Goal: Task Accomplishment & Management: Manage account settings

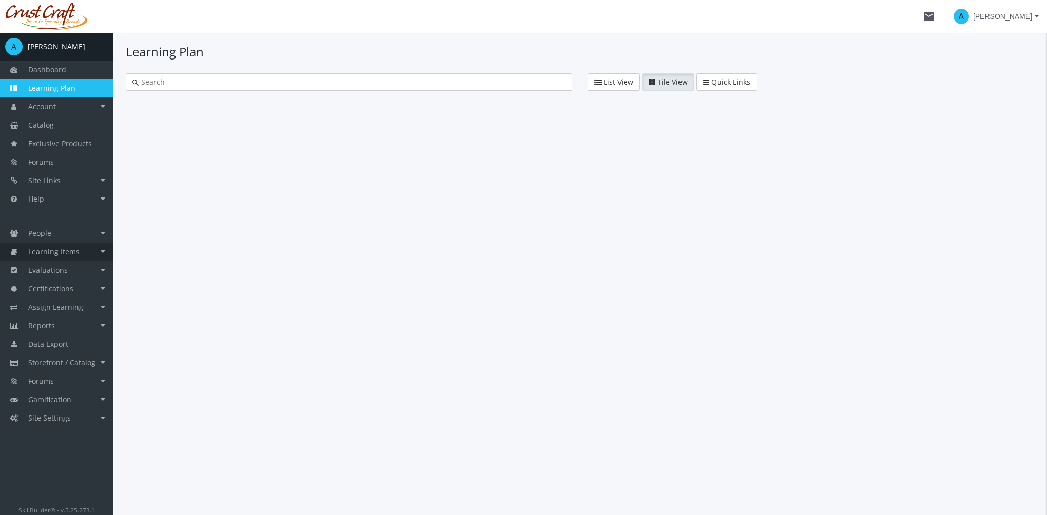
click at [70, 254] on span "Learning Items" at bounding box center [53, 252] width 51 height 10
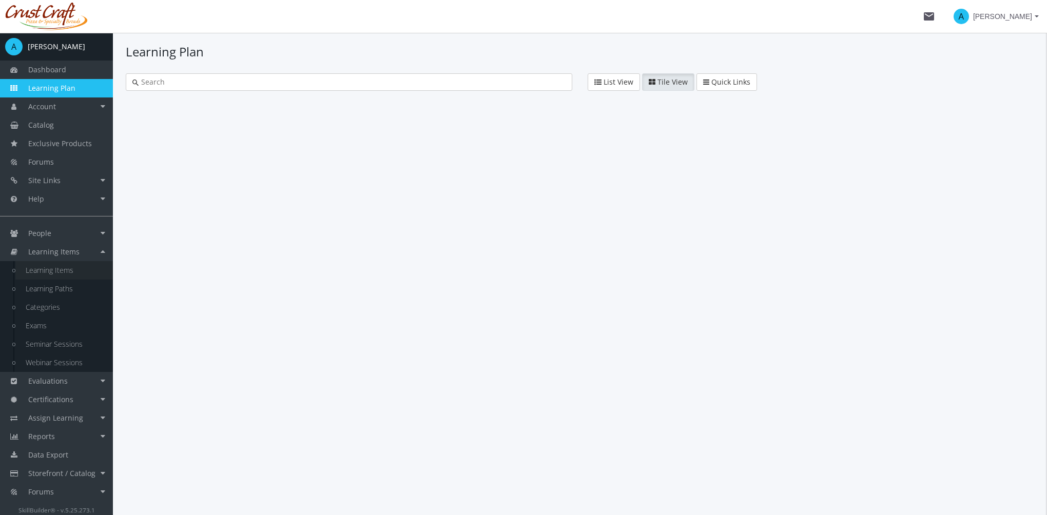
click at [71, 267] on link "Learning Items" at bounding box center [64, 270] width 98 height 18
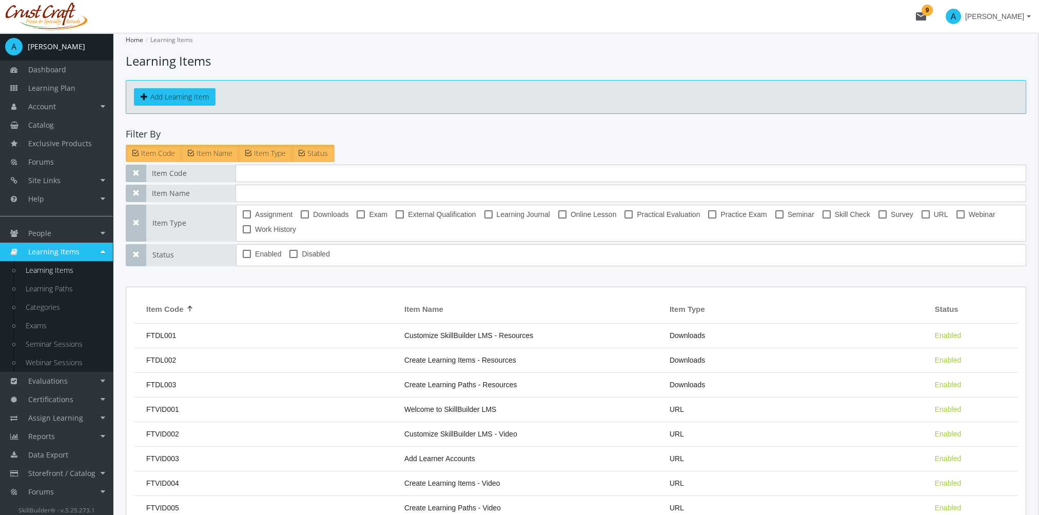
click at [357, 214] on span at bounding box center [361, 214] width 8 height 8
click at [357, 218] on input "Exam" at bounding box center [357, 218] width 1 height 1
checkbox input "true"
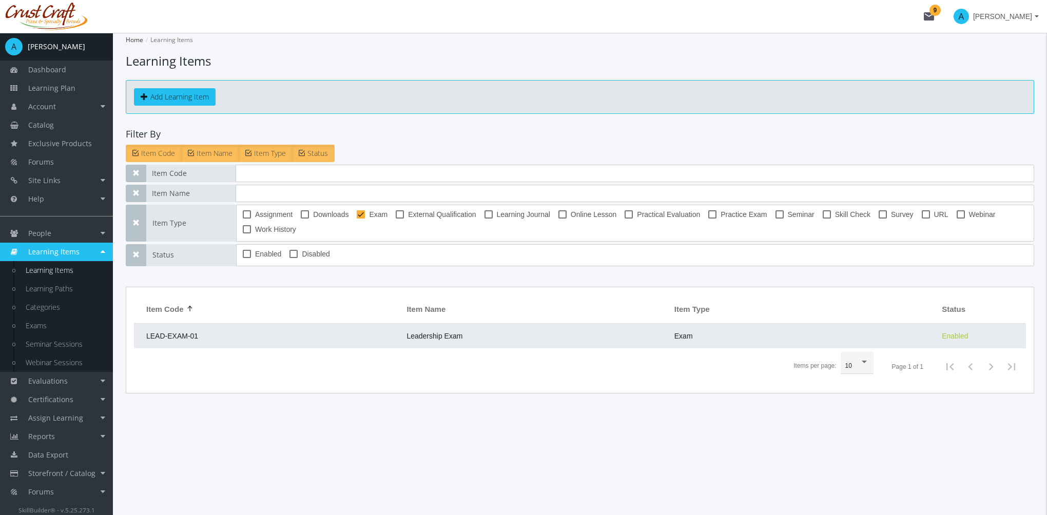
click at [425, 336] on span "Leadership Exam" at bounding box center [435, 336] width 56 height 8
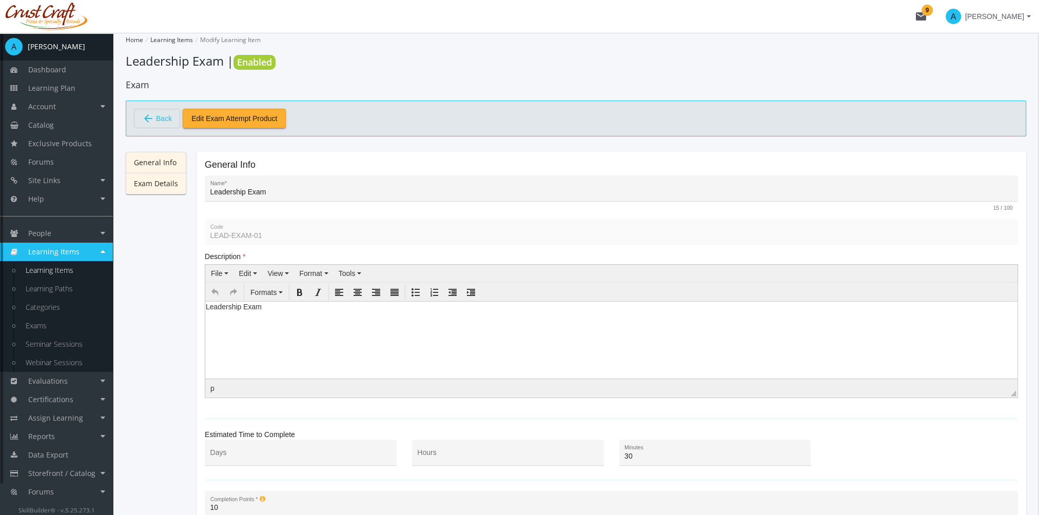
click at [167, 183] on link "Exam Details" at bounding box center [156, 184] width 61 height 22
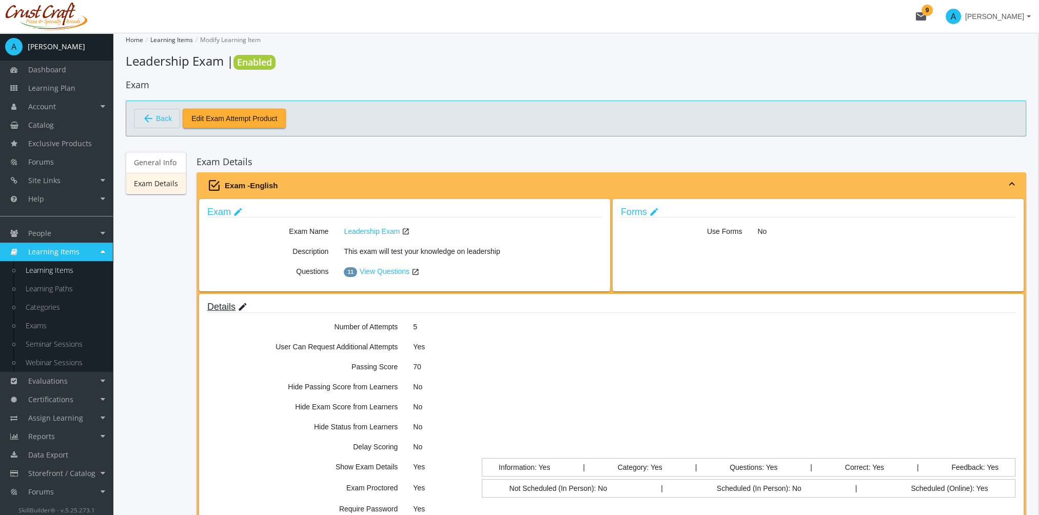
click at [238, 312] on mat-icon "edit" at bounding box center [243, 307] width 10 height 11
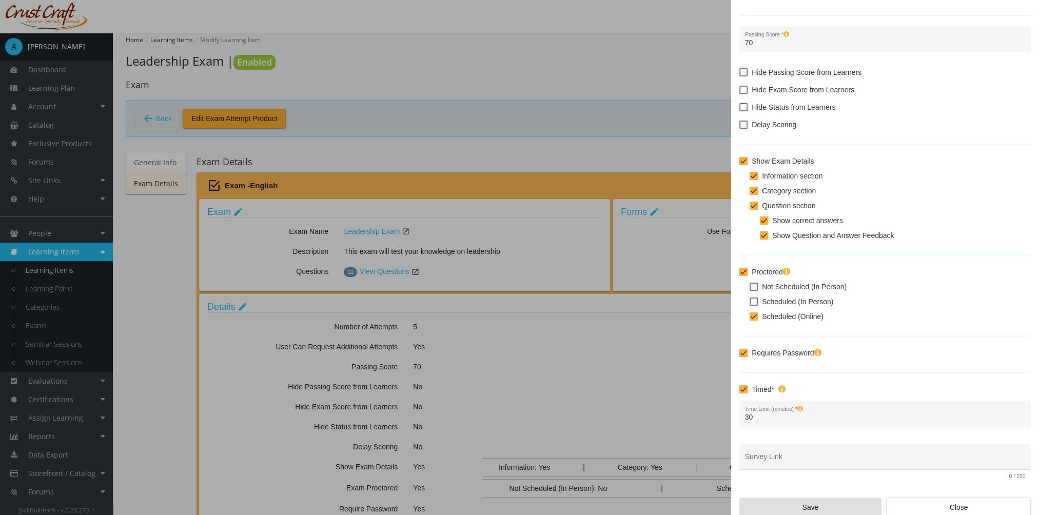
scroll to position [114, 0]
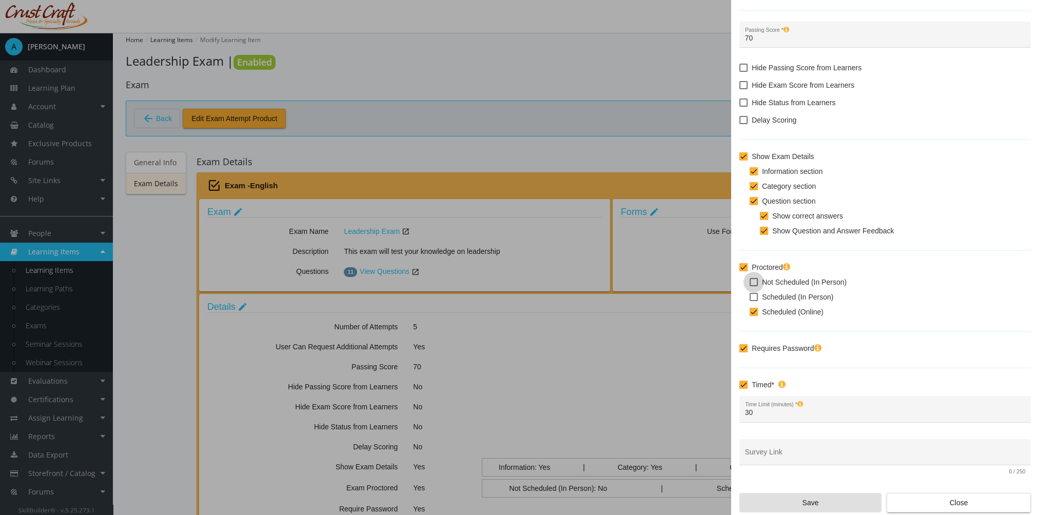
click at [757, 282] on span at bounding box center [754, 282] width 8 height 8
click at [750, 286] on input "Not Scheduled (In Person)" at bounding box center [750, 286] width 1 height 1
checkbox input "true"
click at [752, 312] on span at bounding box center [754, 312] width 8 height 8
click at [750, 316] on input "Scheduled (Online)" at bounding box center [750, 316] width 1 height 1
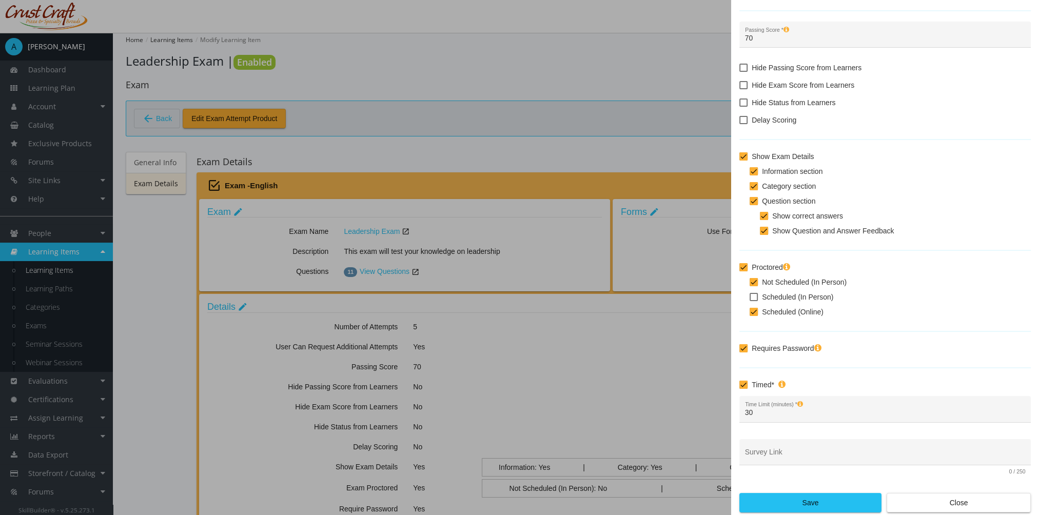
checkbox input "false"
click at [804, 501] on span "Save" at bounding box center [810, 503] width 125 height 18
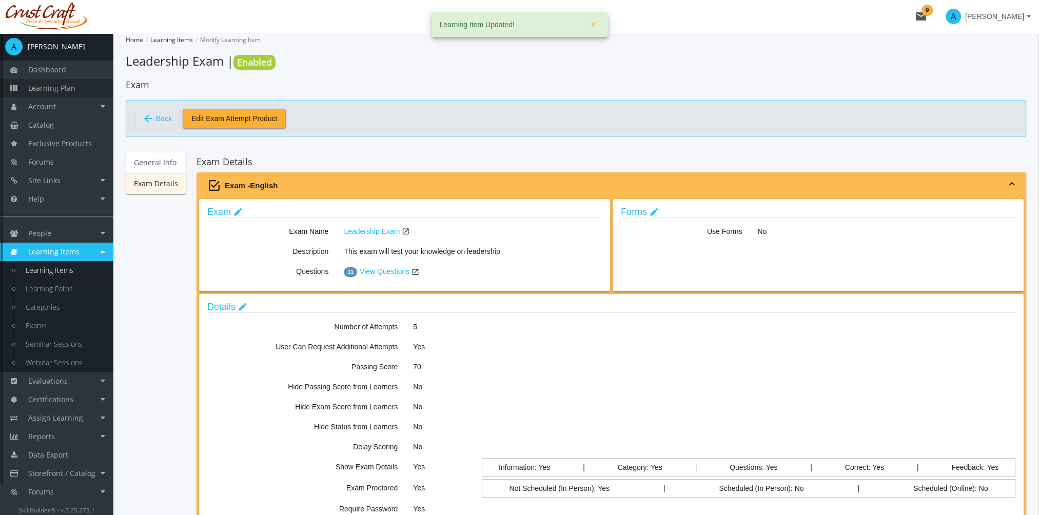
click at [73, 89] on span "Learning Plan" at bounding box center [51, 88] width 47 height 10
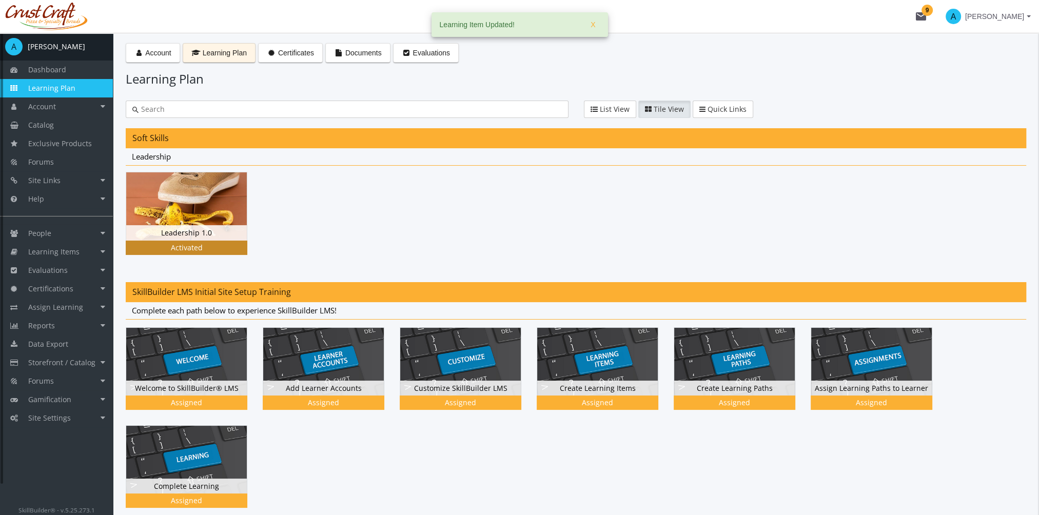
click at [181, 214] on img at bounding box center [186, 206] width 121 height 68
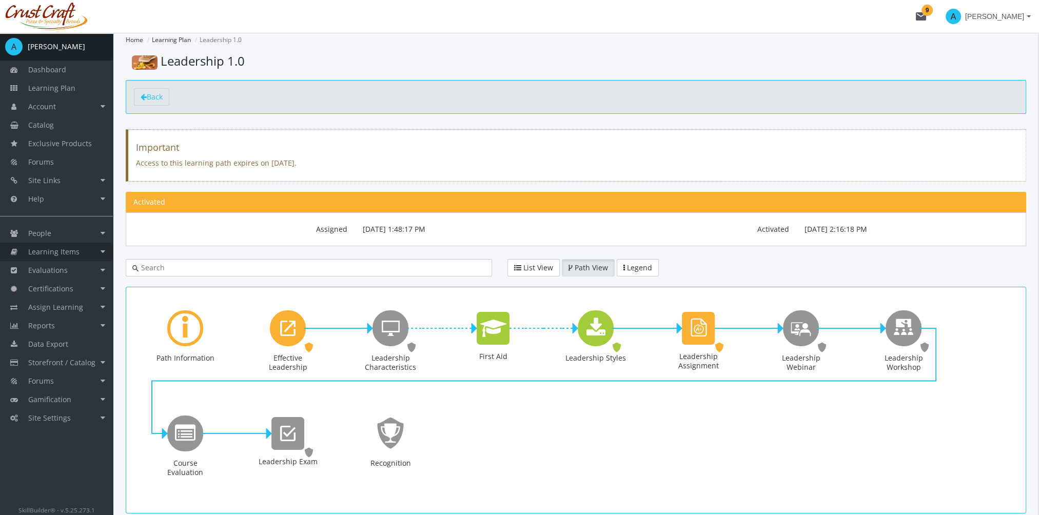
click at [82, 249] on link "Learning Items" at bounding box center [56, 252] width 113 height 18
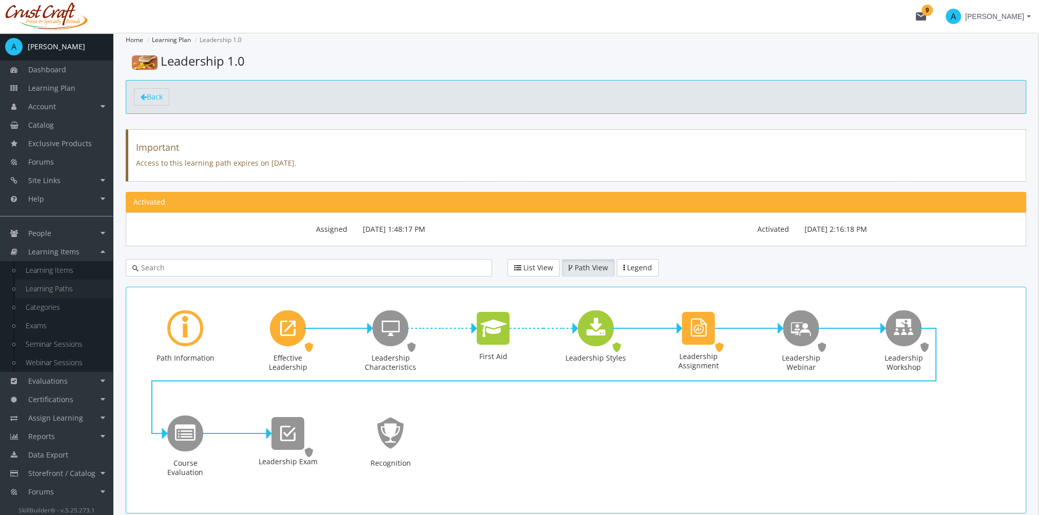
click at [79, 285] on link "Learning Paths" at bounding box center [64, 289] width 98 height 18
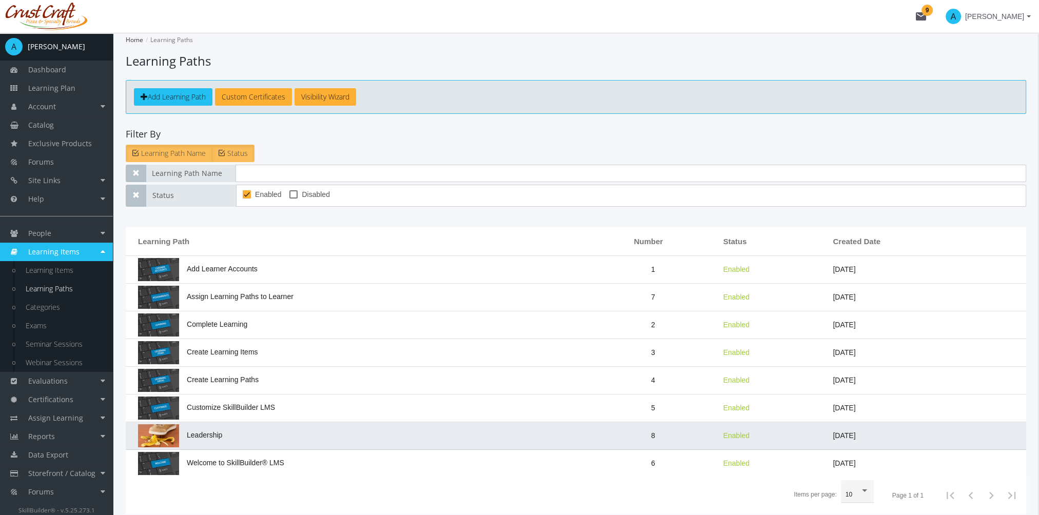
click at [249, 429] on td "Leadership" at bounding box center [357, 436] width 462 height 28
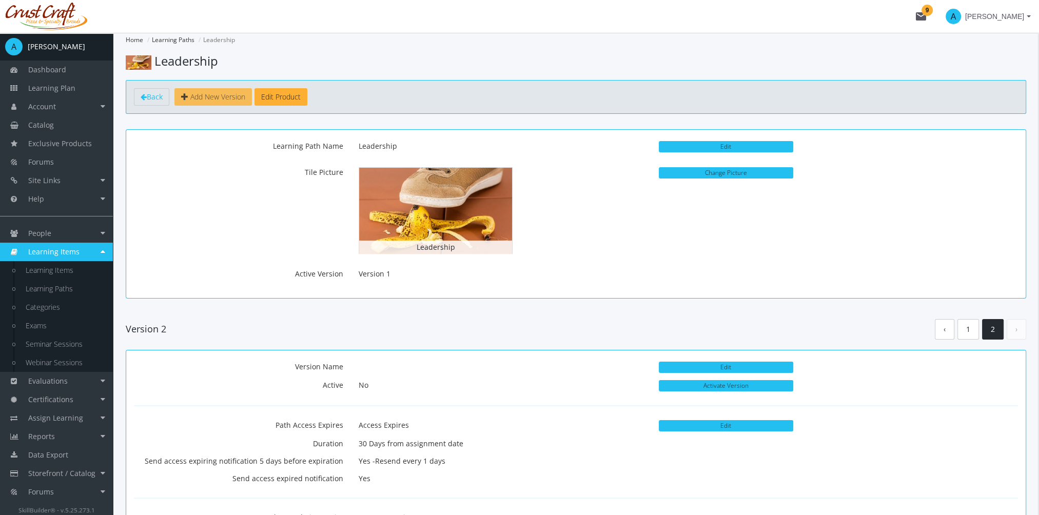
click at [221, 98] on span "Add New Version" at bounding box center [217, 97] width 55 height 10
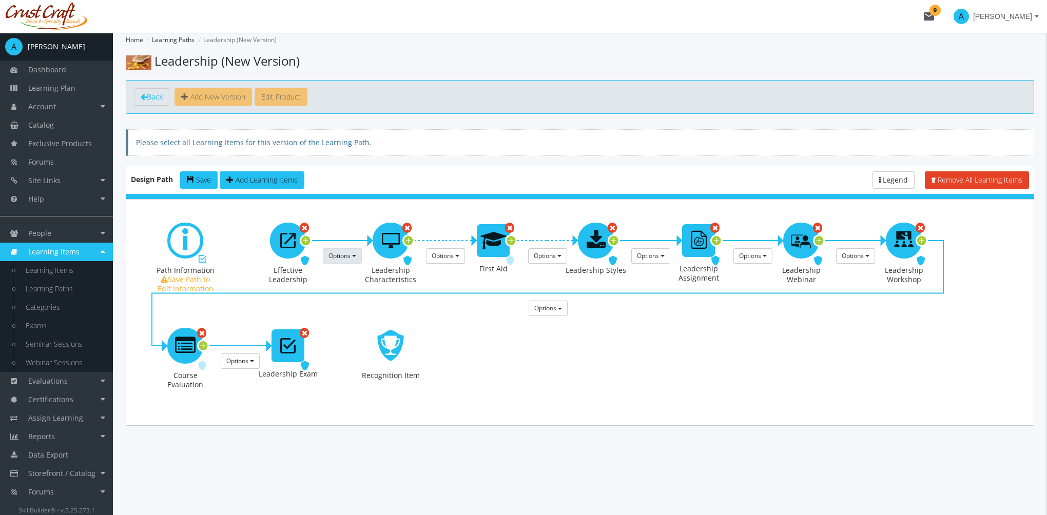
click at [347, 257] on span "Options" at bounding box center [340, 256] width 22 height 9
click at [365, 302] on link "Remove this Prerequisite" at bounding box center [420, 300] width 195 height 15
click at [443, 253] on span "Options" at bounding box center [443, 256] width 22 height 9
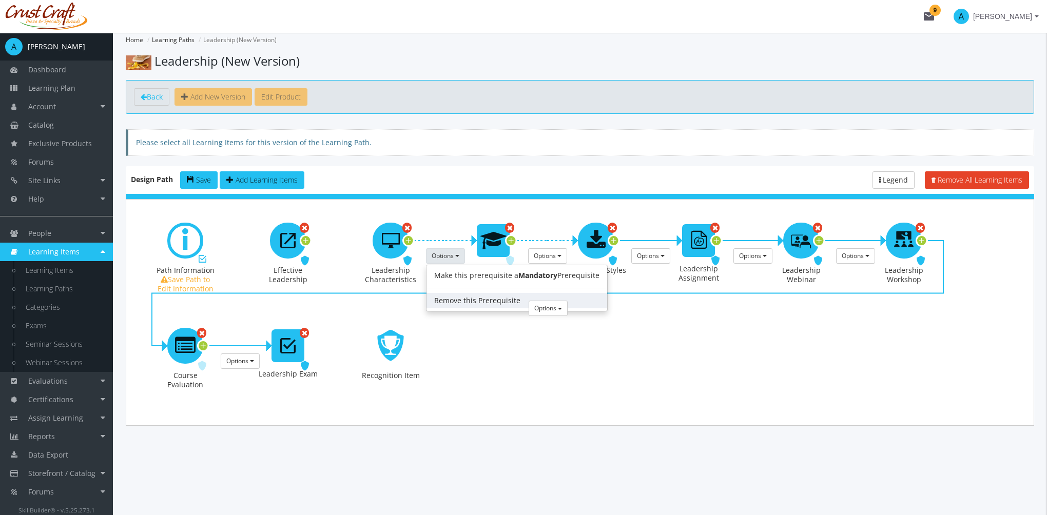
click at [462, 306] on link "Remove this Prerequisite" at bounding box center [517, 300] width 181 height 15
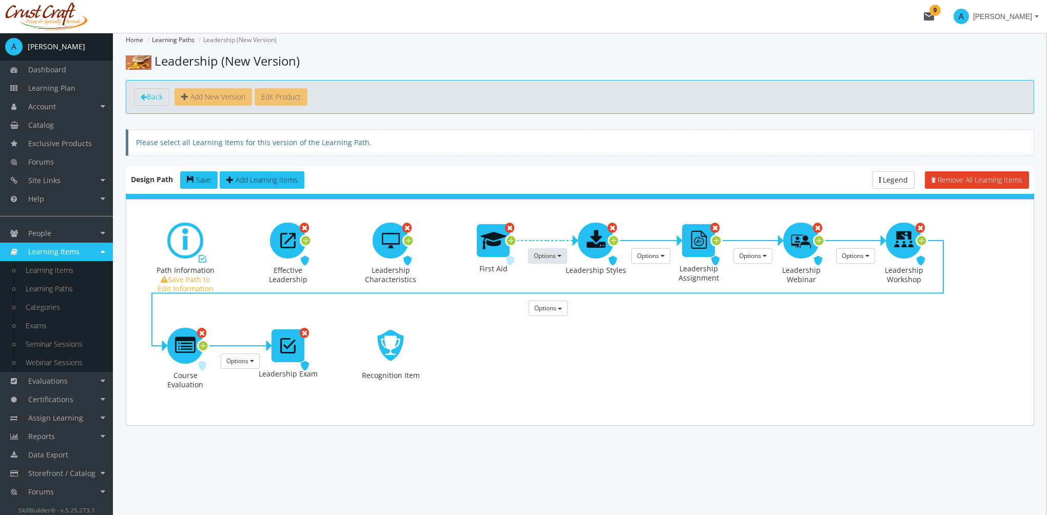
click at [548, 258] on span "Options" at bounding box center [545, 256] width 22 height 9
click at [558, 302] on button "Options" at bounding box center [548, 308] width 39 height 15
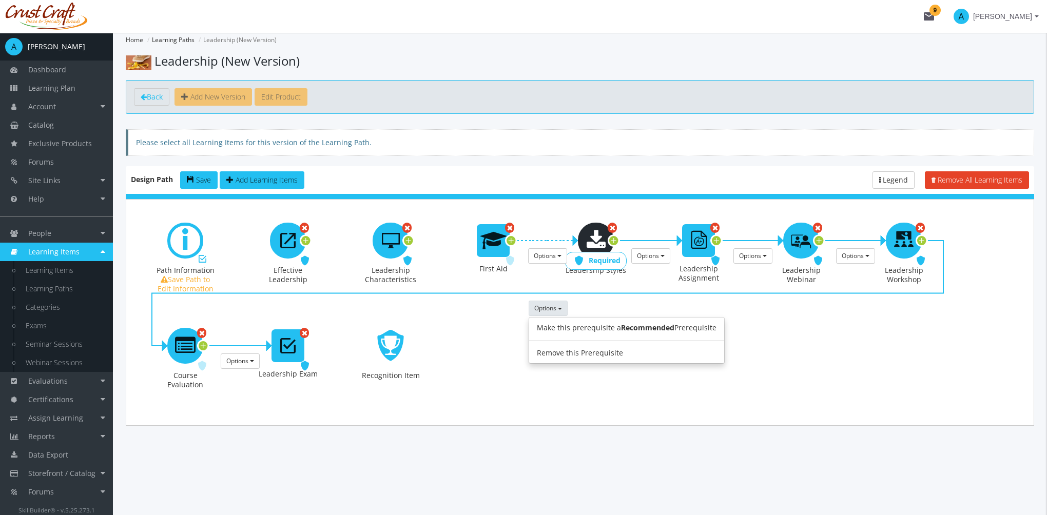
click at [609, 258] on span "Required" at bounding box center [605, 261] width 32 height 10
click at [605, 258] on span "Required" at bounding box center [605, 261] width 32 height 10
click at [611, 258] on span "Required" at bounding box center [605, 261] width 32 height 10
click at [611, 260] on span "Required" at bounding box center [605, 261] width 32 height 10
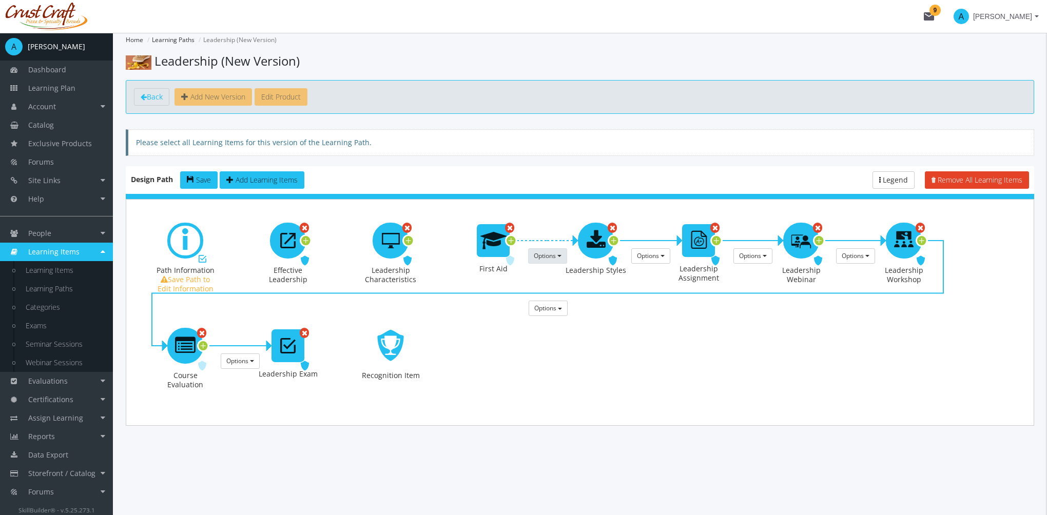
click at [559, 255] on span "button" at bounding box center [559, 256] width 4 height 2
click at [581, 299] on link "Remove this Prerequisite" at bounding box center [619, 300] width 181 height 15
click at [661, 257] on button "Options" at bounding box center [650, 255] width 39 height 15
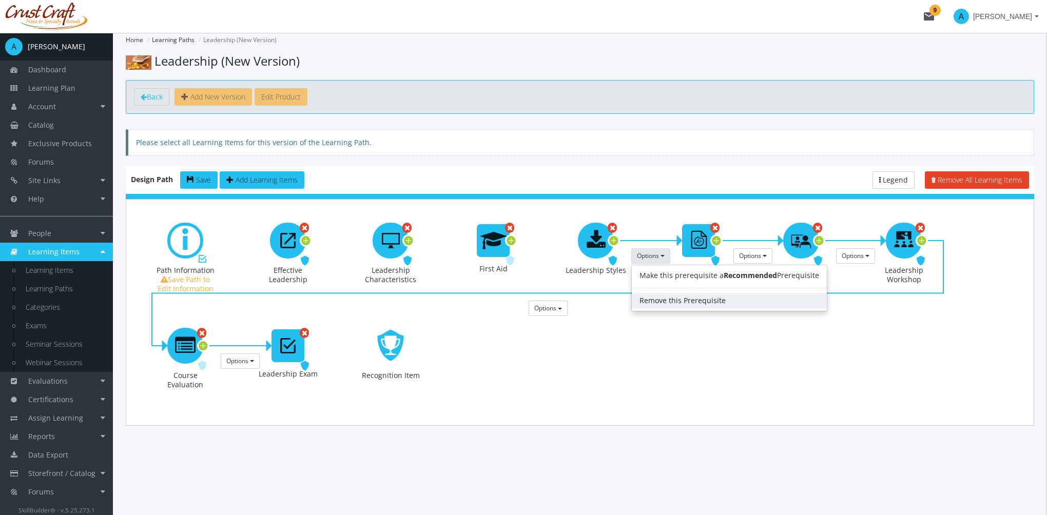
click at [664, 297] on link "Remove this Prerequisite" at bounding box center [729, 300] width 195 height 15
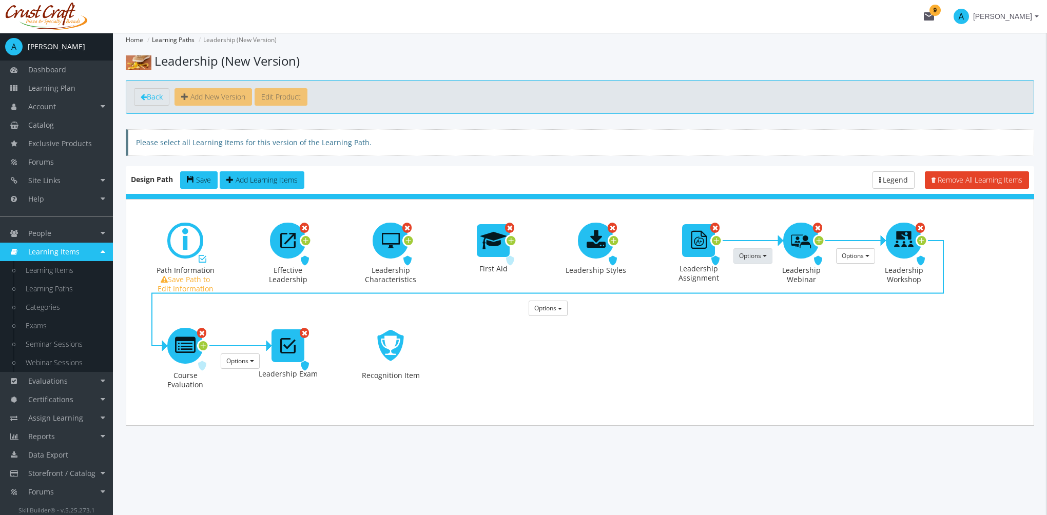
click at [746, 254] on span "Options" at bounding box center [750, 256] width 22 height 9
click at [762, 296] on link "Remove this Prerequisite" at bounding box center [831, 300] width 195 height 15
click at [854, 256] on span "Options" at bounding box center [853, 256] width 22 height 9
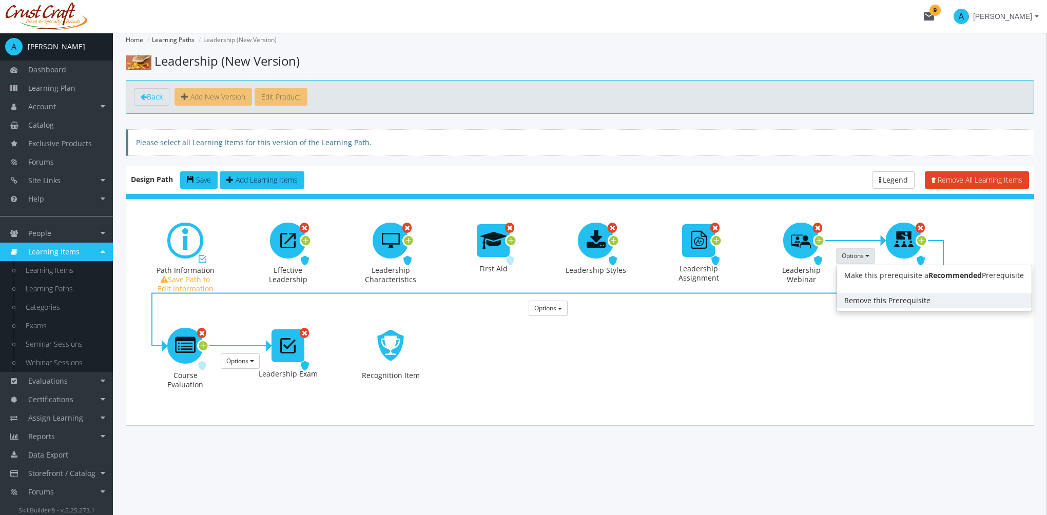
click at [870, 300] on link "Remove this Prerequisite" at bounding box center [934, 300] width 195 height 15
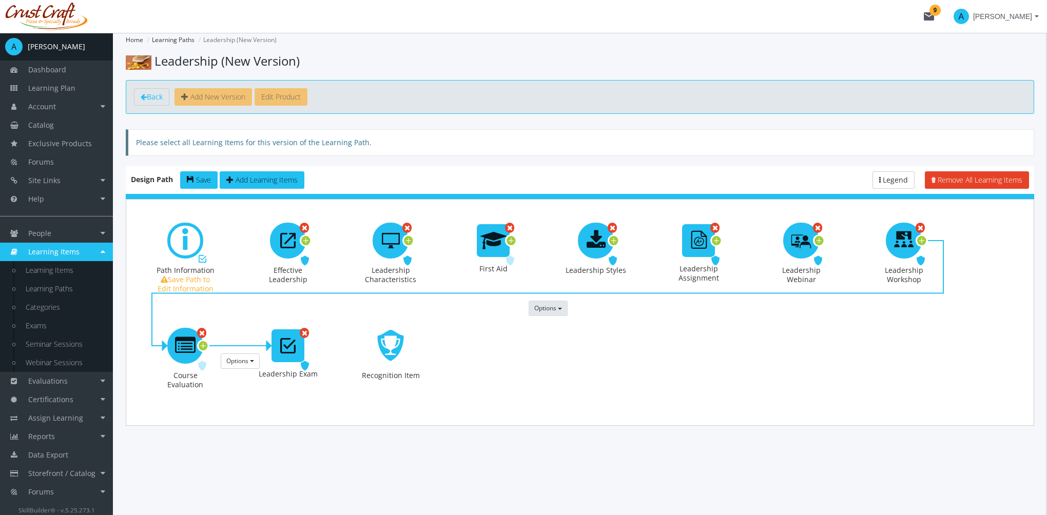
click at [548, 307] on span "Options" at bounding box center [545, 308] width 22 height 9
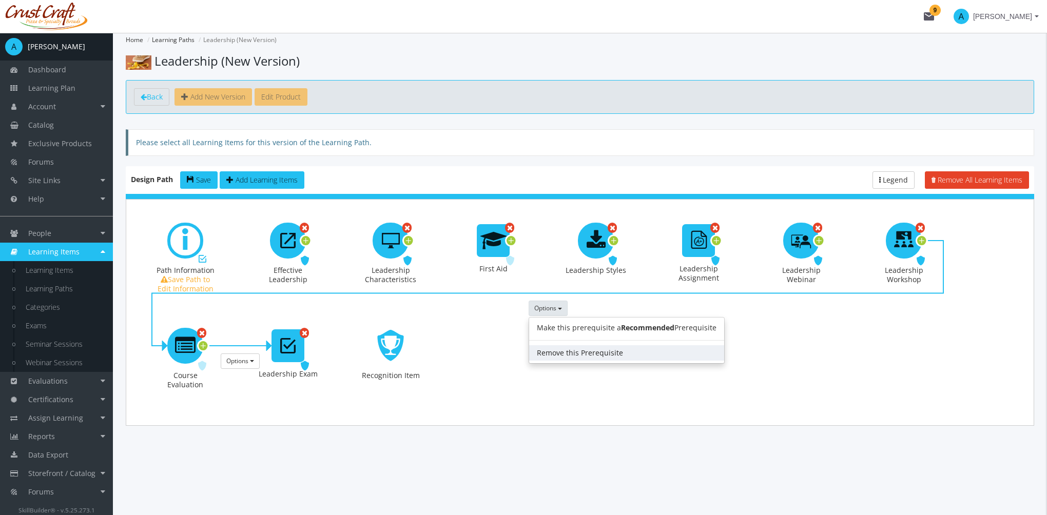
click at [565, 349] on link "Remove this Prerequisite" at bounding box center [626, 352] width 195 height 15
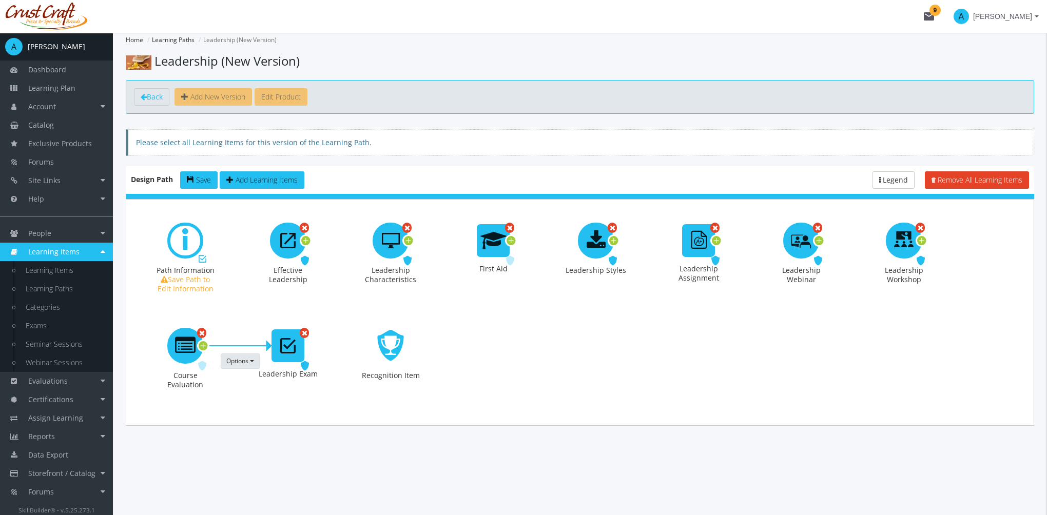
click at [240, 364] on span "Options" at bounding box center [237, 361] width 22 height 9
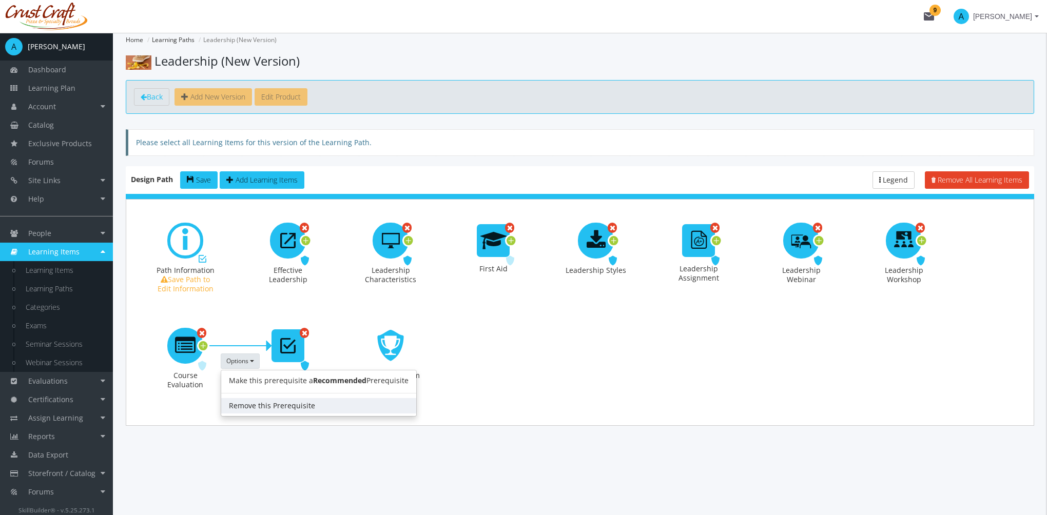
click at [266, 402] on link "Remove this Prerequisite" at bounding box center [318, 405] width 195 height 15
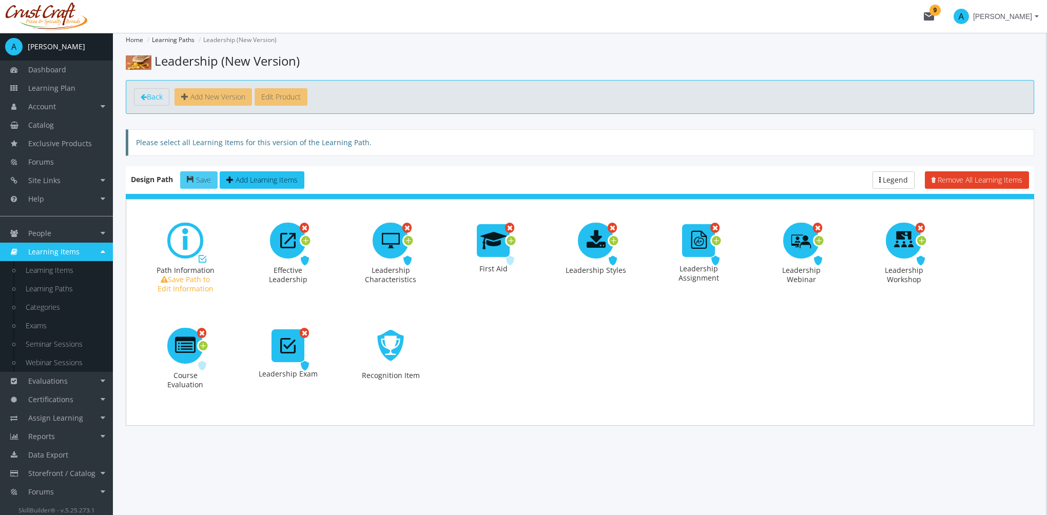
click at [200, 180] on span "Save" at bounding box center [203, 180] width 15 height 10
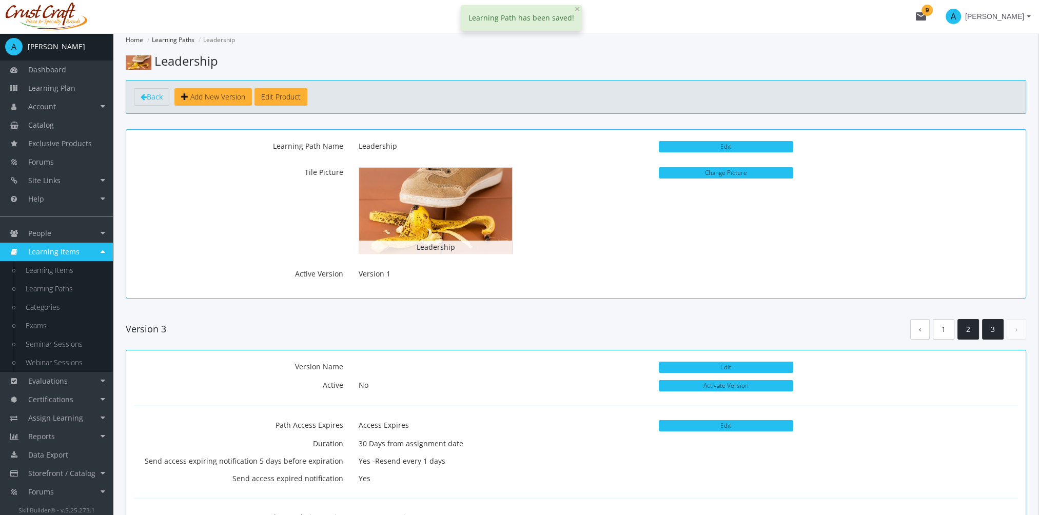
click at [977, 331] on link "2" at bounding box center [969, 329] width 22 height 21
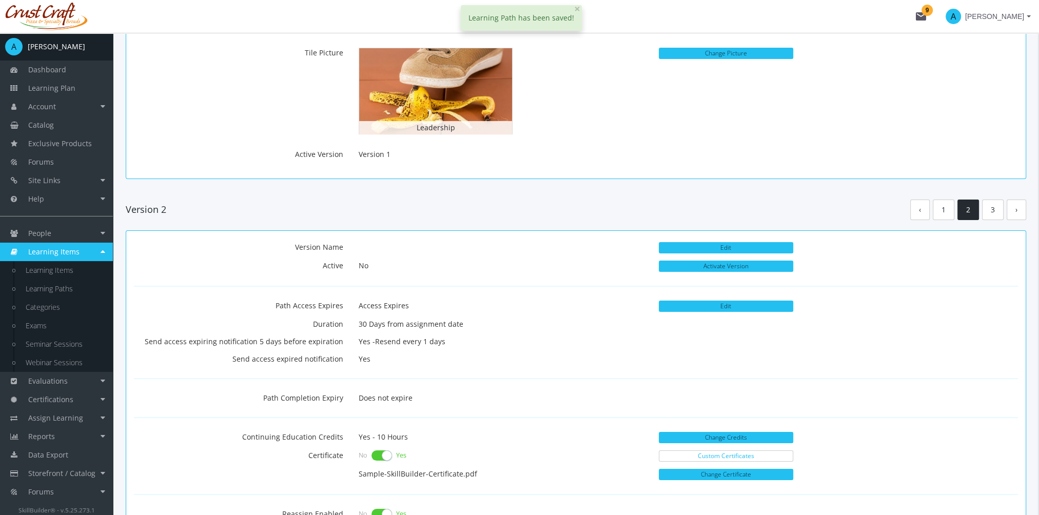
scroll to position [308, 0]
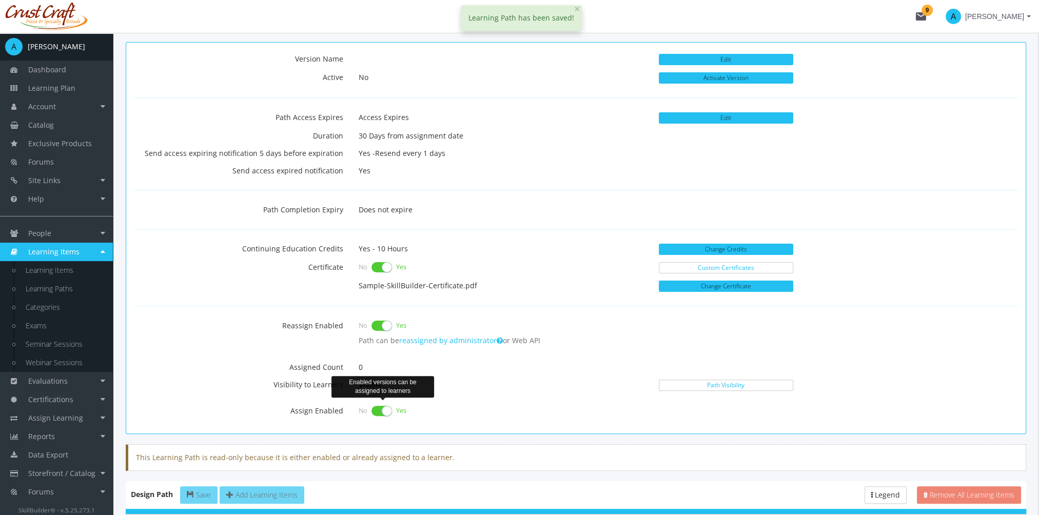
click at [380, 404] on label at bounding box center [382, 411] width 21 height 14
click at [0, 0] on input "checkbox" at bounding box center [0, 0] width 0 height 0
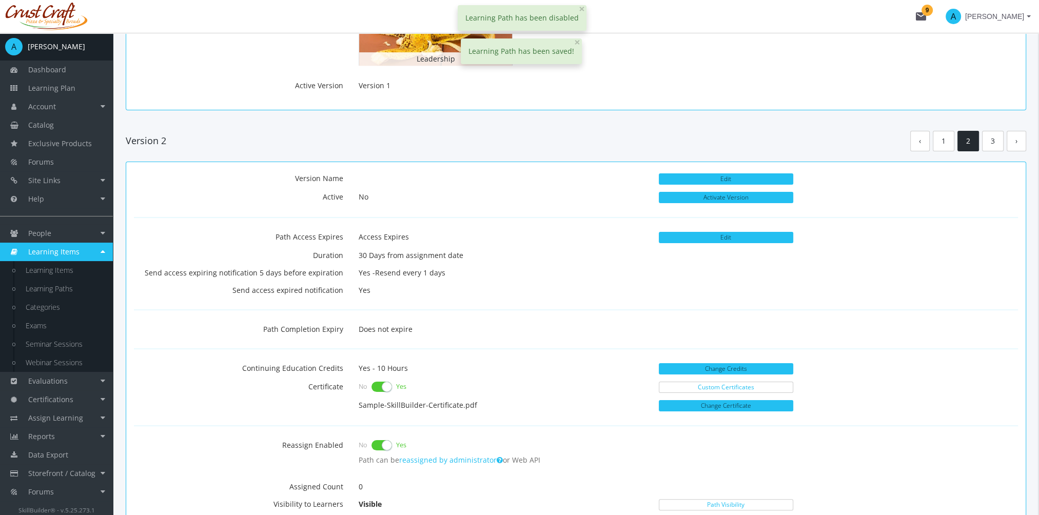
scroll to position [0, 0]
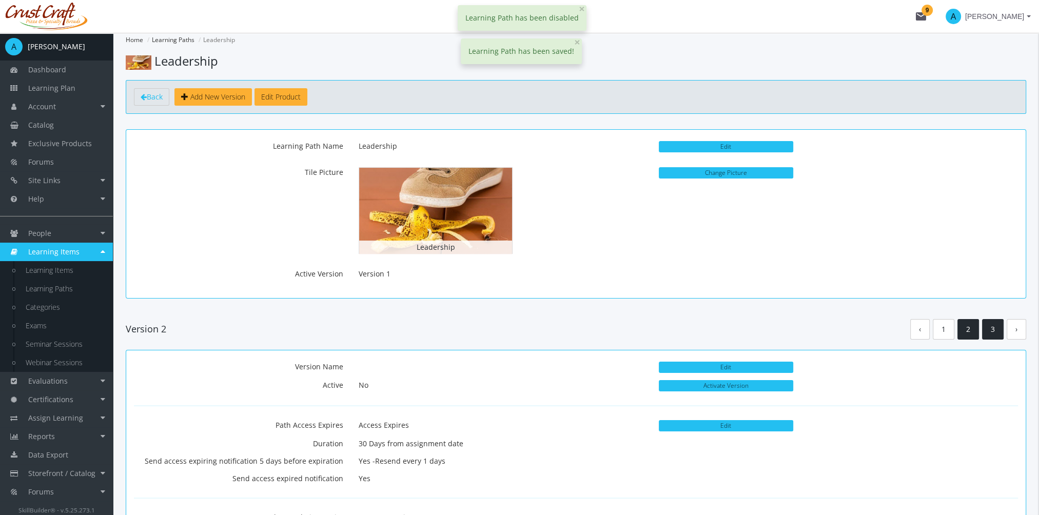
click at [992, 332] on link "3" at bounding box center [993, 329] width 22 height 21
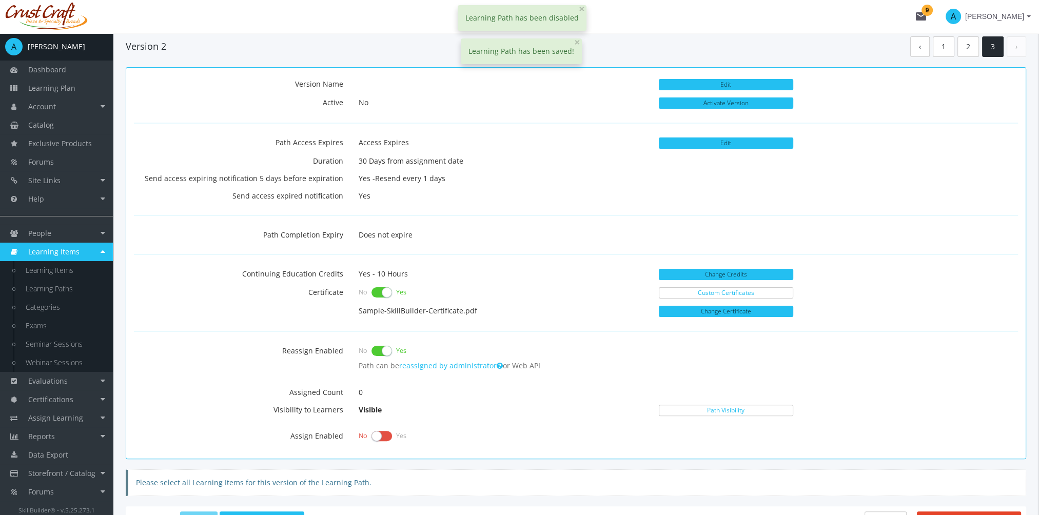
scroll to position [308, 0]
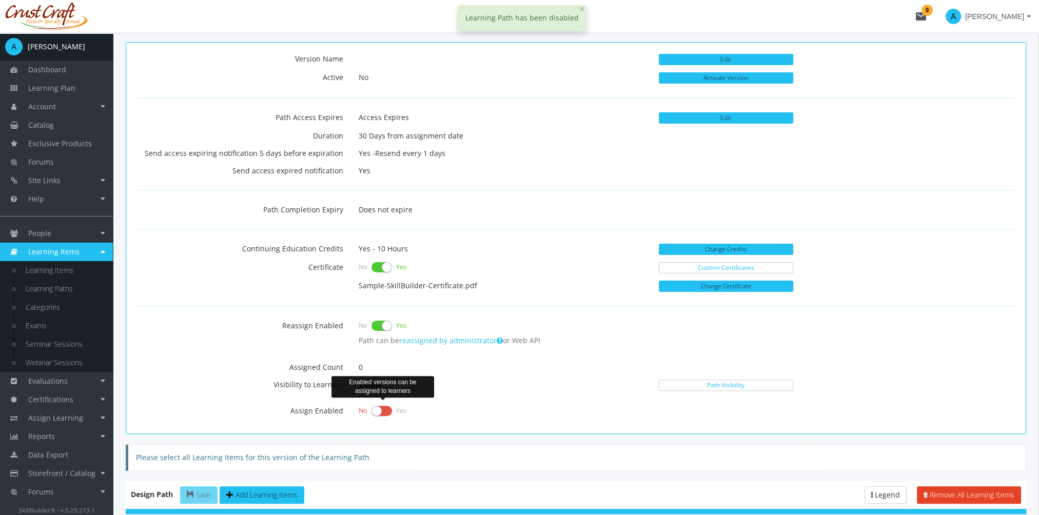
click at [379, 406] on label at bounding box center [382, 411] width 21 height 14
click at [0, 0] on input "checkbox" at bounding box center [0, 0] width 0 height 0
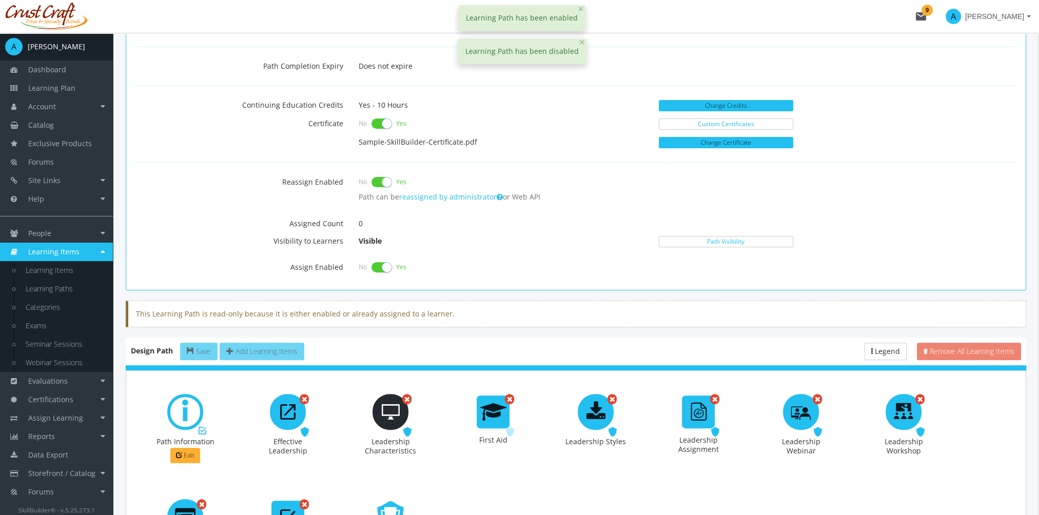
scroll to position [581, 0]
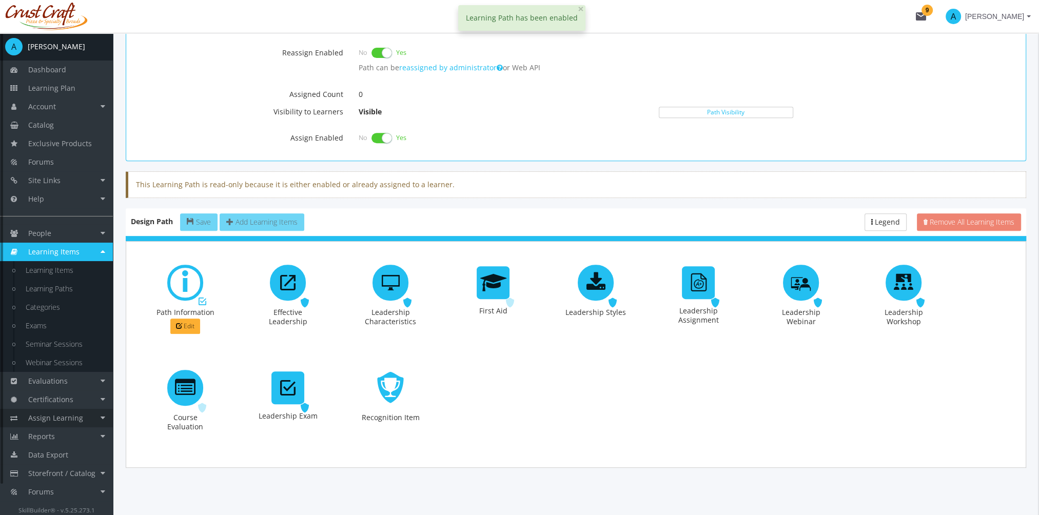
click at [78, 417] on span "Assign Learning" at bounding box center [55, 418] width 55 height 10
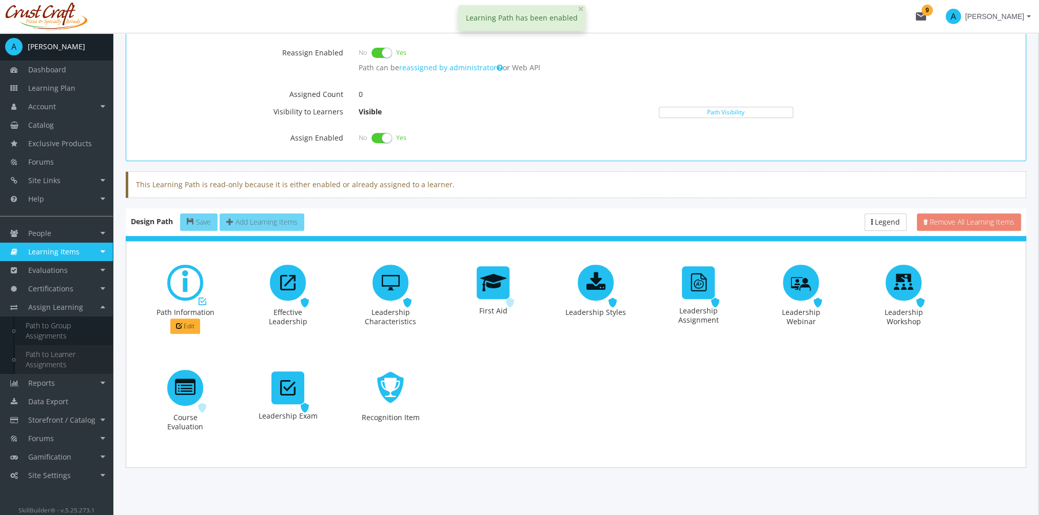
click at [60, 358] on link "Path to Learner Assignments" at bounding box center [64, 359] width 98 height 29
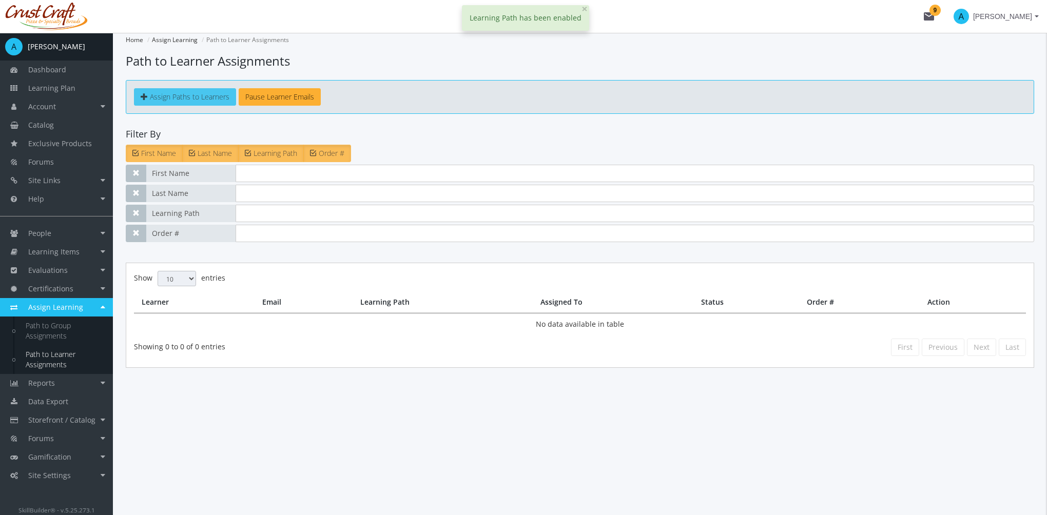
click at [214, 102] on link "Assign Paths to Learners" at bounding box center [185, 96] width 102 height 17
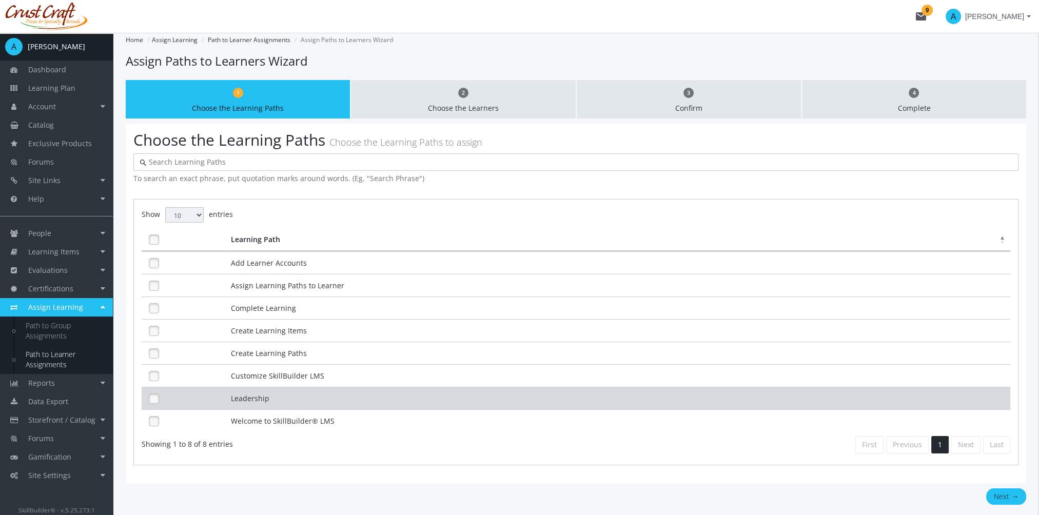
drag, startPoint x: 255, startPoint y: 396, endPoint x: 349, endPoint y: 403, distance: 94.2
click at [255, 396] on td "Leadership" at bounding box center [619, 398] width 782 height 23
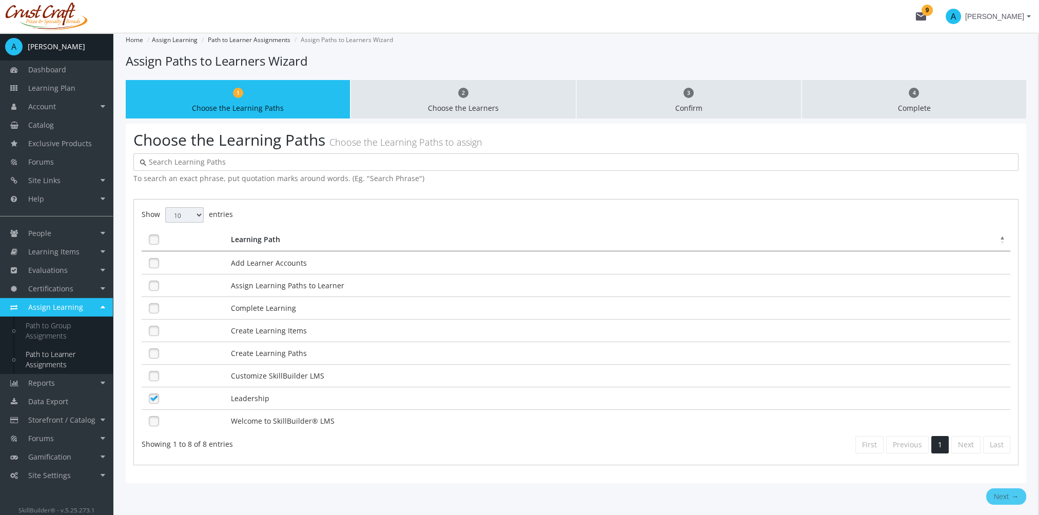
click at [1014, 492] on button "Next →" at bounding box center [1007, 497] width 40 height 16
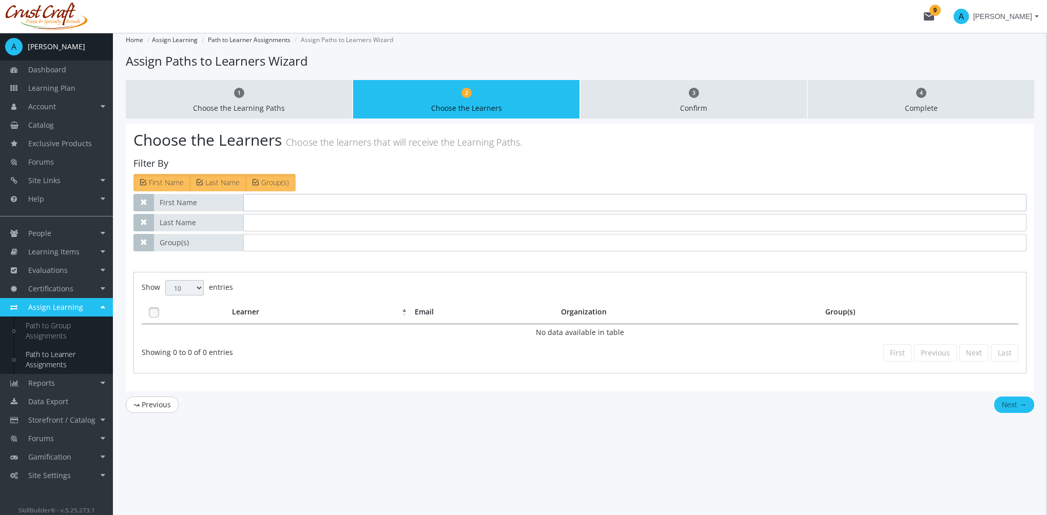
click at [281, 203] on input "text" at bounding box center [634, 202] width 783 height 17
type input "[PERSON_NAME]"
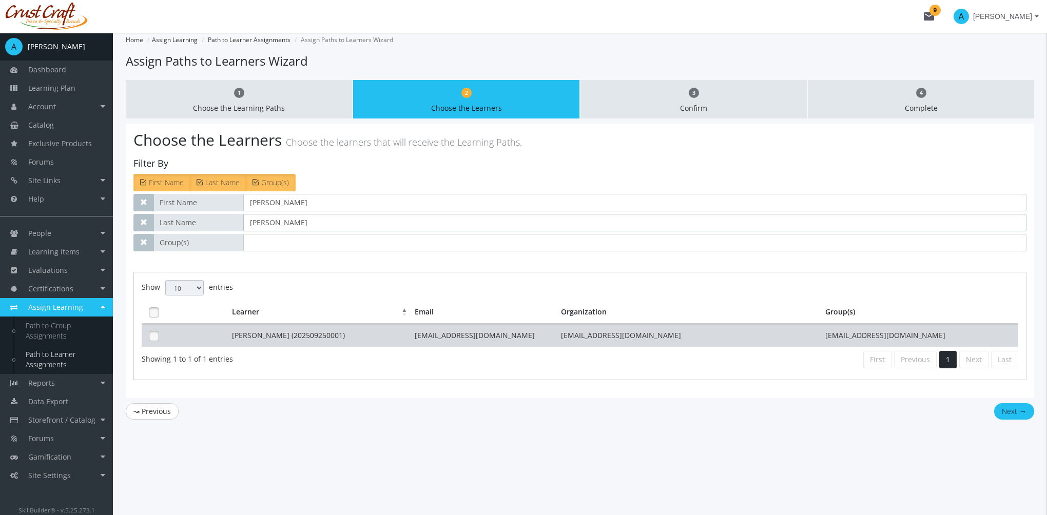
type input "[PERSON_NAME]"
click at [292, 338] on td "[PERSON_NAME] (202509250001)" at bounding box center [320, 335] width 183 height 23
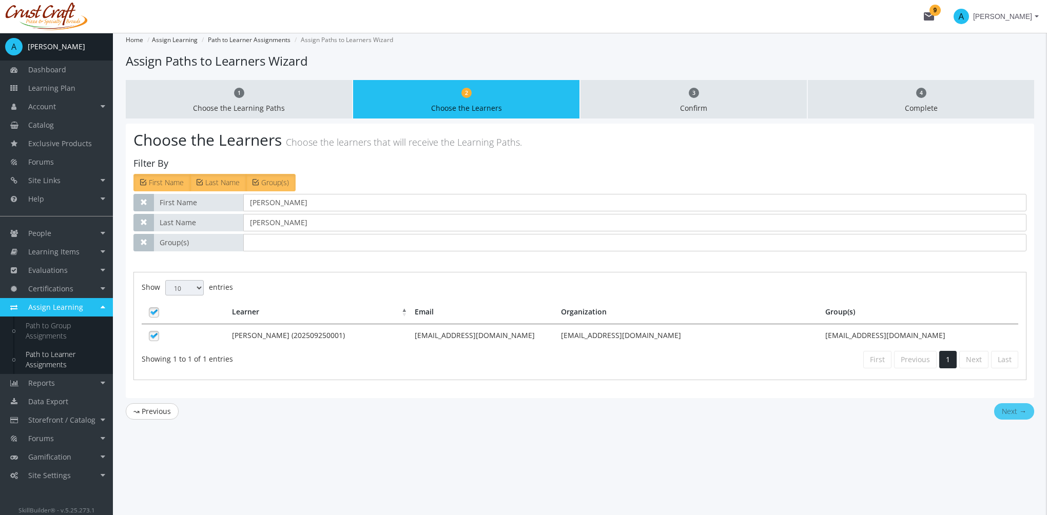
click at [1022, 414] on button "Next →" at bounding box center [1014, 411] width 40 height 16
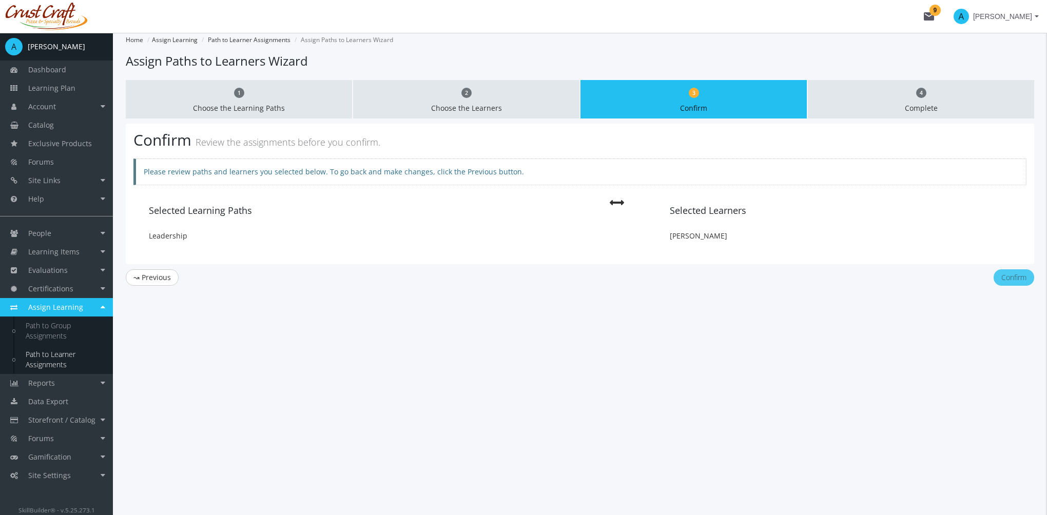
click at [1012, 274] on button "Confirm" at bounding box center [1014, 277] width 41 height 16
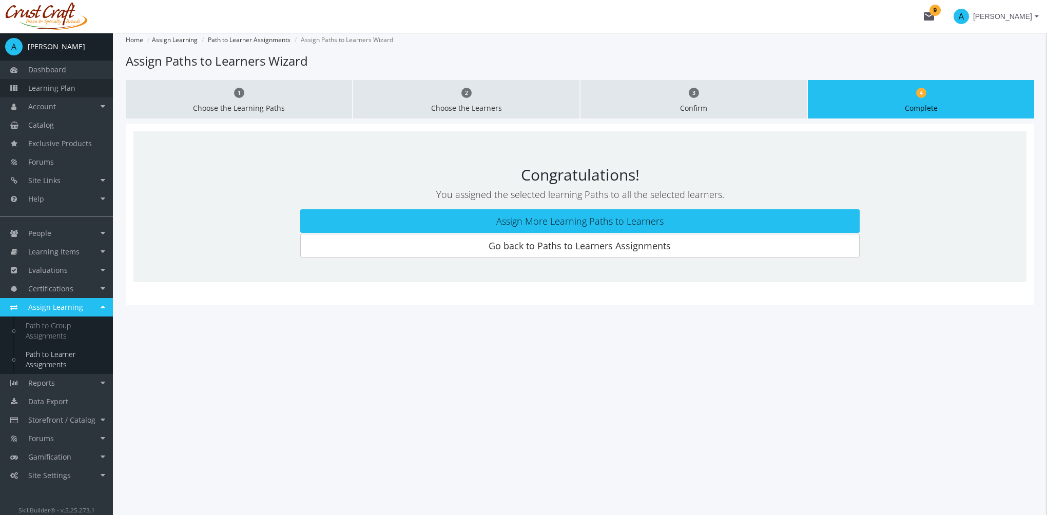
click at [72, 84] on span "Learning Plan" at bounding box center [51, 88] width 47 height 10
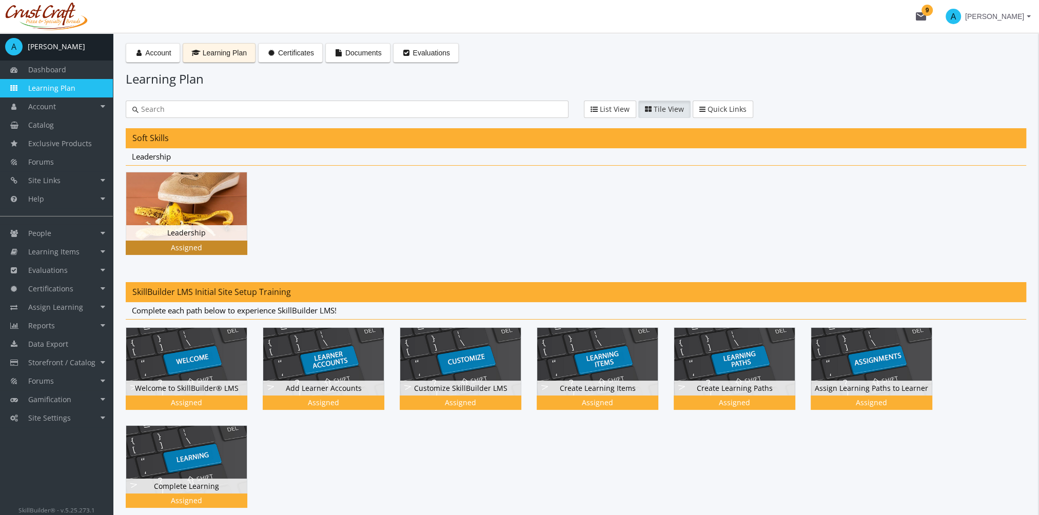
click at [181, 197] on img at bounding box center [186, 206] width 121 height 68
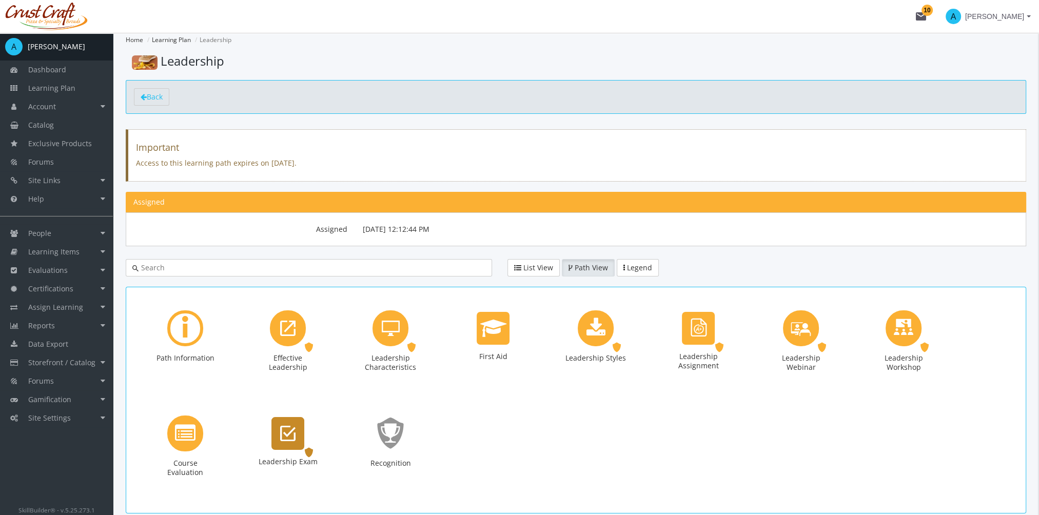
click at [287, 440] on icon "Leadership Exam" at bounding box center [287, 433] width 15 height 21
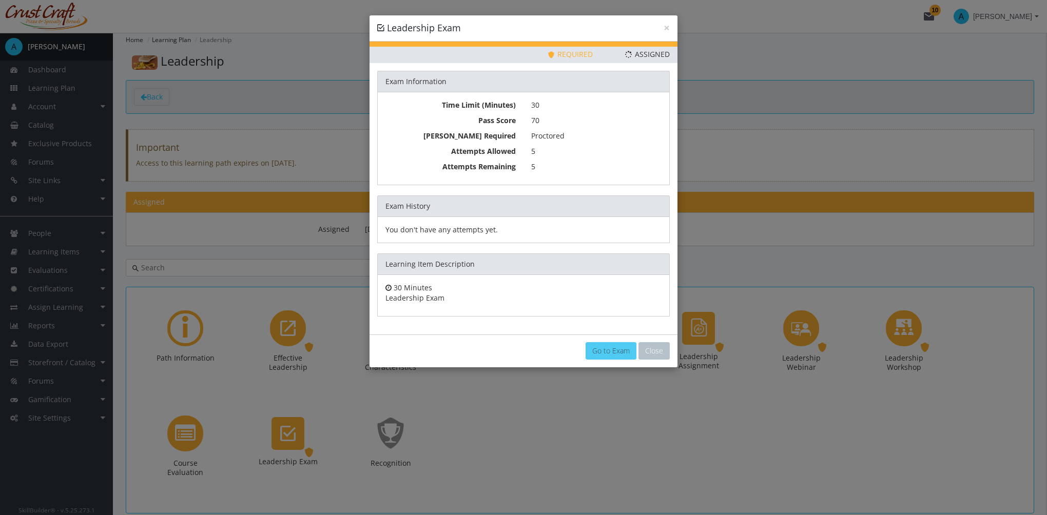
click at [613, 349] on link "Go to Exam" at bounding box center [611, 350] width 51 height 17
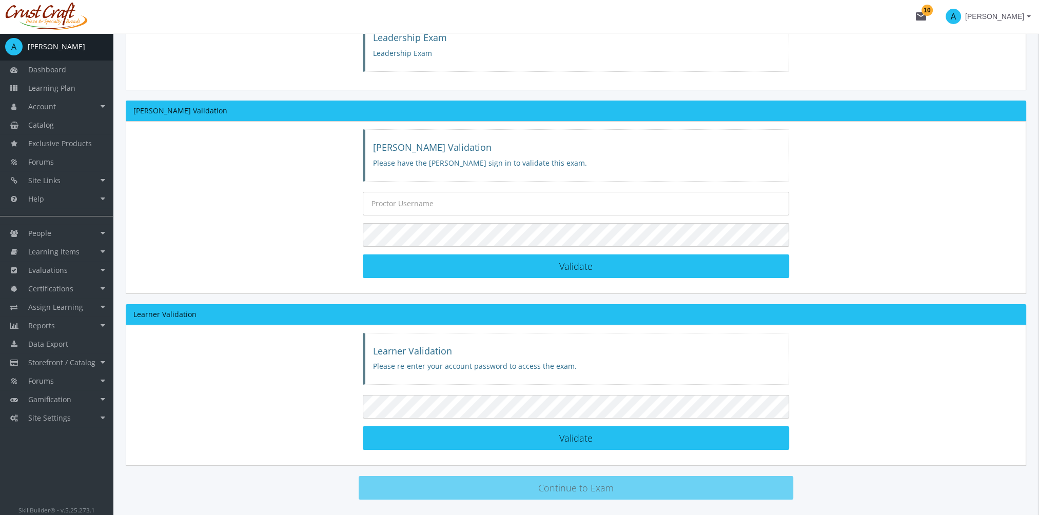
scroll to position [90, 0]
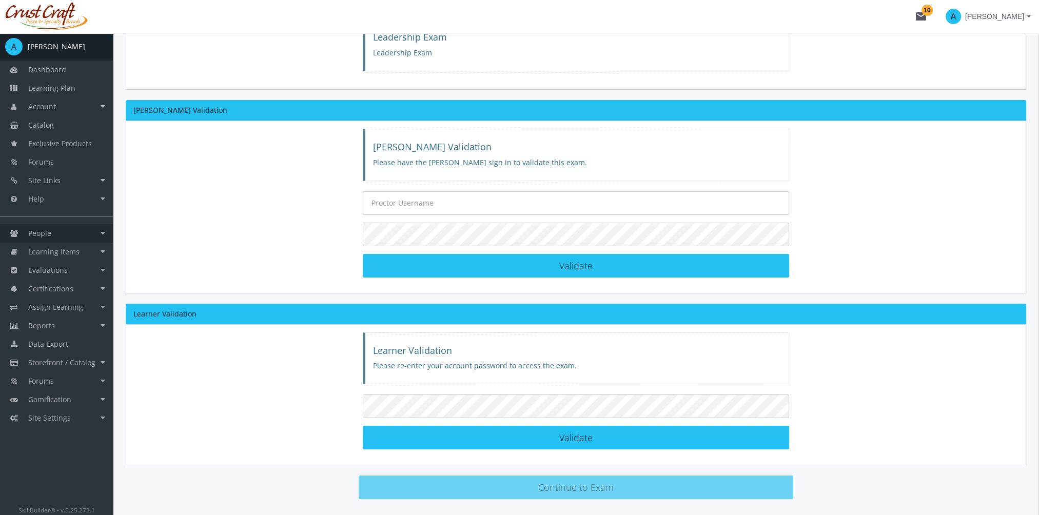
click at [56, 226] on link "People" at bounding box center [56, 233] width 113 height 18
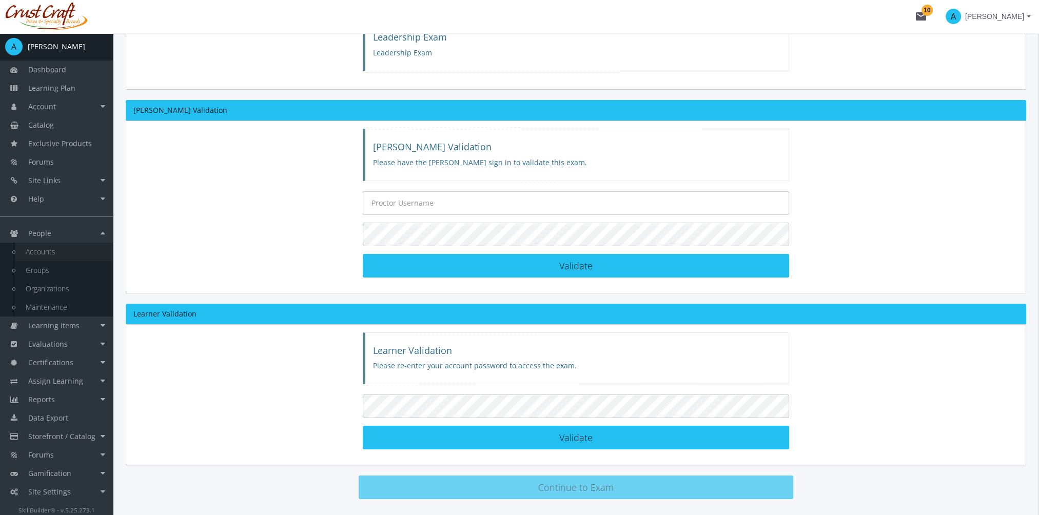
click at [70, 253] on link "Accounts" at bounding box center [64, 252] width 98 height 18
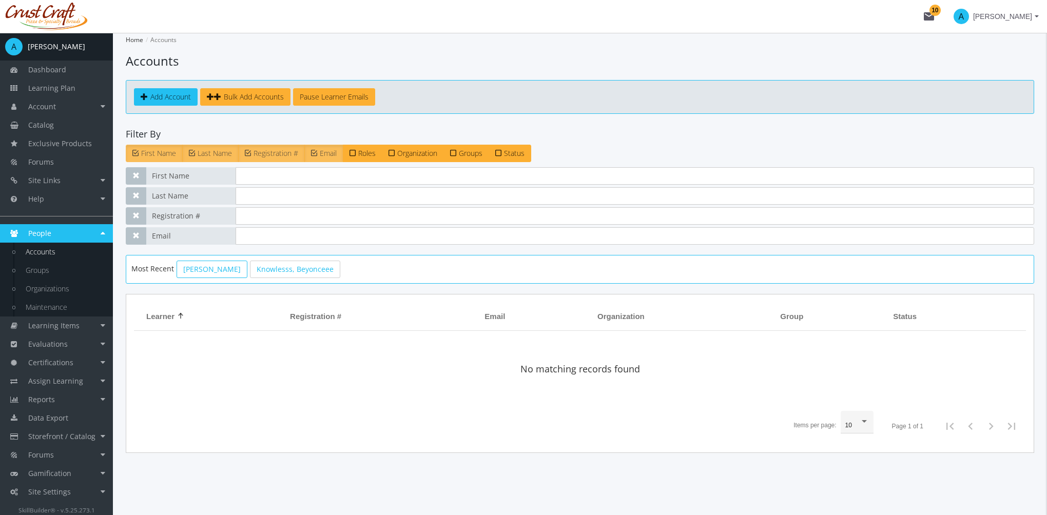
click at [224, 268] on link "[PERSON_NAME]" at bounding box center [212, 269] width 71 height 17
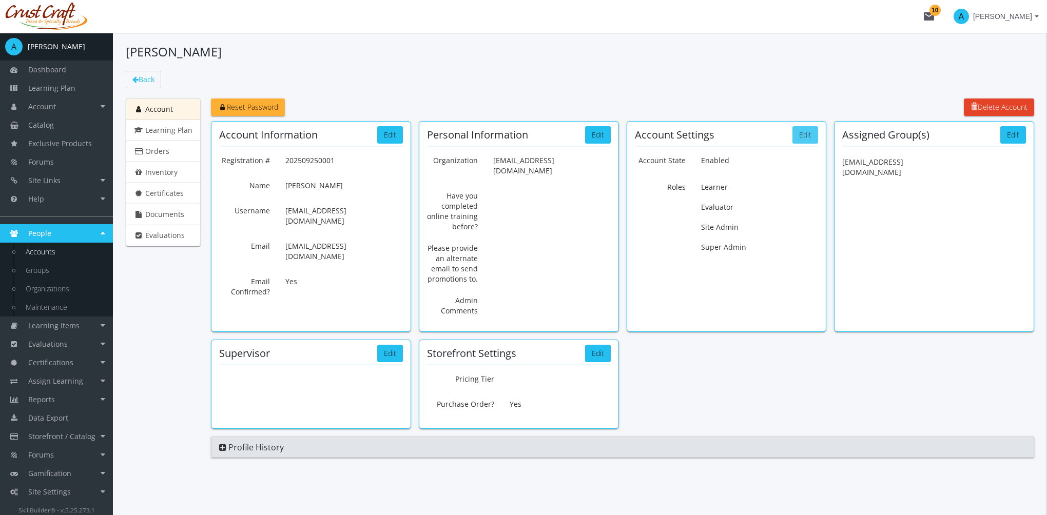
click at [808, 136] on button "Edit" at bounding box center [806, 134] width 26 height 17
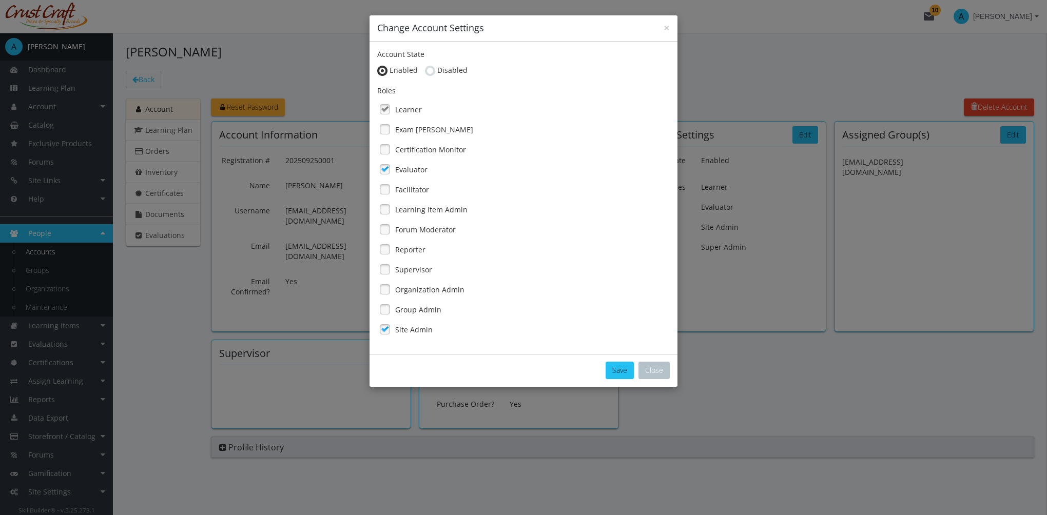
click at [427, 130] on label "Exam [PERSON_NAME]" at bounding box center [434, 130] width 78 height 10
click at [636, 373] on div "Save Close" at bounding box center [524, 370] width 308 height 33
click at [623, 368] on button "Save" at bounding box center [620, 370] width 28 height 17
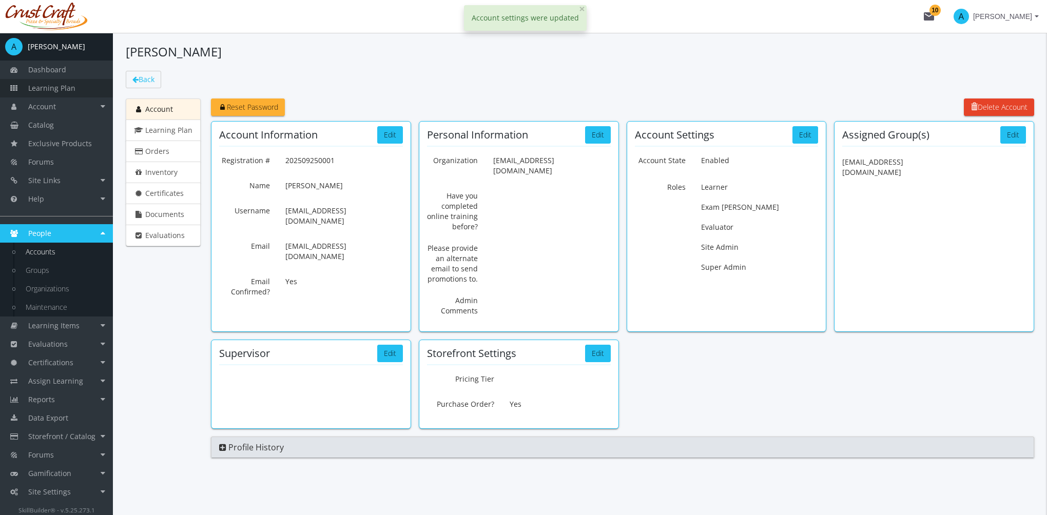
click at [79, 88] on link "Learning Plan" at bounding box center [56, 88] width 113 height 18
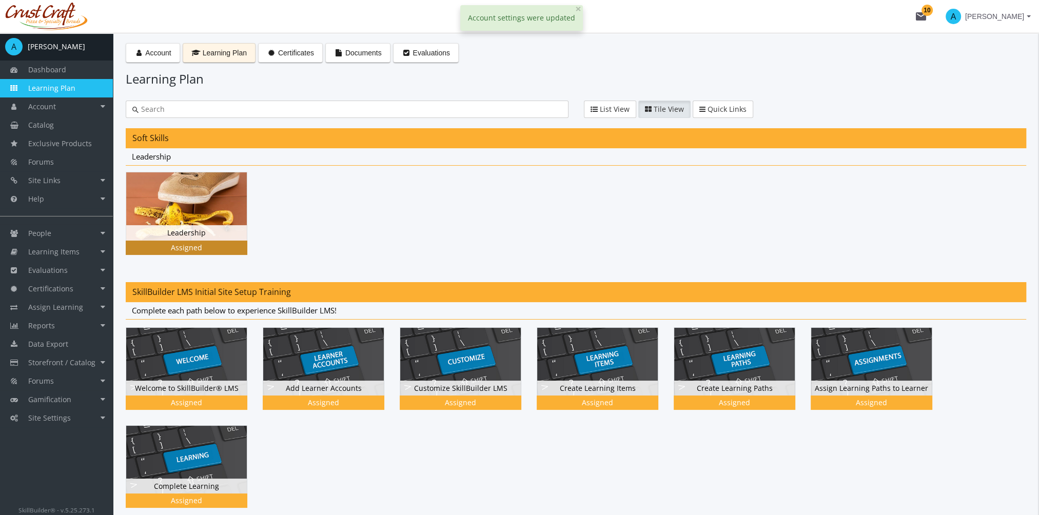
click at [201, 204] on img at bounding box center [186, 206] width 121 height 68
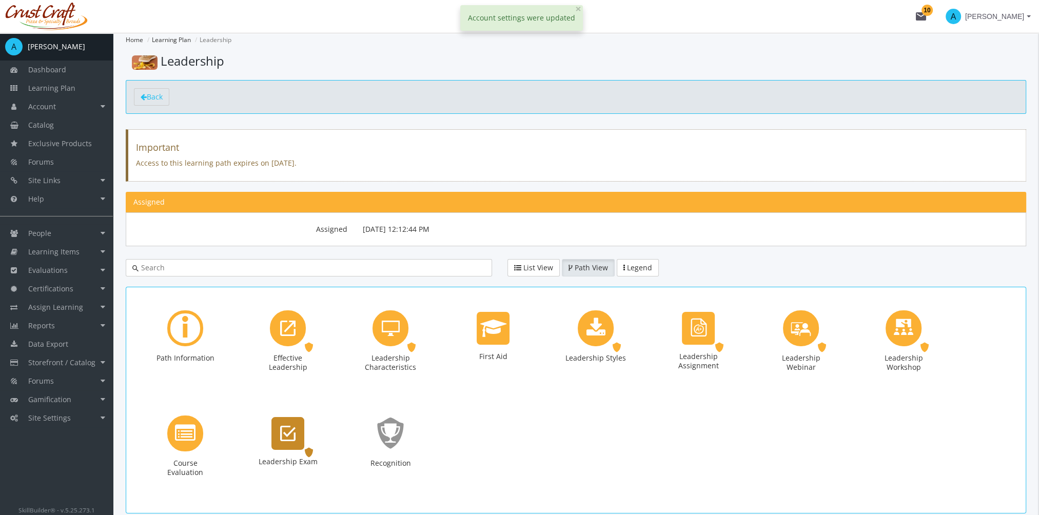
click at [283, 431] on icon "Leadership Exam" at bounding box center [287, 433] width 15 height 21
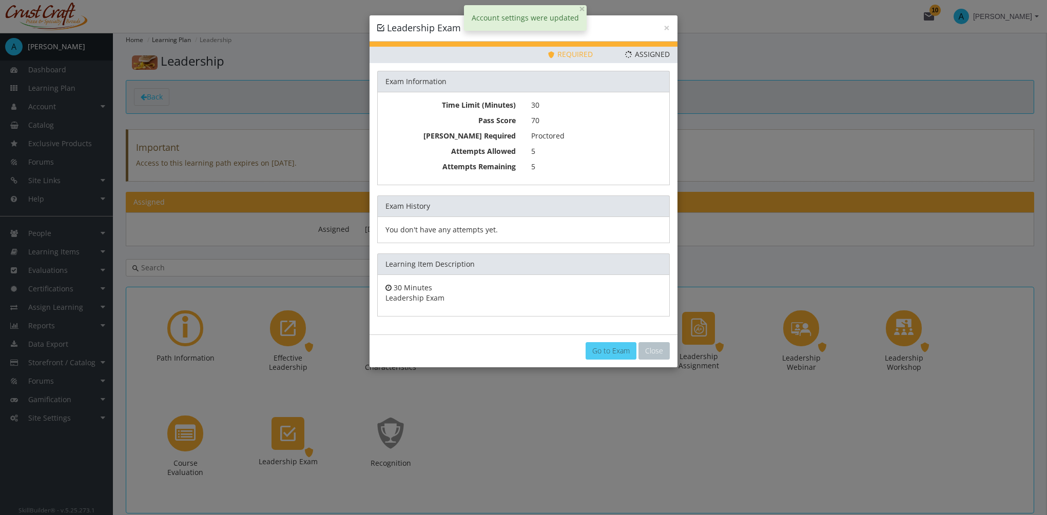
click at [601, 350] on link "Go to Exam" at bounding box center [611, 350] width 51 height 17
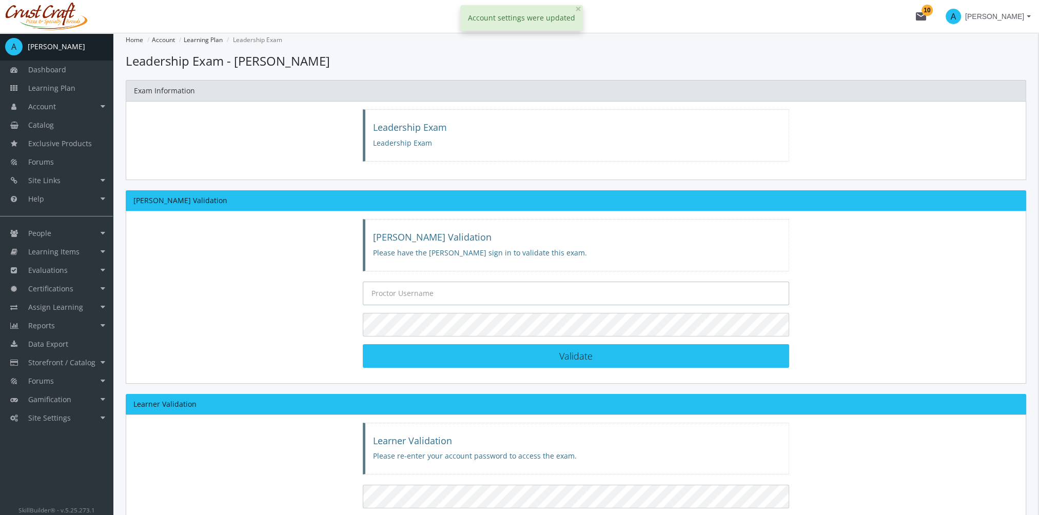
click at [433, 292] on input "text" at bounding box center [576, 294] width 427 height 24
type input "[EMAIL_ADDRESS][DOMAIN_NAME]"
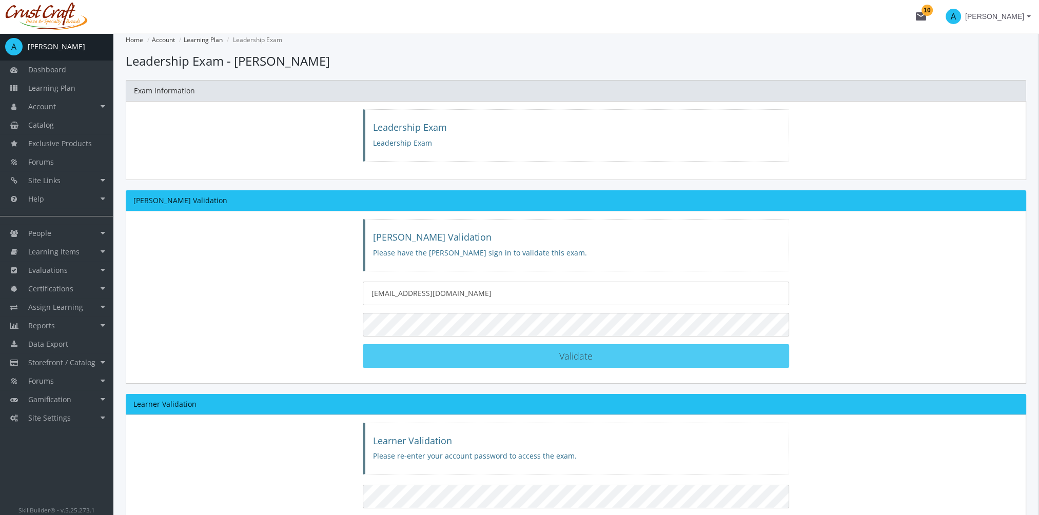
scroll to position [90, 0]
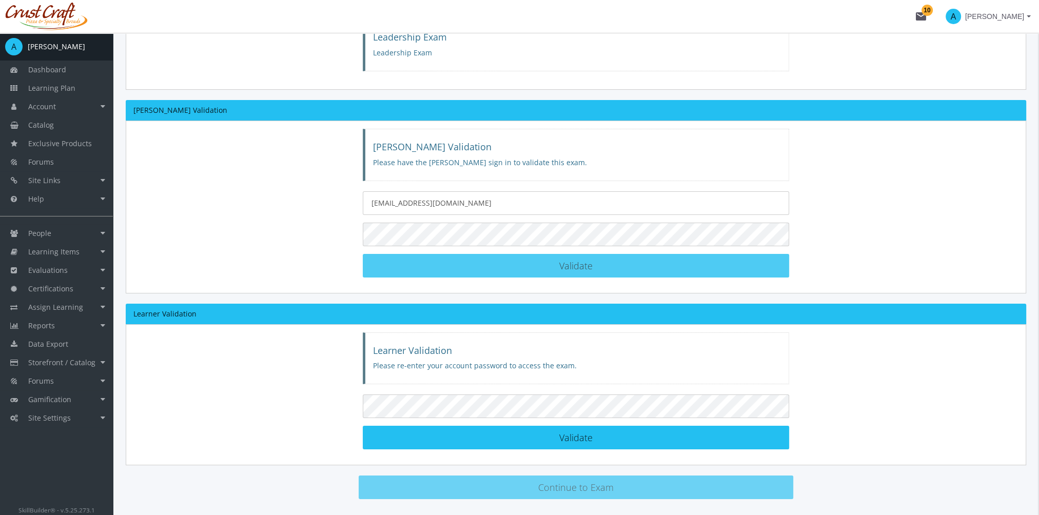
click at [610, 265] on button "Validate [PERSON_NAME] Validated!" at bounding box center [576, 266] width 427 height 24
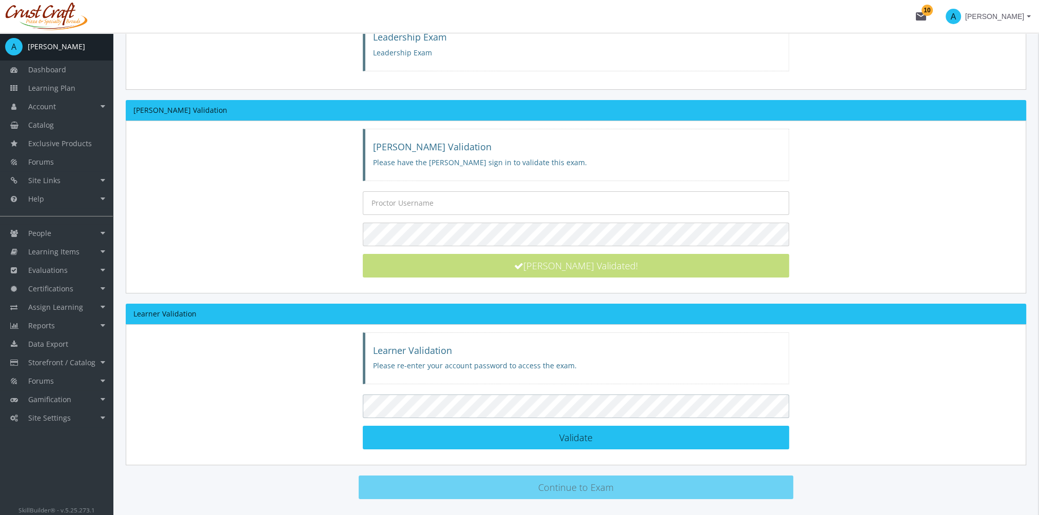
click at [289, 403] on div "Learner Validation Please re-enter your account password to access the exam. Va…" at bounding box center [576, 395] width 901 height 142
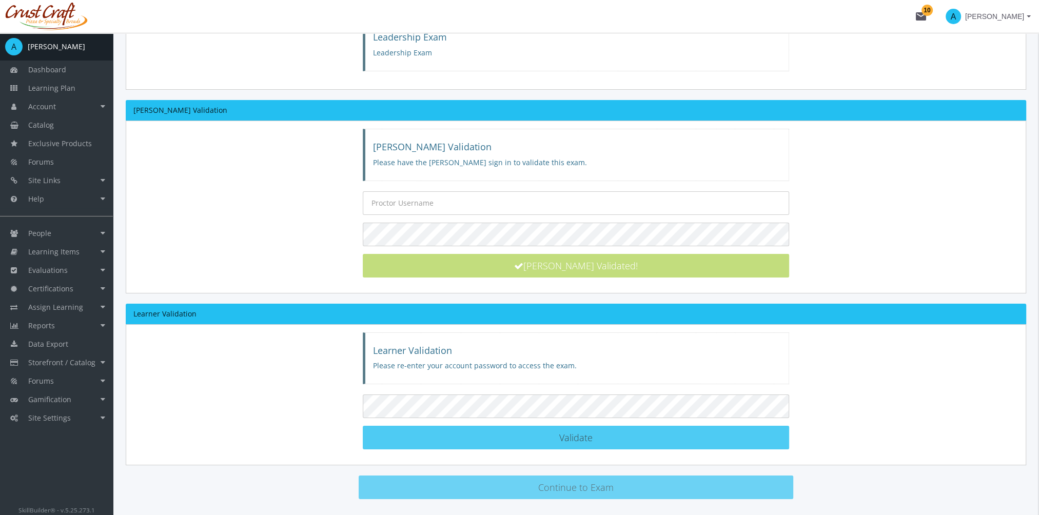
click at [458, 431] on button "Validate Learner Validated!" at bounding box center [576, 438] width 427 height 24
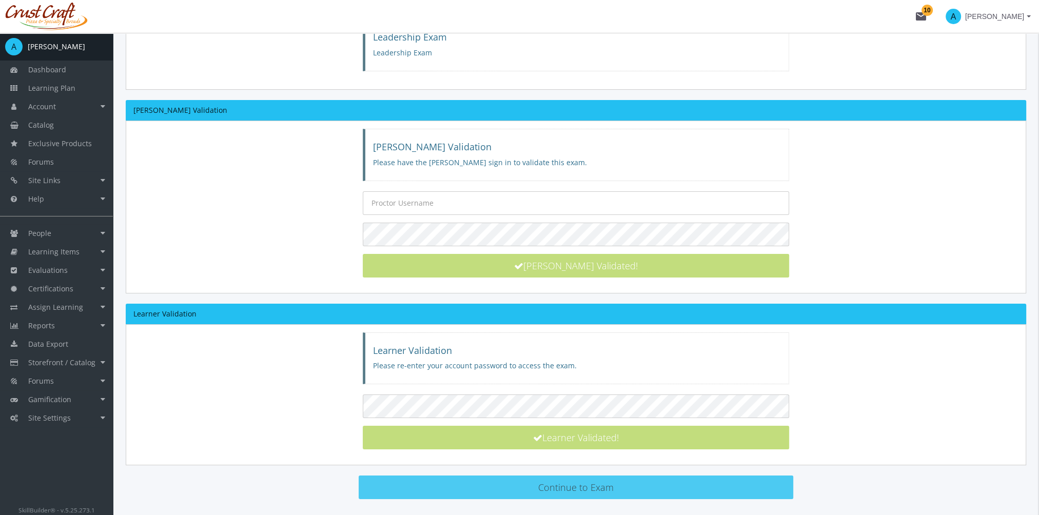
click at [527, 482] on button "Continue to Exam" at bounding box center [576, 488] width 435 height 24
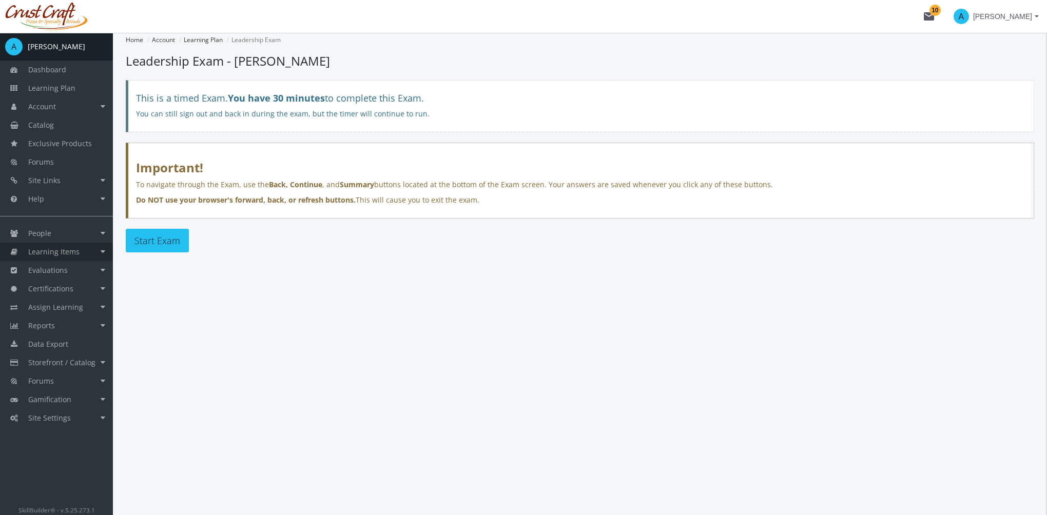
click at [70, 249] on span "Learning Items" at bounding box center [53, 252] width 51 height 10
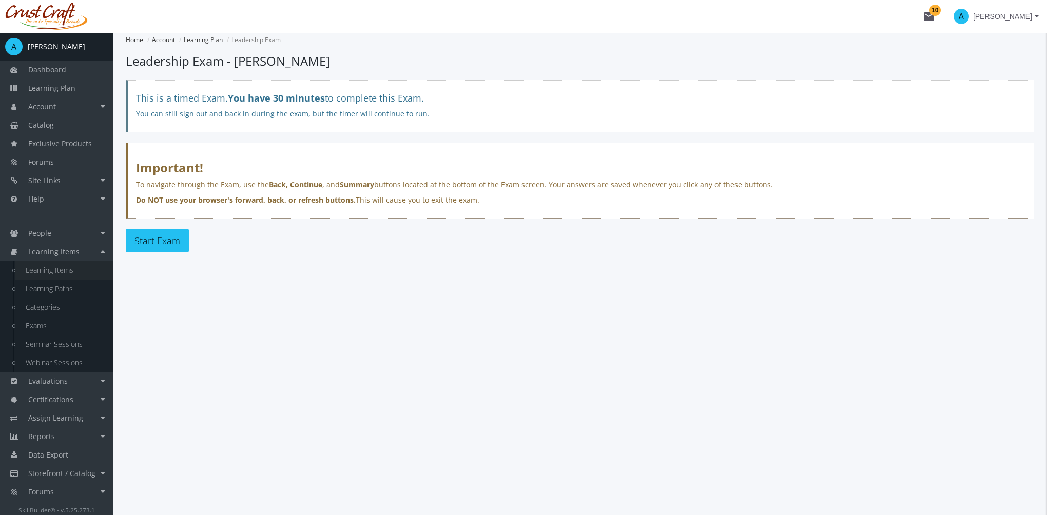
click at [73, 273] on link "Learning Items" at bounding box center [64, 270] width 98 height 18
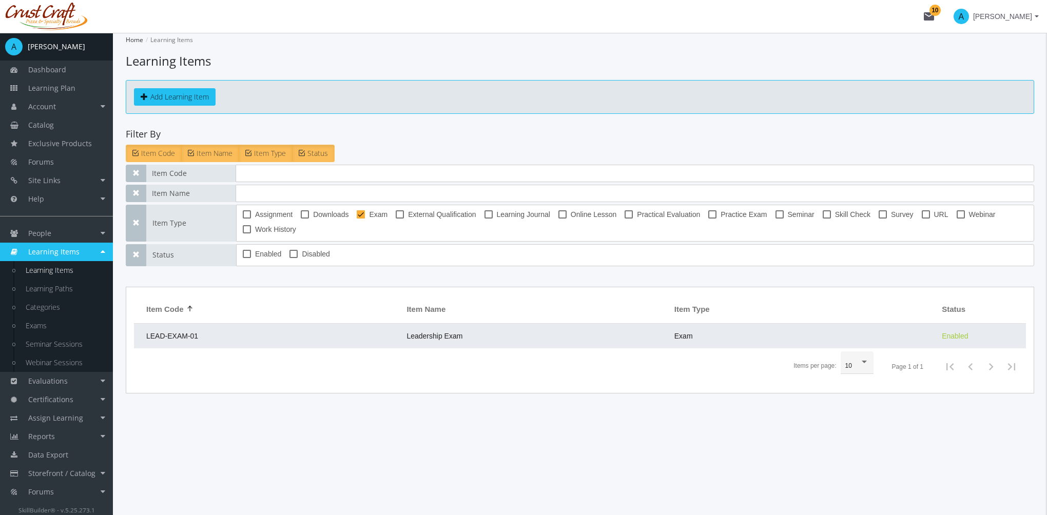
click at [216, 334] on td "LEAD-EXAM-01" at bounding box center [267, 336] width 267 height 25
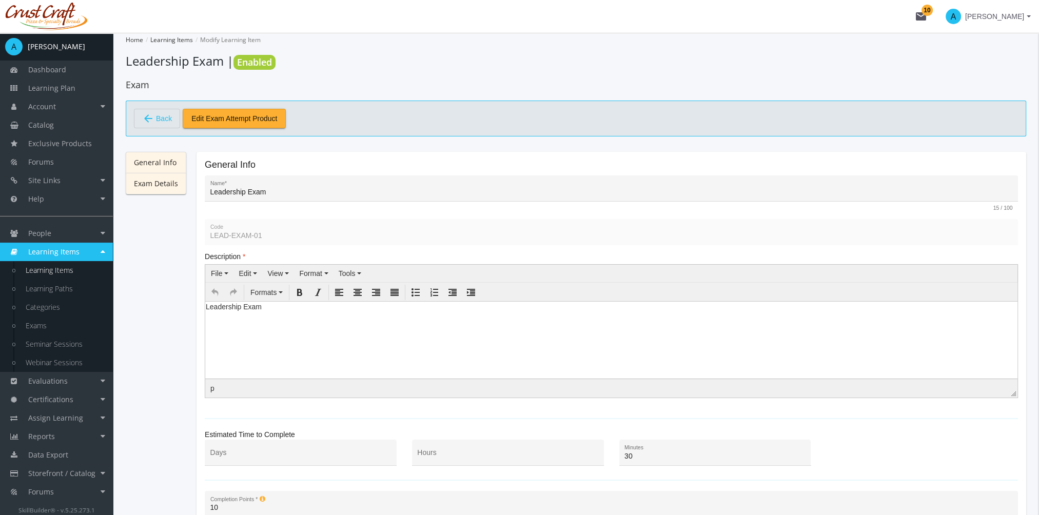
click at [155, 185] on link "Exam Details" at bounding box center [156, 184] width 61 height 22
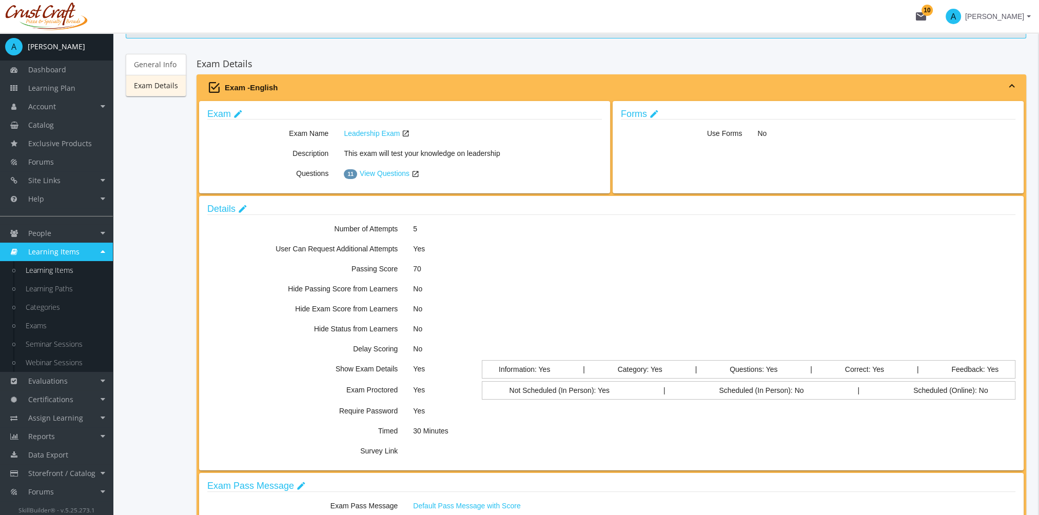
scroll to position [186, 0]
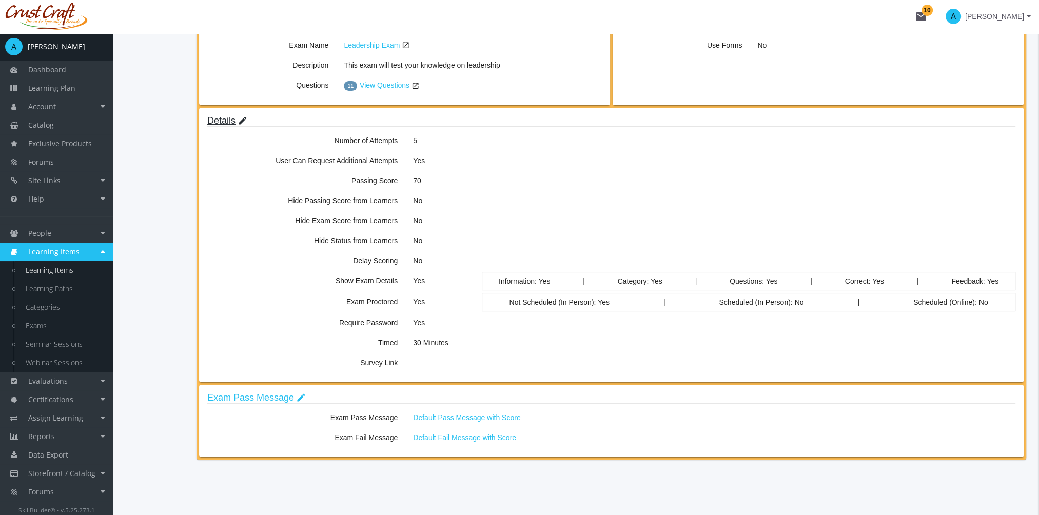
click at [243, 121] on mat-icon "edit" at bounding box center [243, 120] width 10 height 11
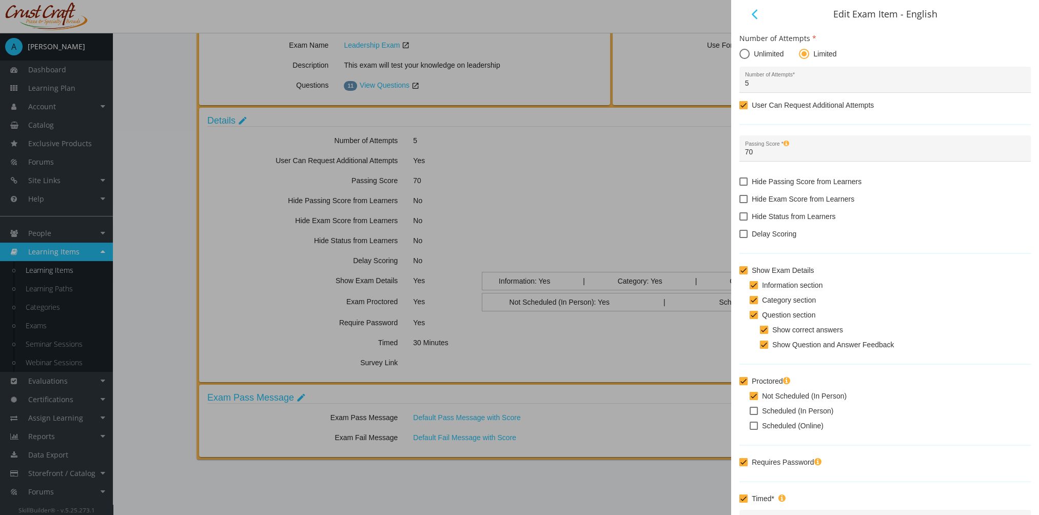
scroll to position [114, 0]
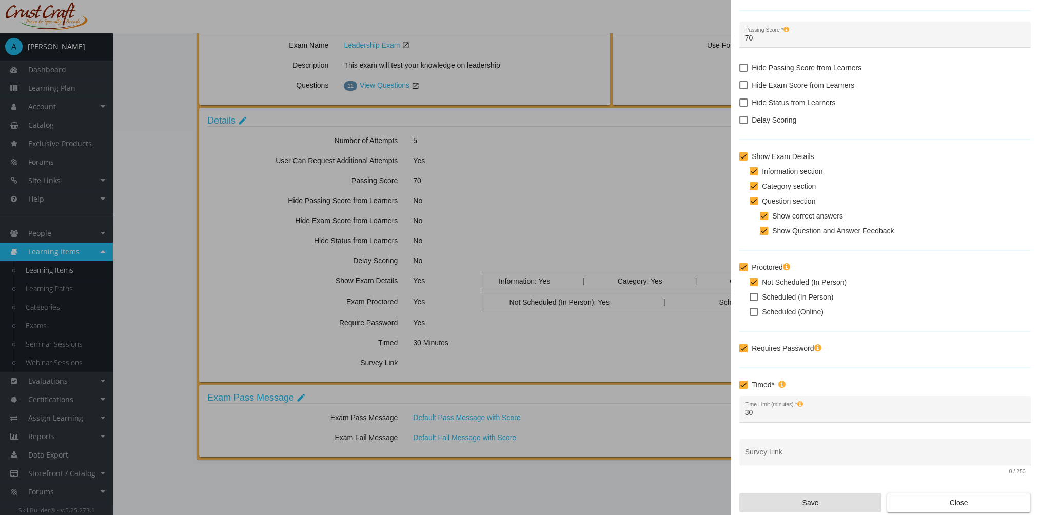
click at [752, 279] on span at bounding box center [754, 282] width 8 height 8
click at [750, 286] on input "Not Scheduled (In Person)" at bounding box center [750, 286] width 1 height 1
click at [752, 285] on span at bounding box center [754, 282] width 8 height 8
click at [750, 286] on input "Not Scheduled (In Person)" at bounding box center [750, 286] width 1 height 1
checkbox input "true"
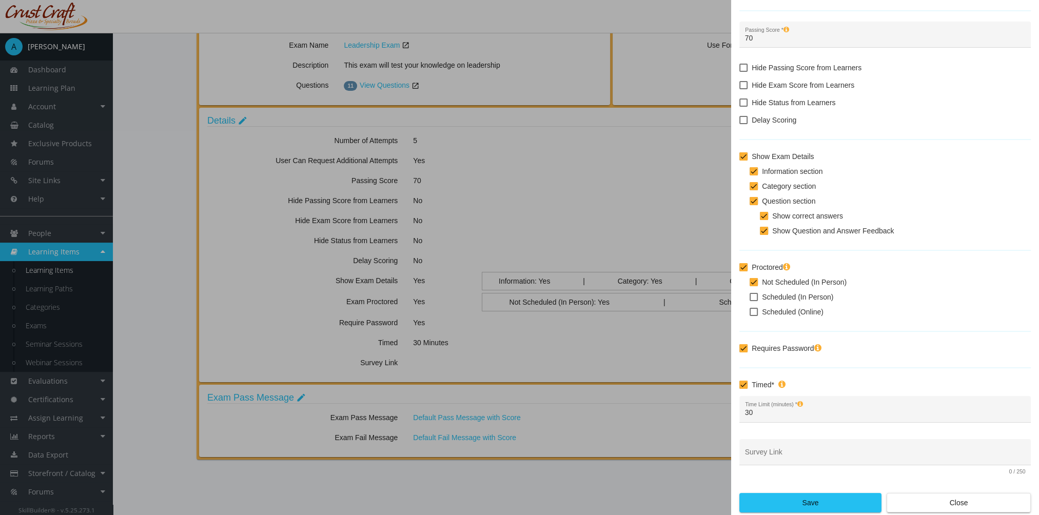
click at [758, 310] on label "Scheduled (Online)" at bounding box center [787, 312] width 74 height 12
click at [750, 316] on input "Scheduled (Online)" at bounding box center [750, 316] width 1 height 1
checkbox input "true"
click at [753, 280] on span at bounding box center [754, 282] width 8 height 8
click at [750, 286] on input "Not Scheduled (In Person)" at bounding box center [750, 286] width 1 height 1
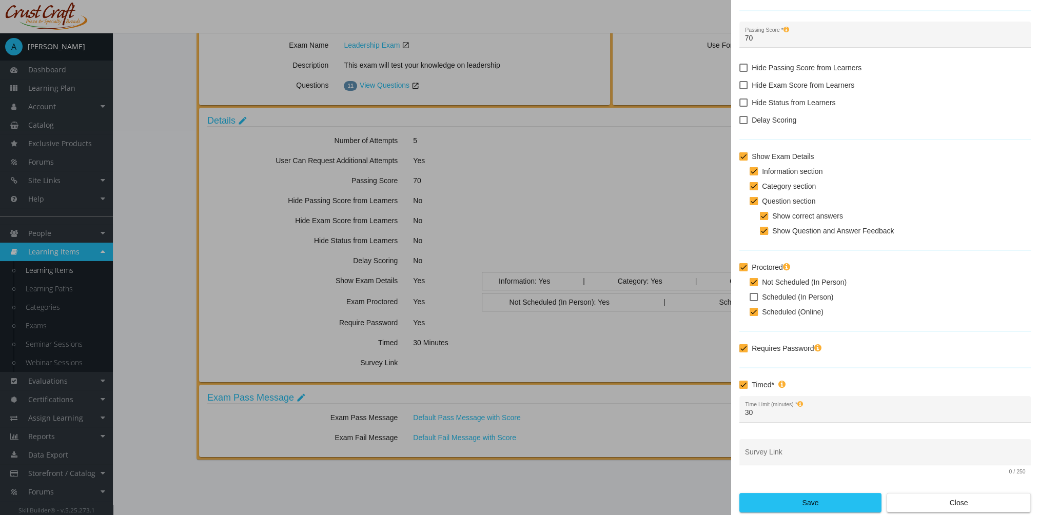
checkbox input "false"
click at [801, 507] on span "Save" at bounding box center [810, 503] width 125 height 18
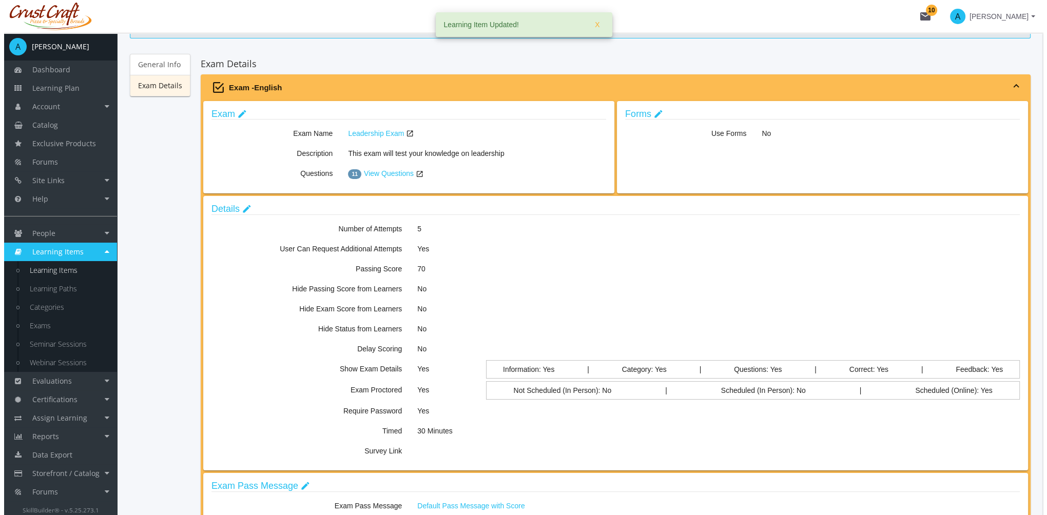
scroll to position [0, 0]
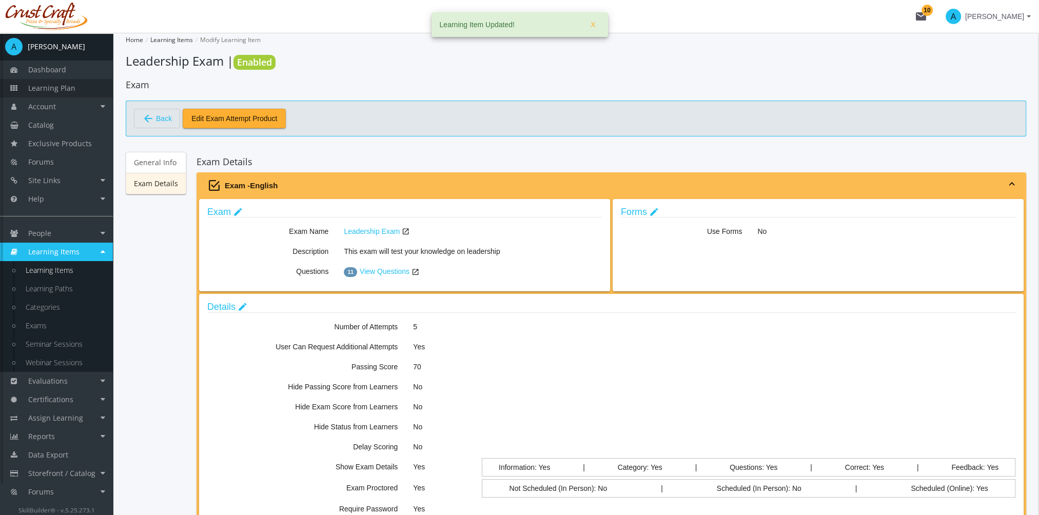
click at [57, 89] on span "Learning Plan" at bounding box center [51, 88] width 47 height 10
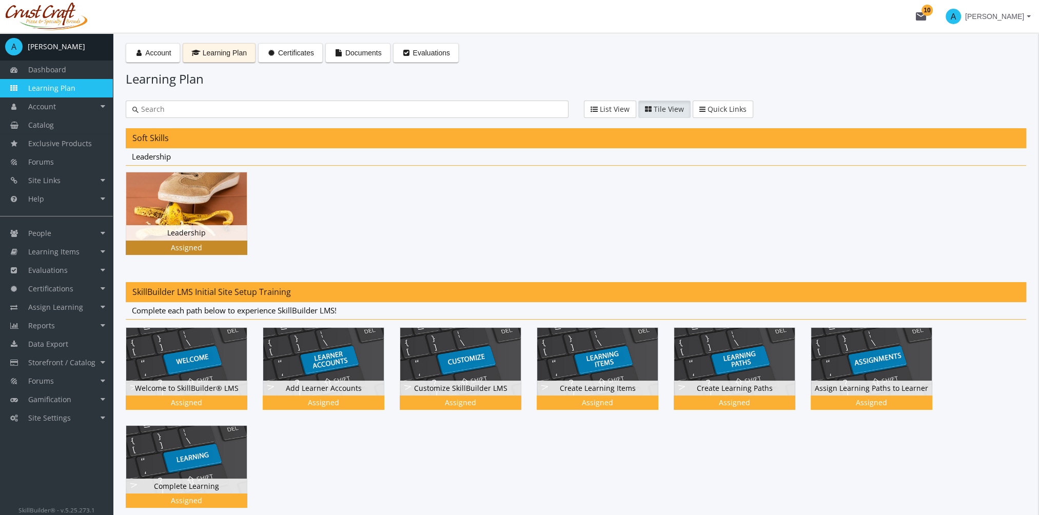
click at [223, 213] on img at bounding box center [186, 206] width 121 height 68
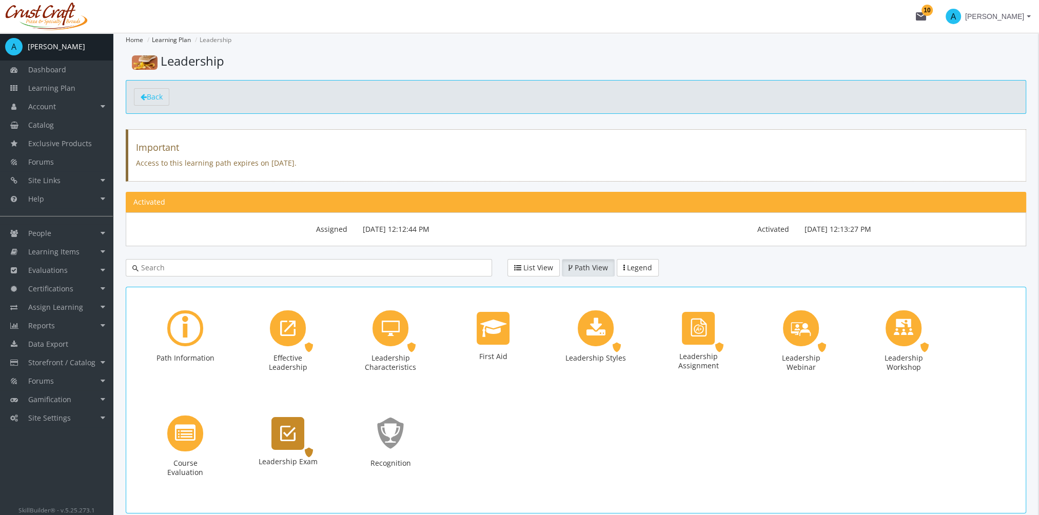
click at [290, 443] on div "Leadership Exam" at bounding box center [288, 433] width 33 height 33
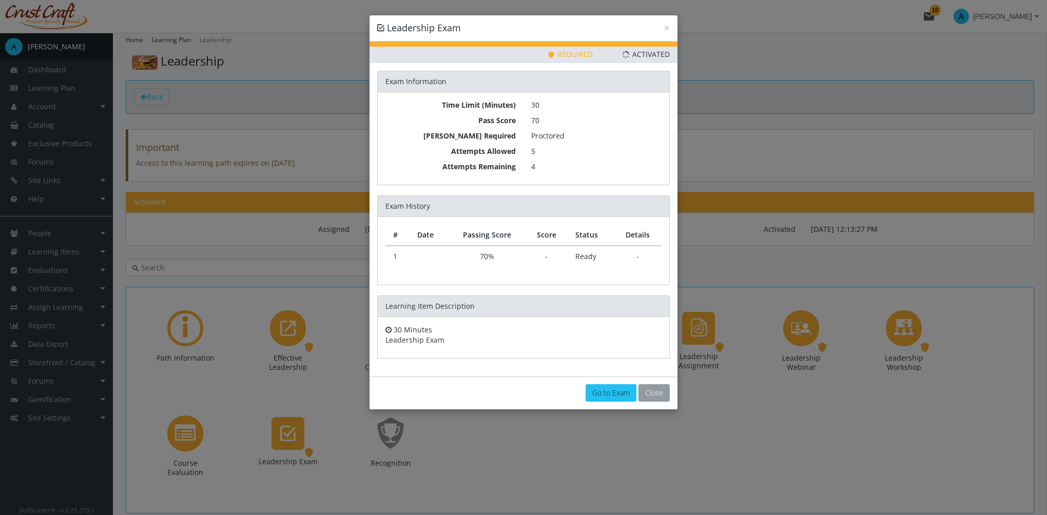
click at [658, 390] on button "Close" at bounding box center [654, 392] width 31 height 17
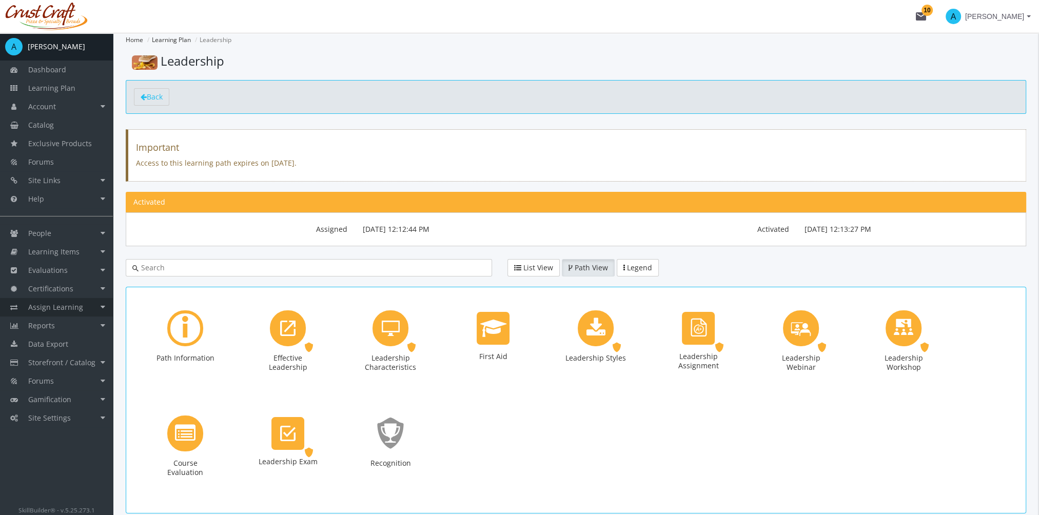
click at [73, 308] on span "Assign Learning" at bounding box center [55, 307] width 55 height 10
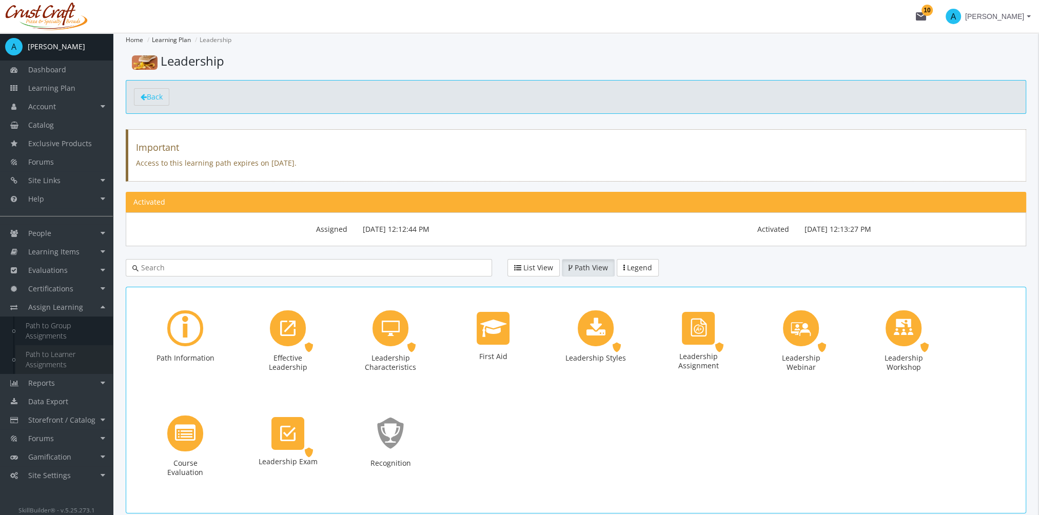
click at [60, 355] on link "Path to Learner Assignments" at bounding box center [64, 359] width 98 height 29
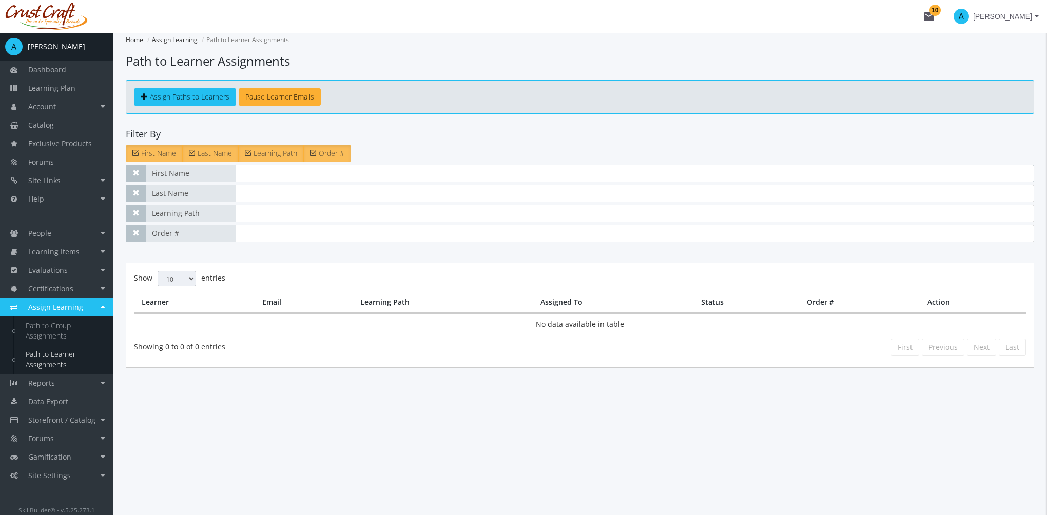
click at [248, 176] on input "text" at bounding box center [635, 173] width 799 height 17
type input "[PERSON_NAME]"
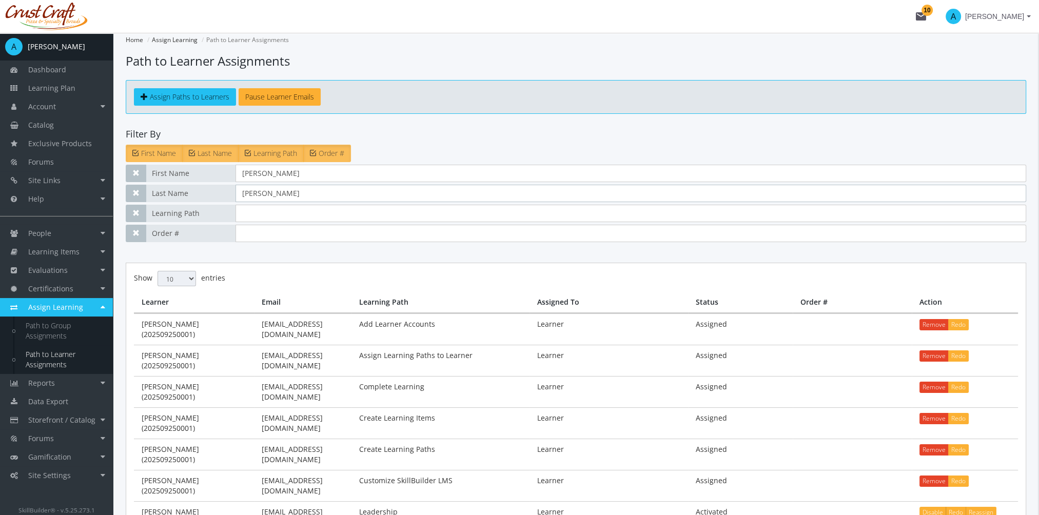
type input "[PERSON_NAME]"
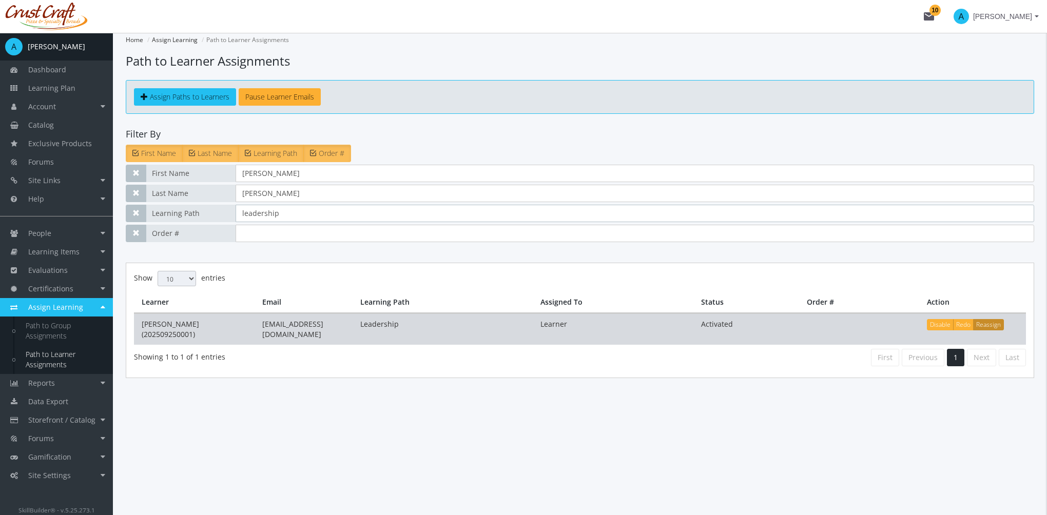
type input "leadership"
click at [990, 323] on button "Reassign" at bounding box center [988, 324] width 31 height 11
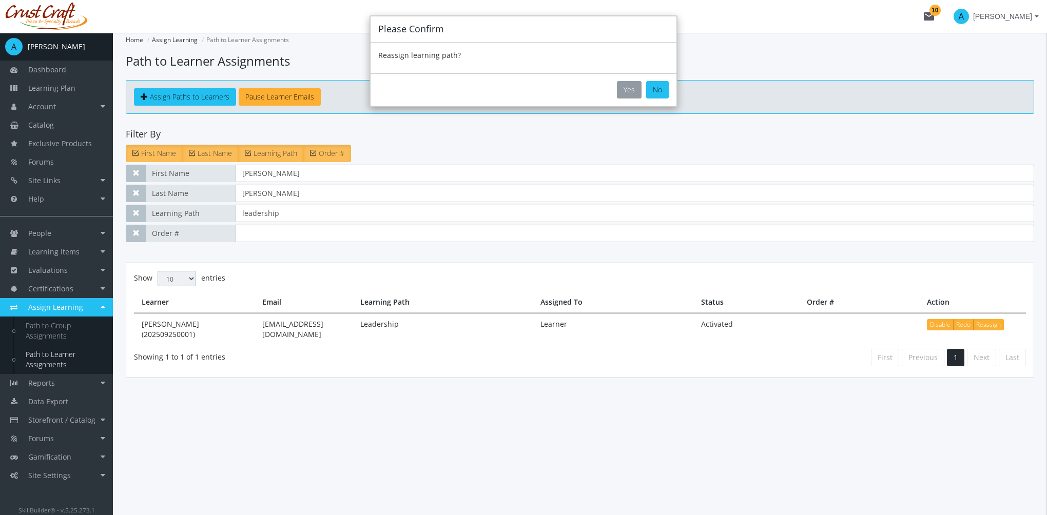
click at [631, 86] on button "Yes" at bounding box center [629, 89] width 25 height 17
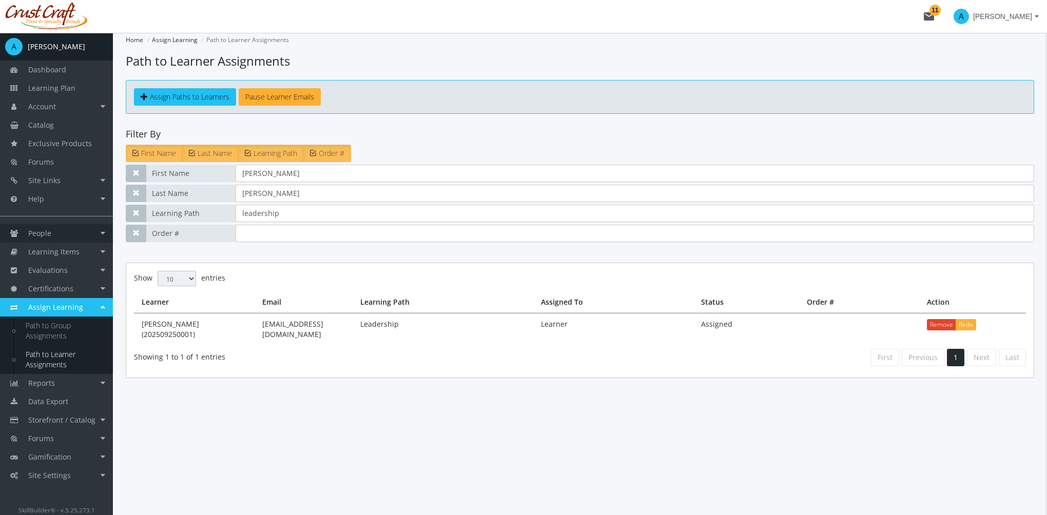
click at [66, 236] on link "People" at bounding box center [56, 233] width 113 height 18
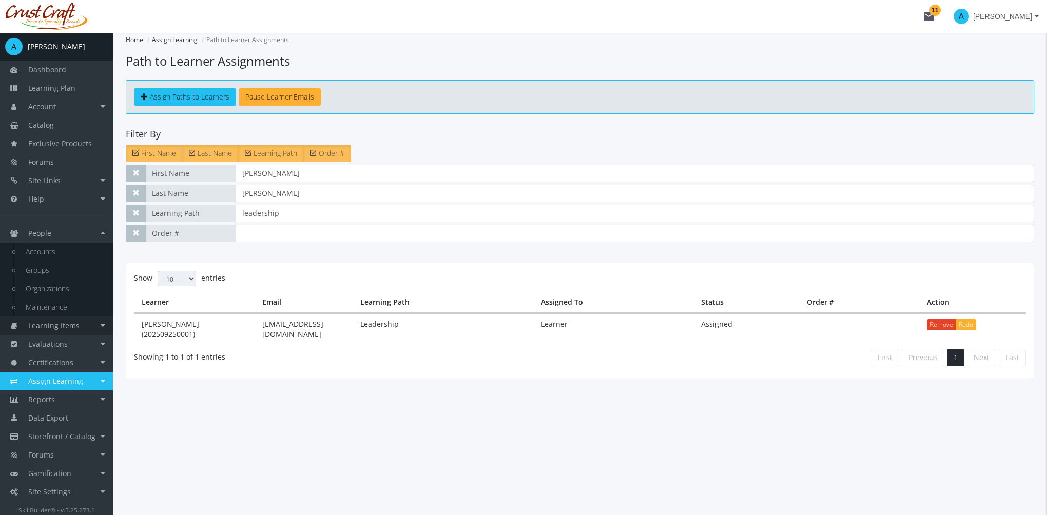
click at [74, 331] on link "Learning Items" at bounding box center [56, 326] width 113 height 18
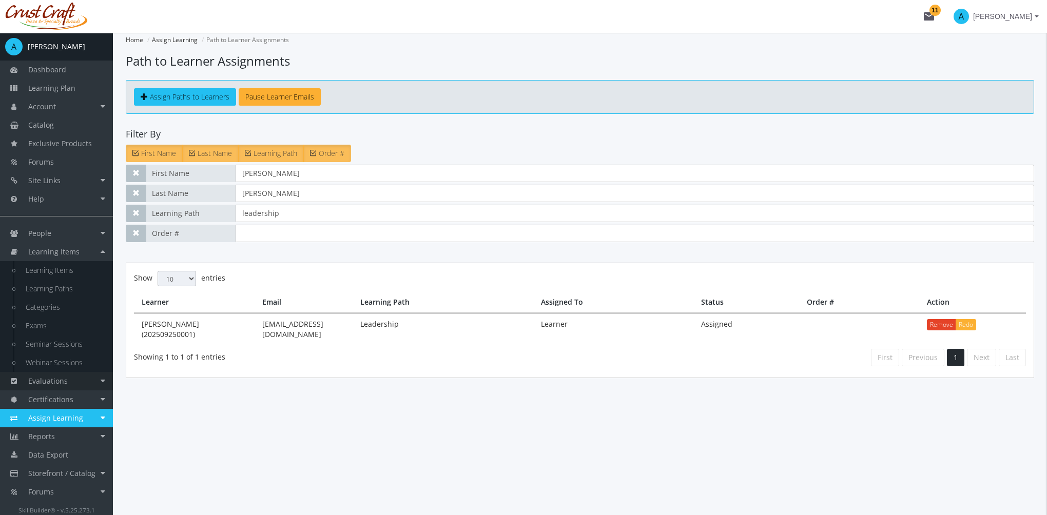
click at [82, 384] on link "Evaluations" at bounding box center [56, 381] width 113 height 18
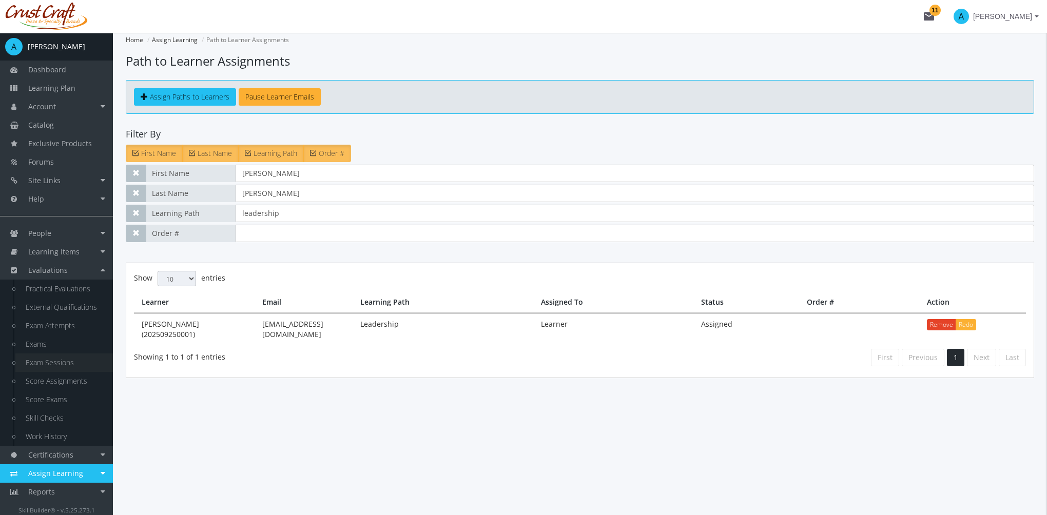
click at [63, 363] on link "Exam Sessions" at bounding box center [64, 363] width 98 height 18
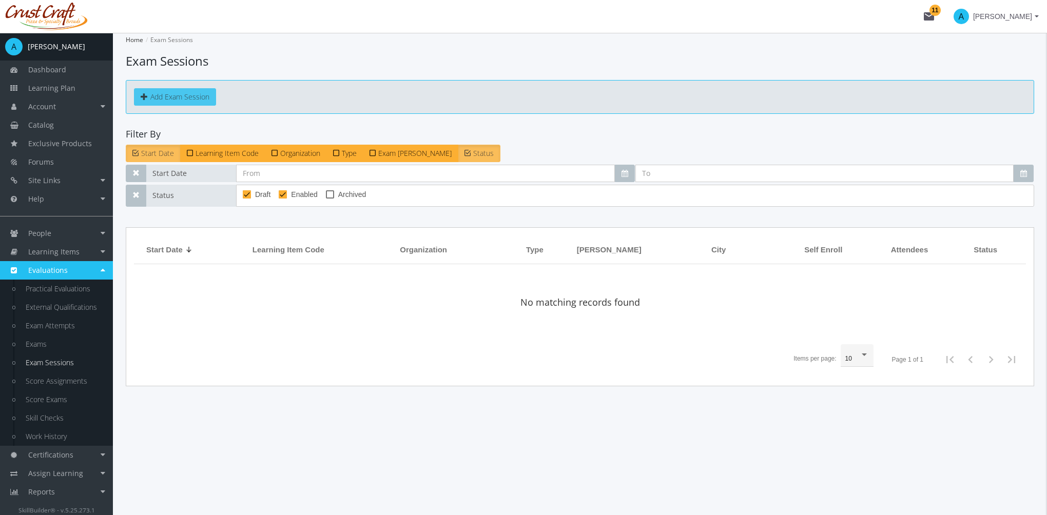
click at [179, 94] on button "Add Exam Session" at bounding box center [175, 96] width 82 height 17
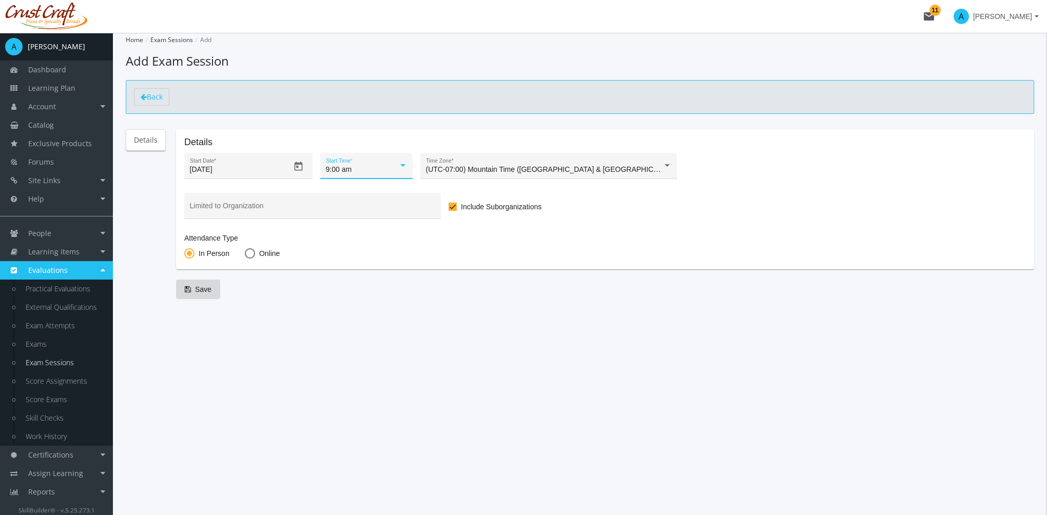
click at [398, 162] on div at bounding box center [402, 166] width 9 height 8
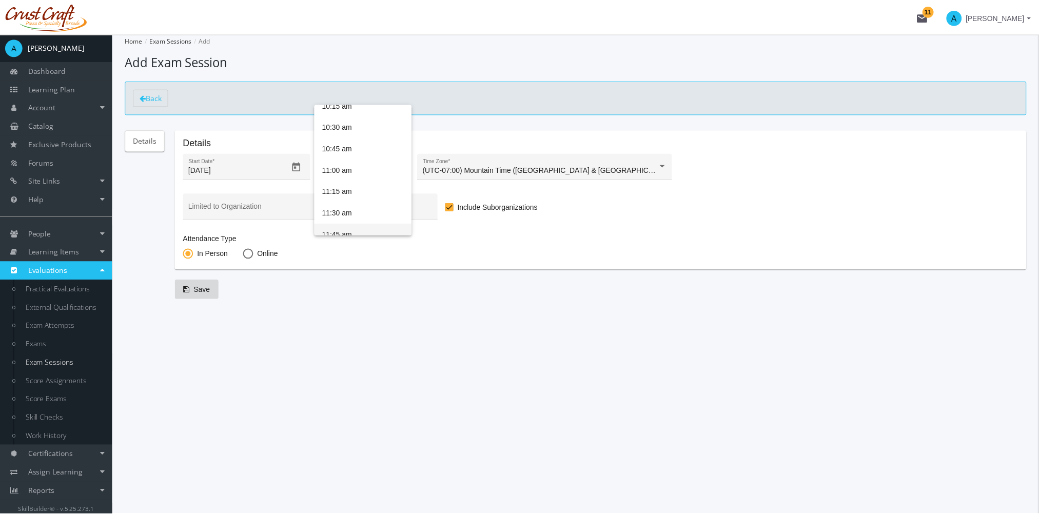
scroll to position [409, 0]
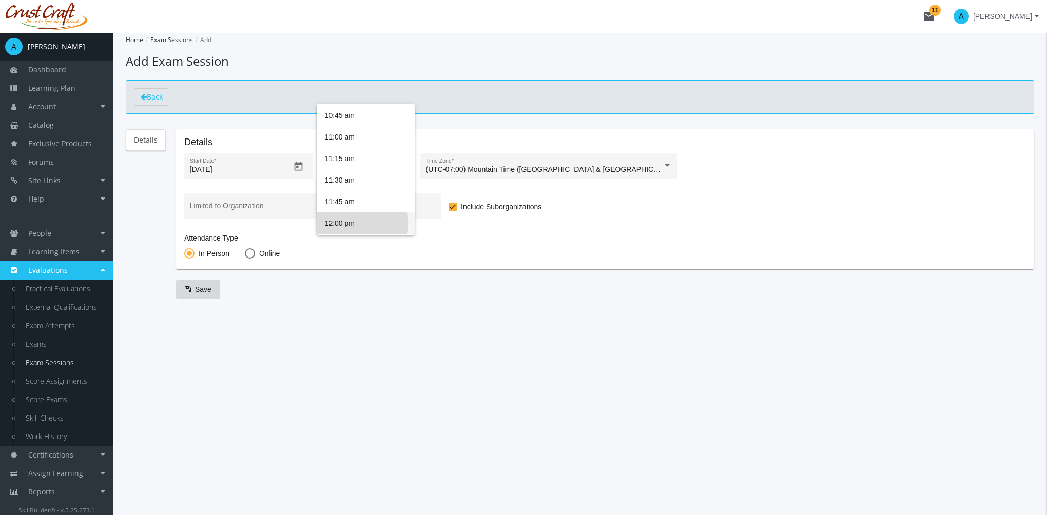
click at [357, 223] on span "12:00 pm" at bounding box center [366, 224] width 82 height 22
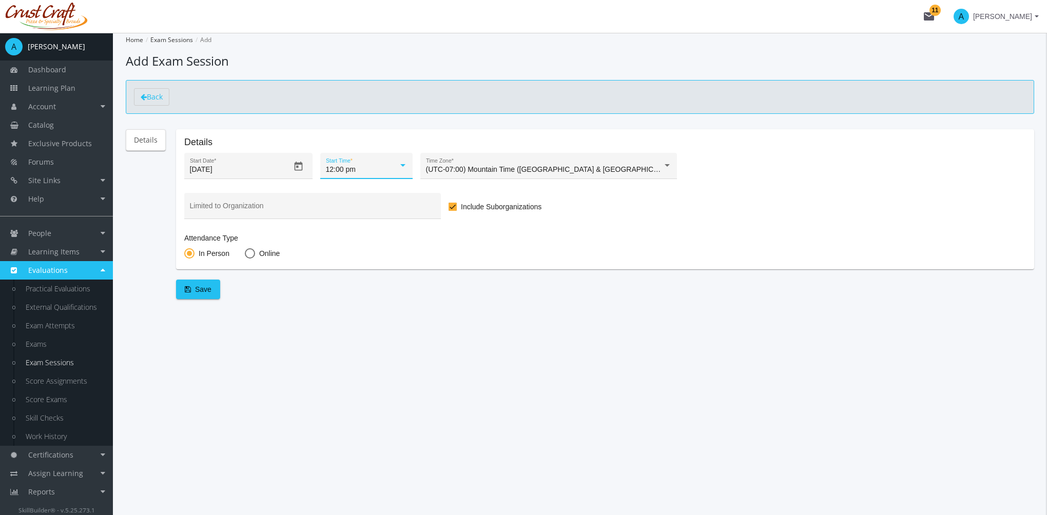
click at [250, 254] on span at bounding box center [250, 253] width 10 height 10
click at [250, 254] on input "Online" at bounding box center [250, 255] width 10 height 10
radio input "true"
click at [189, 290] on icon "submit" at bounding box center [188, 289] width 6 height 7
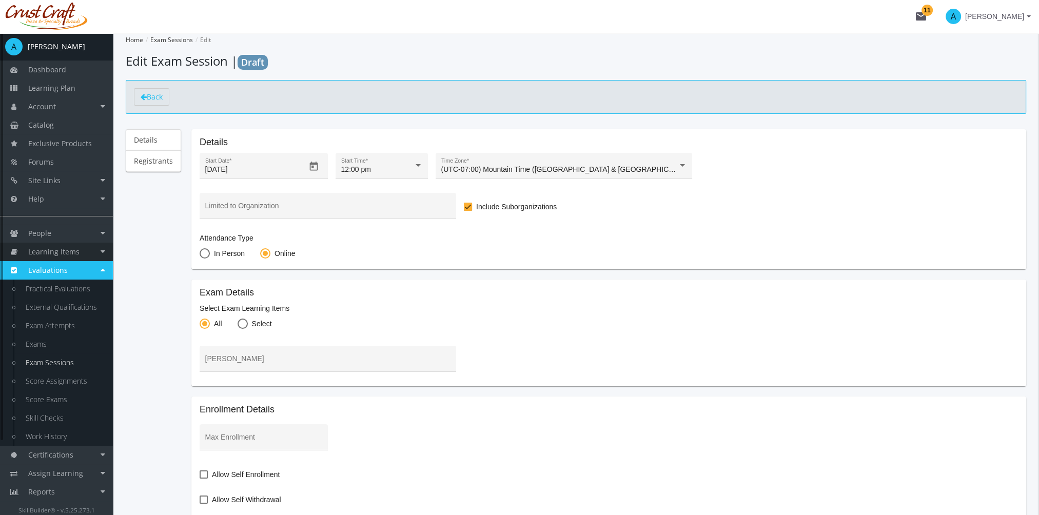
click at [70, 255] on span "Learning Items" at bounding box center [53, 252] width 51 height 10
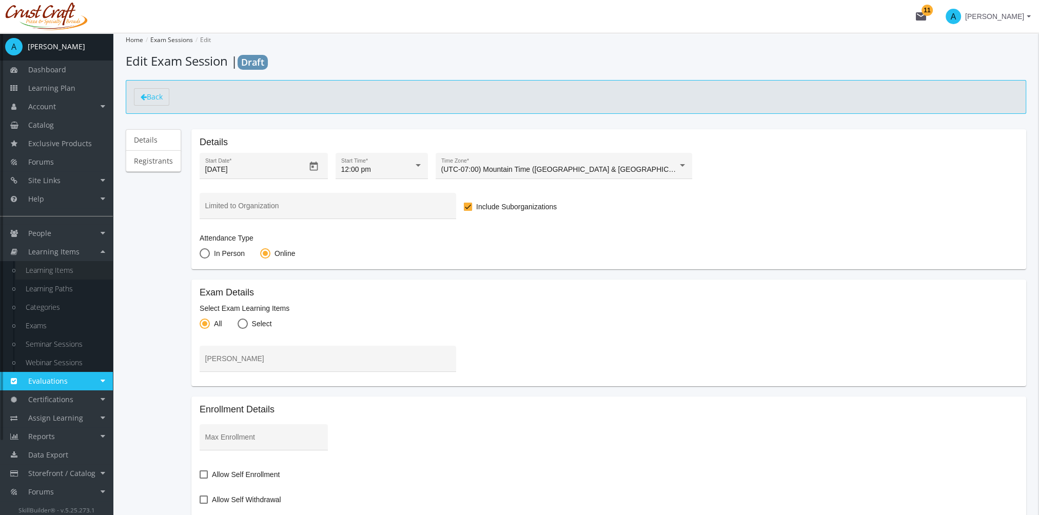
click at [72, 269] on link "Learning Items" at bounding box center [64, 270] width 98 height 18
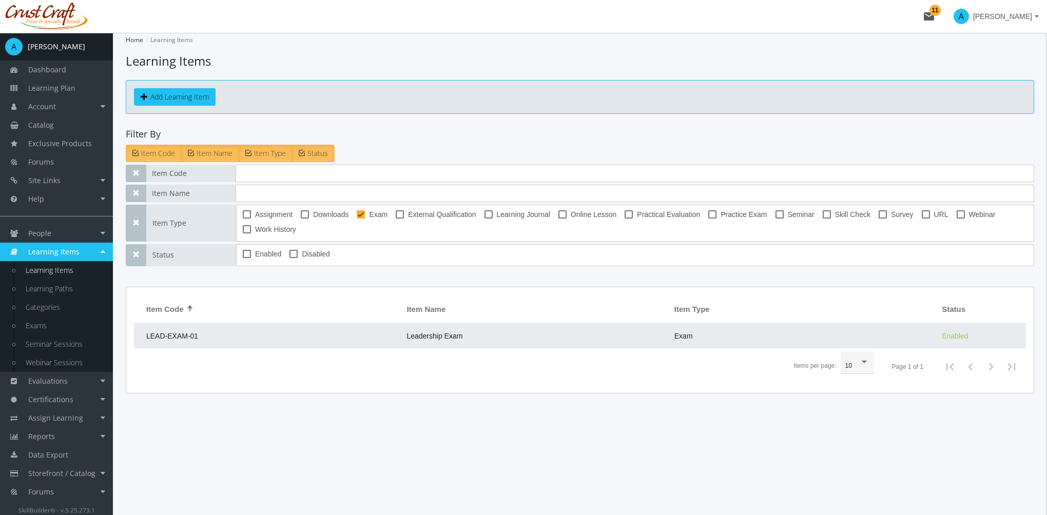
click at [202, 333] on td "LEAD-EXAM-01" at bounding box center [267, 336] width 267 height 25
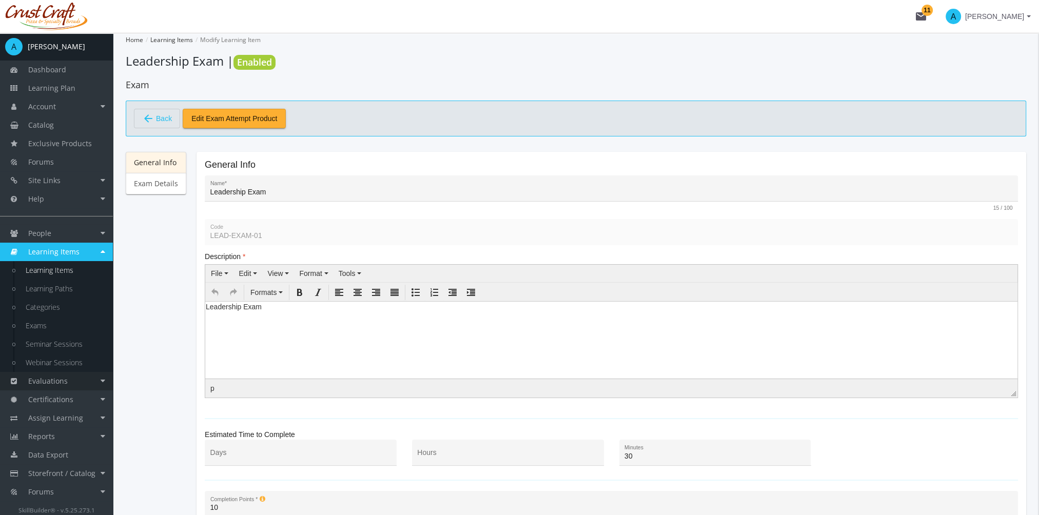
click at [77, 385] on link "Evaluations" at bounding box center [56, 381] width 113 height 18
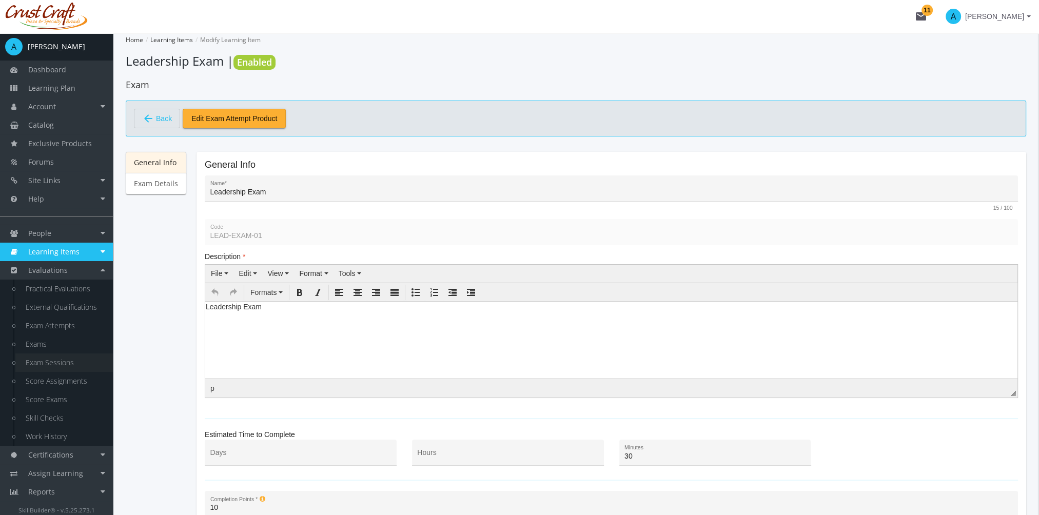
click at [66, 366] on link "Exam Sessions" at bounding box center [64, 363] width 98 height 18
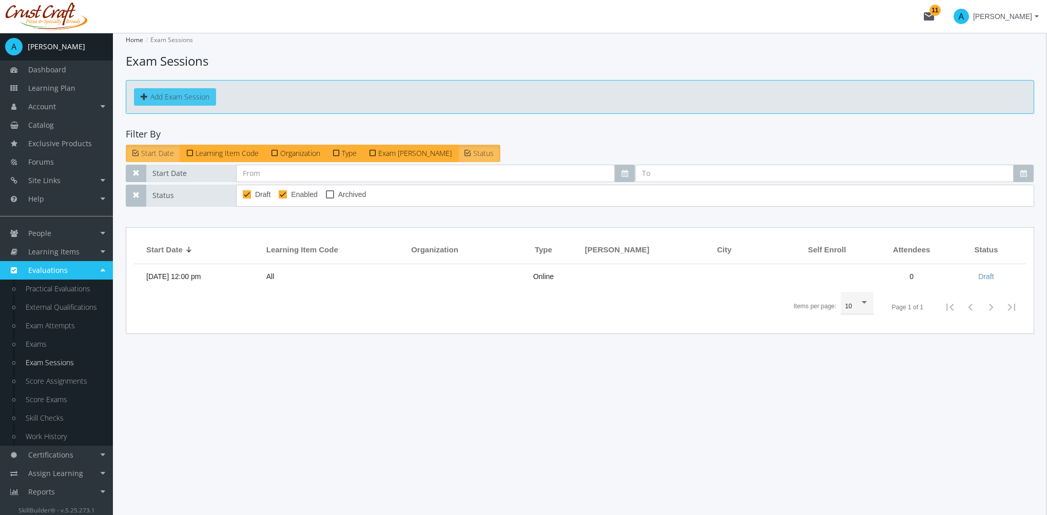
click at [178, 100] on button "Add Exam Session" at bounding box center [175, 96] width 82 height 17
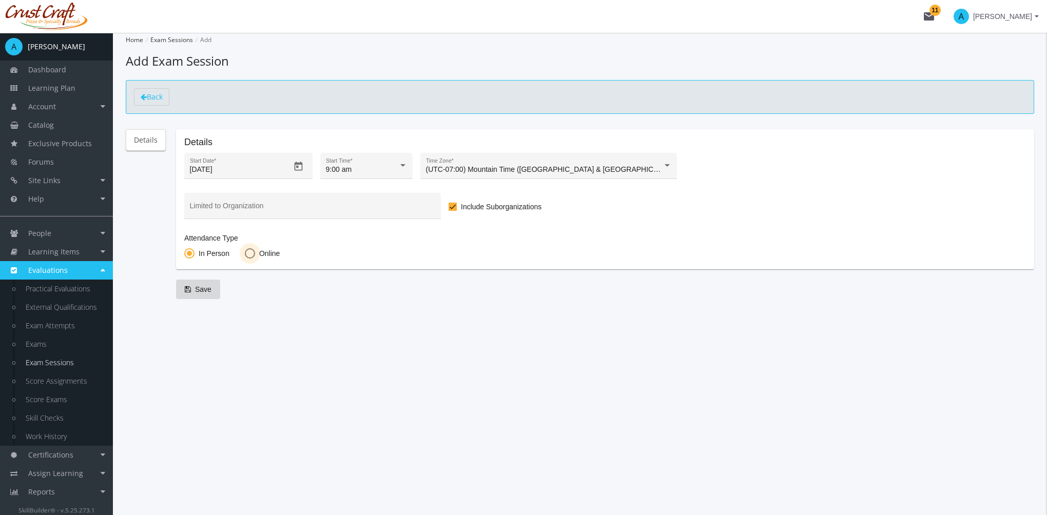
click at [256, 250] on span "Online" at bounding box center [267, 253] width 25 height 10
click at [255, 250] on input "Online" at bounding box center [250, 255] width 10 height 10
radio input "true"
click at [203, 280] on span "Save" at bounding box center [198, 289] width 27 height 18
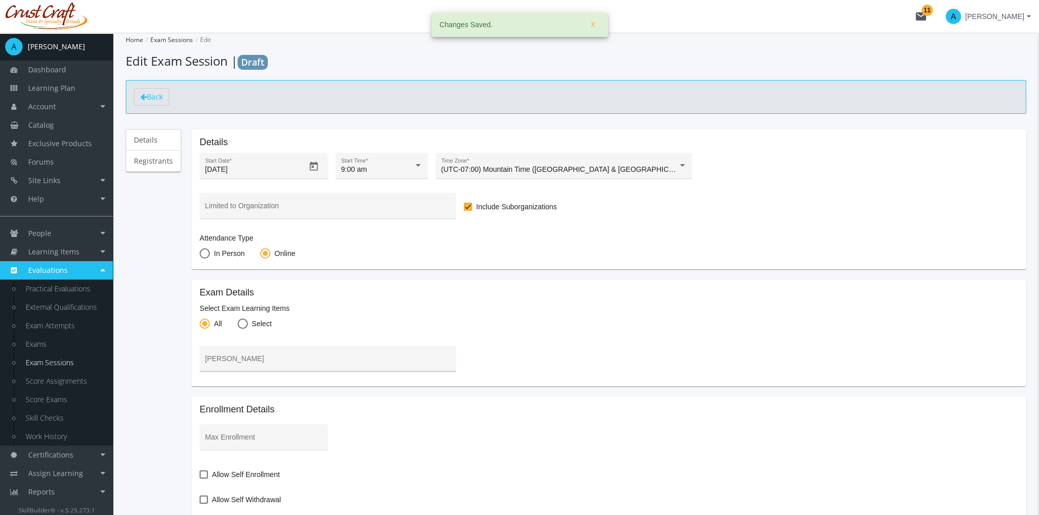
click at [234, 362] on input "[PERSON_NAME]" at bounding box center [328, 363] width 246 height 8
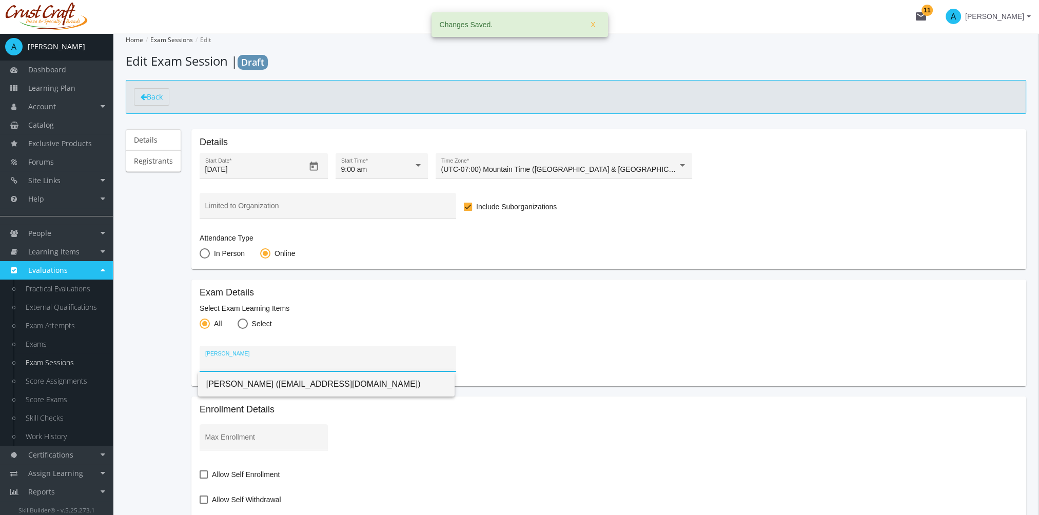
click at [253, 389] on span "[PERSON_NAME] ([EMAIL_ADDRESS][DOMAIN_NAME])" at bounding box center [326, 384] width 240 height 25
type input "[PERSON_NAME] ([EMAIL_ADDRESS][DOMAIN_NAME])"
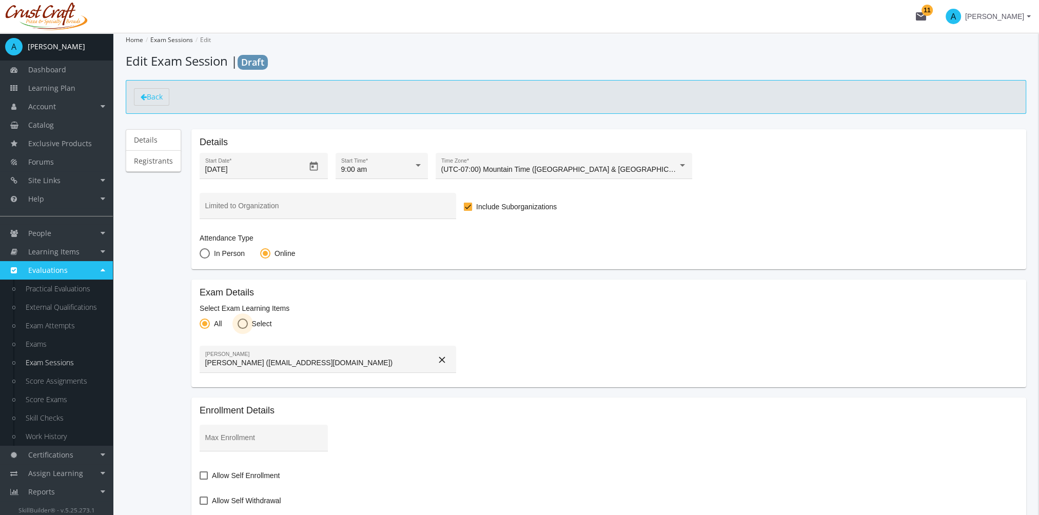
click at [240, 326] on span at bounding box center [243, 324] width 10 height 10
click at [240, 326] on input "Select" at bounding box center [243, 326] width 10 height 10
radio input "true"
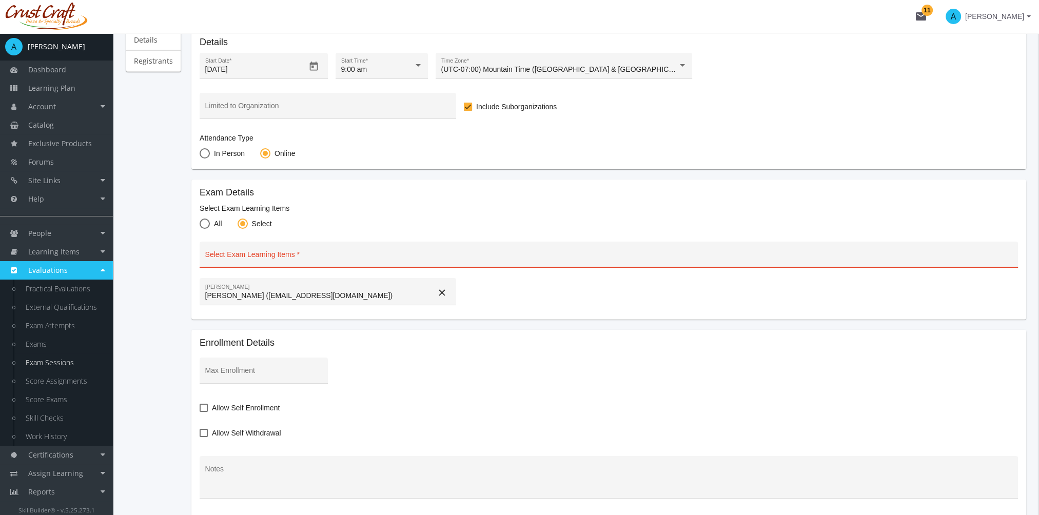
scroll to position [103, 0]
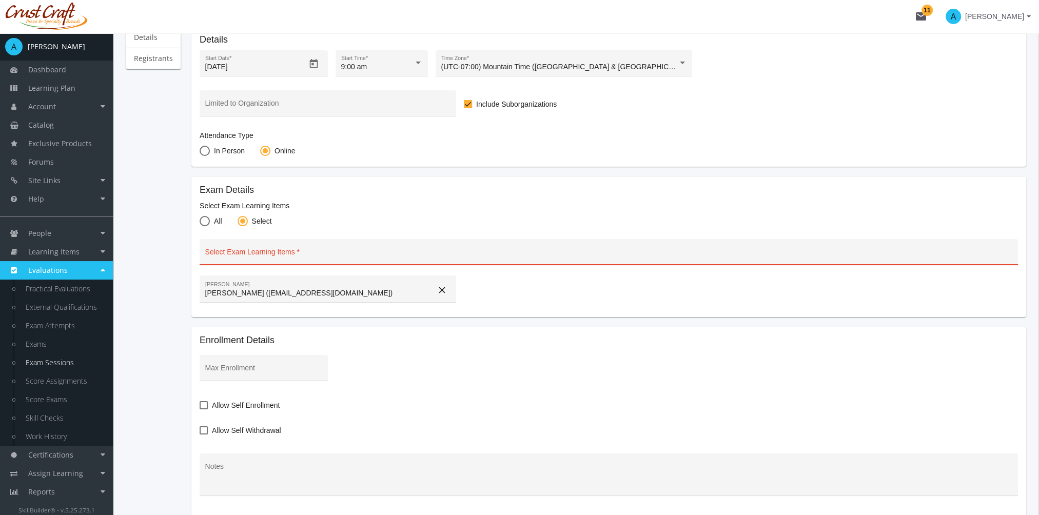
click at [243, 254] on input "Select Exam Learning Items" at bounding box center [609, 256] width 808 height 8
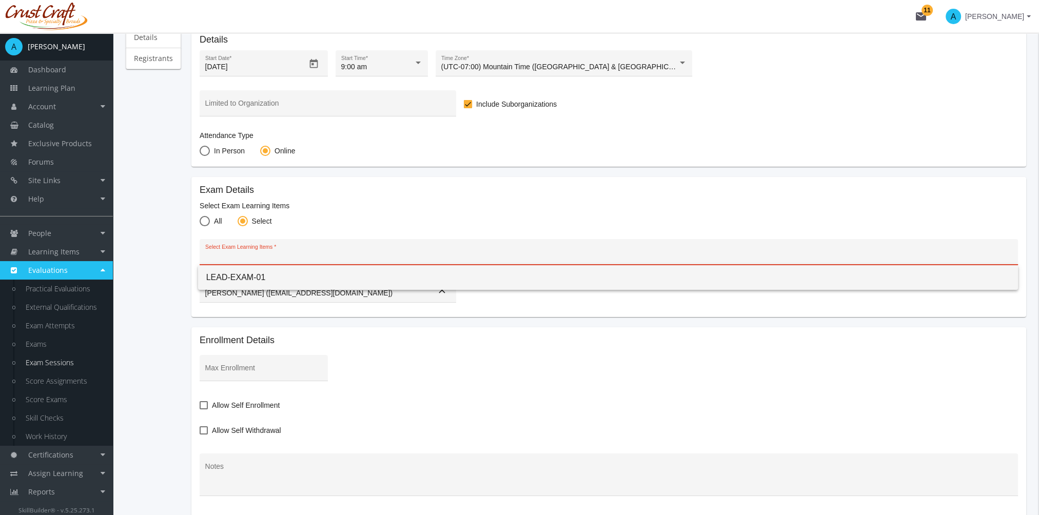
click at [239, 277] on span "LEAD-EXAM-01" at bounding box center [608, 277] width 804 height 25
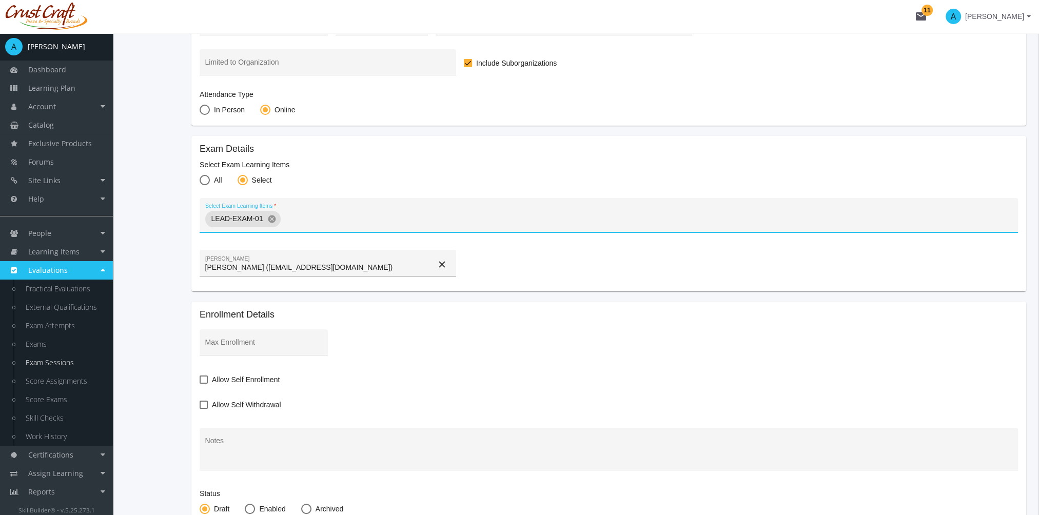
scroll to position [205, 0]
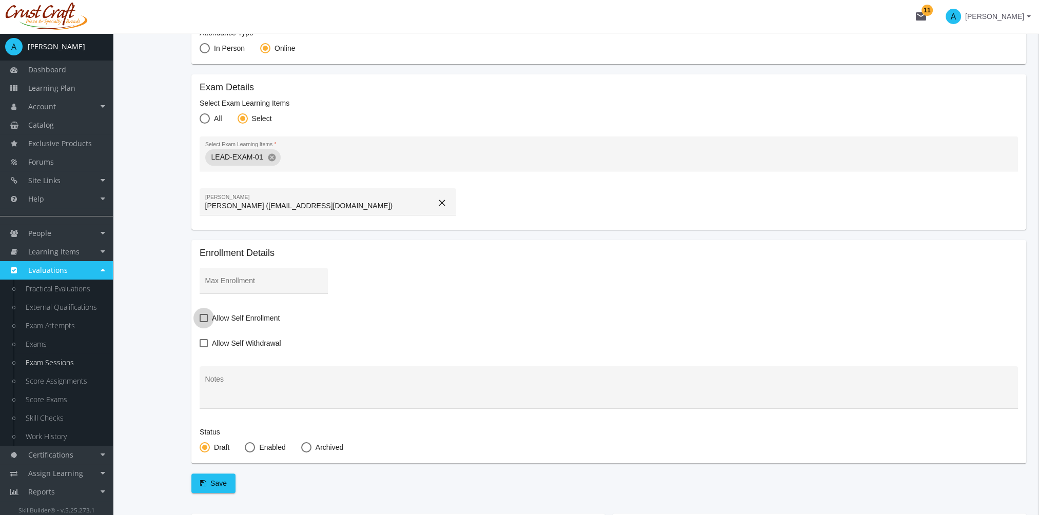
click at [228, 317] on span "Allow Self Enrollment" at bounding box center [246, 318] width 68 height 12
click at [200, 322] on input "Allow Self Enrollment" at bounding box center [200, 322] width 1 height 1
checkbox input "true"
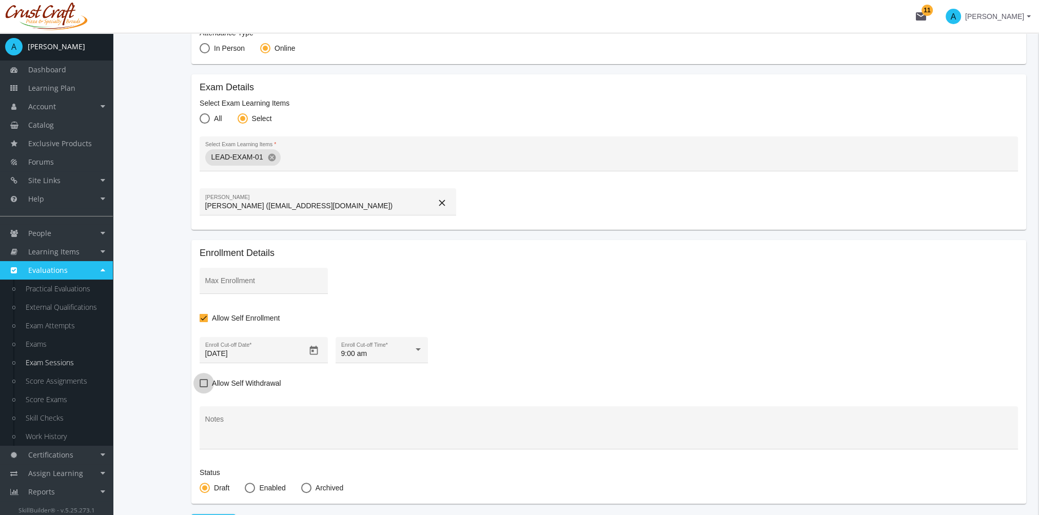
click at [236, 383] on span "Allow Self Withdrawal" at bounding box center [246, 383] width 69 height 12
click at [200, 387] on input "Allow Self Withdrawal" at bounding box center [200, 387] width 1 height 1
checkbox input "true"
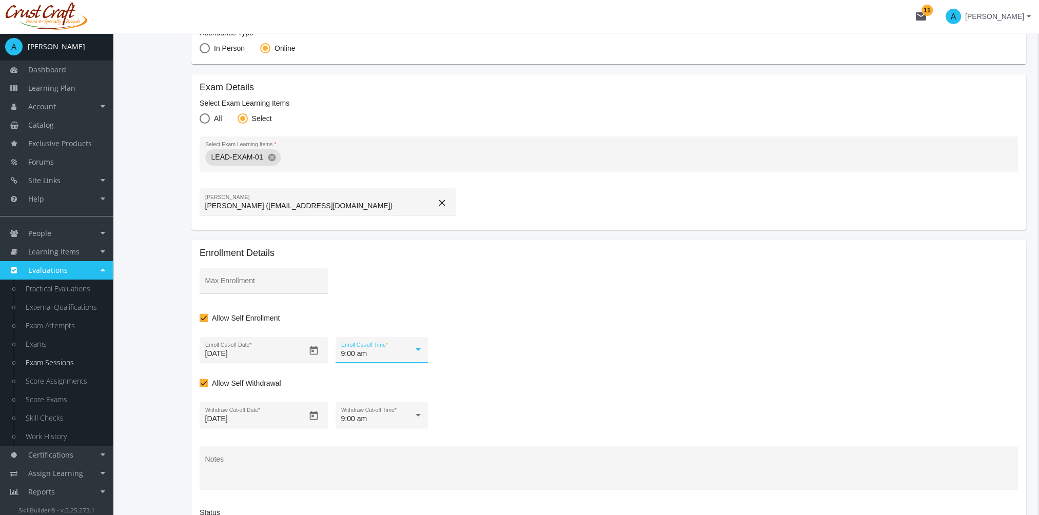
click at [415, 352] on div at bounding box center [418, 350] width 9 height 8
click at [370, 395] on span "12:30 pm" at bounding box center [380, 400] width 82 height 22
click at [373, 419] on div "9:00 am" at bounding box center [377, 419] width 72 height 8
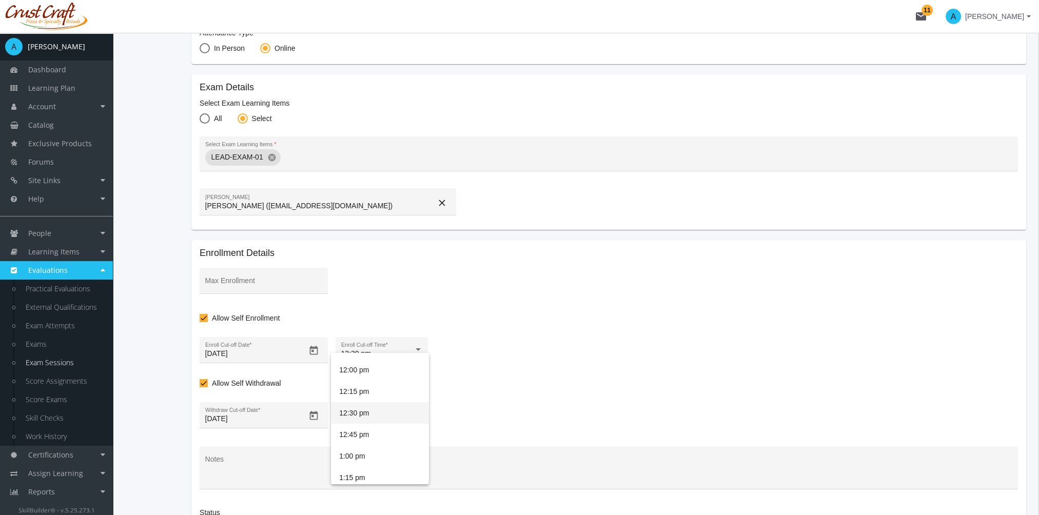
click at [380, 414] on span "12:30 pm" at bounding box center [380, 413] width 82 height 22
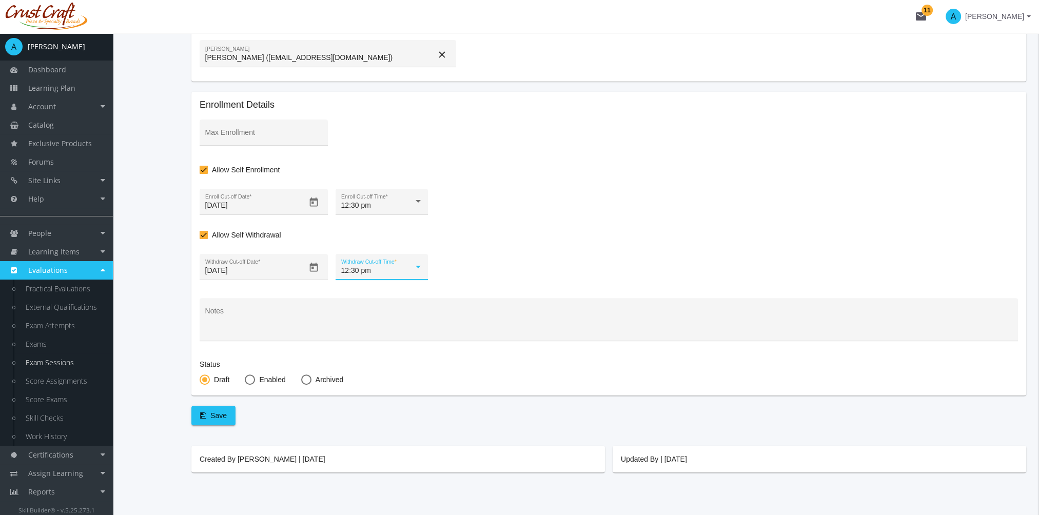
scroll to position [361, 0]
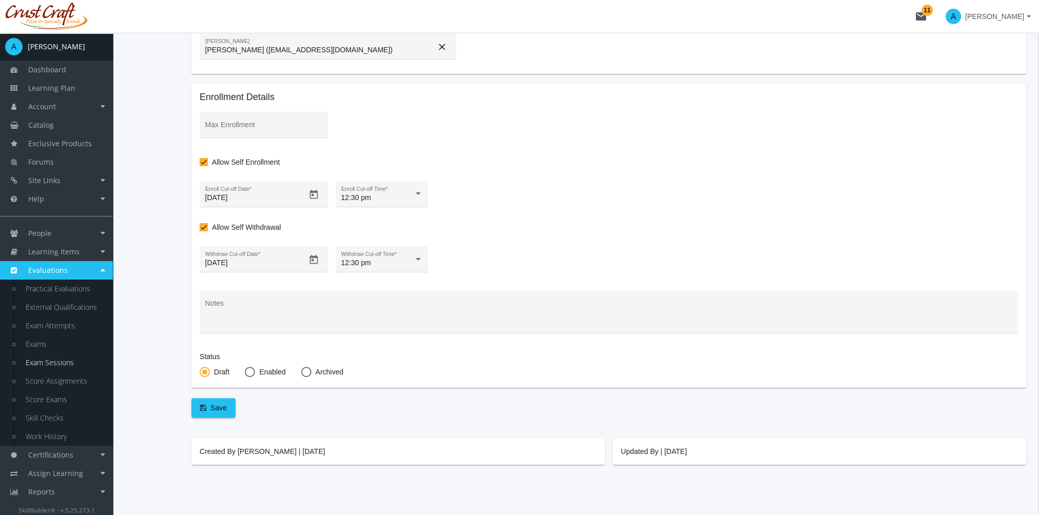
click at [254, 376] on mat-radio-button "Enabled" at bounding box center [265, 373] width 41 height 13
click at [253, 370] on span at bounding box center [250, 372] width 10 height 10
click at [253, 370] on input "Enabled" at bounding box center [250, 374] width 10 height 10
radio input "true"
click at [207, 413] on span "Save" at bounding box center [213, 408] width 27 height 18
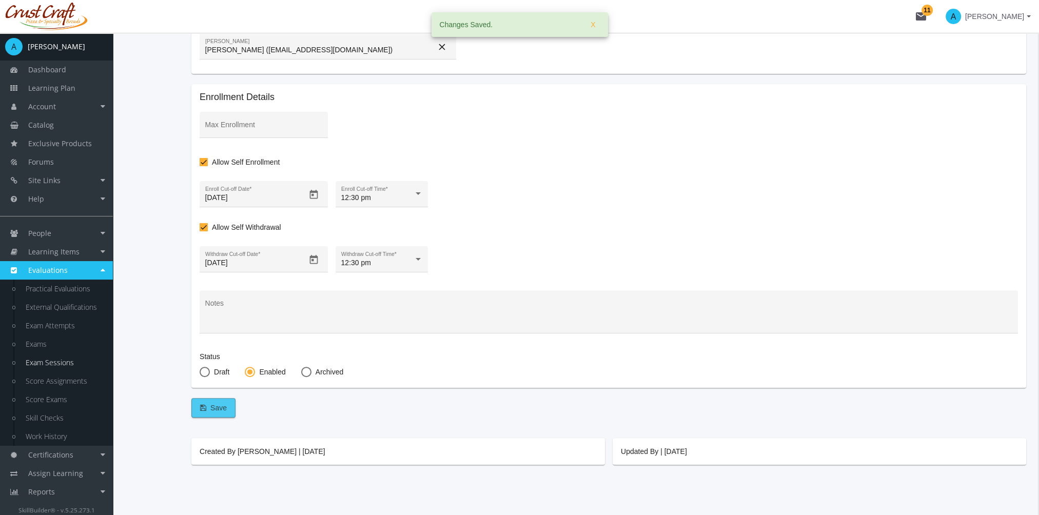
checkbox input "false"
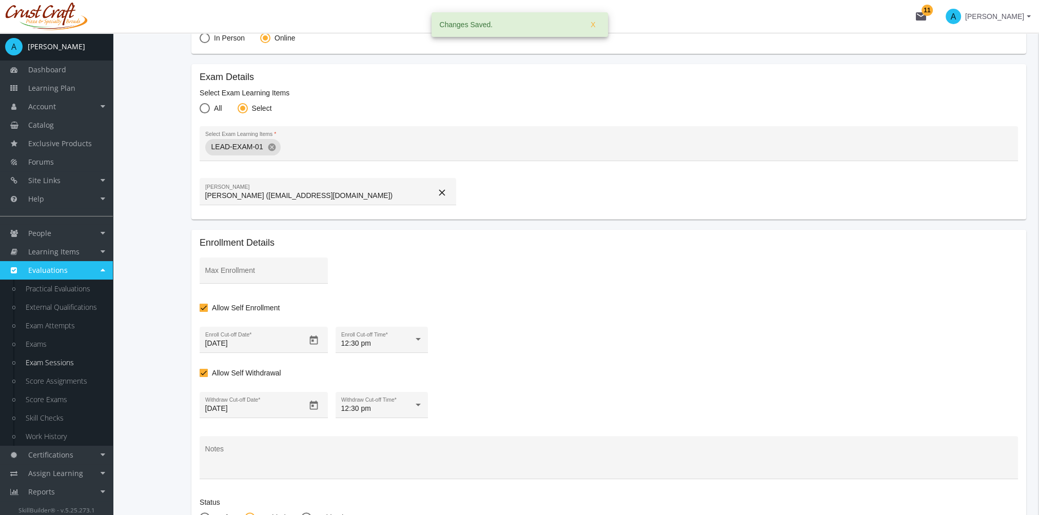
scroll to position [2, 0]
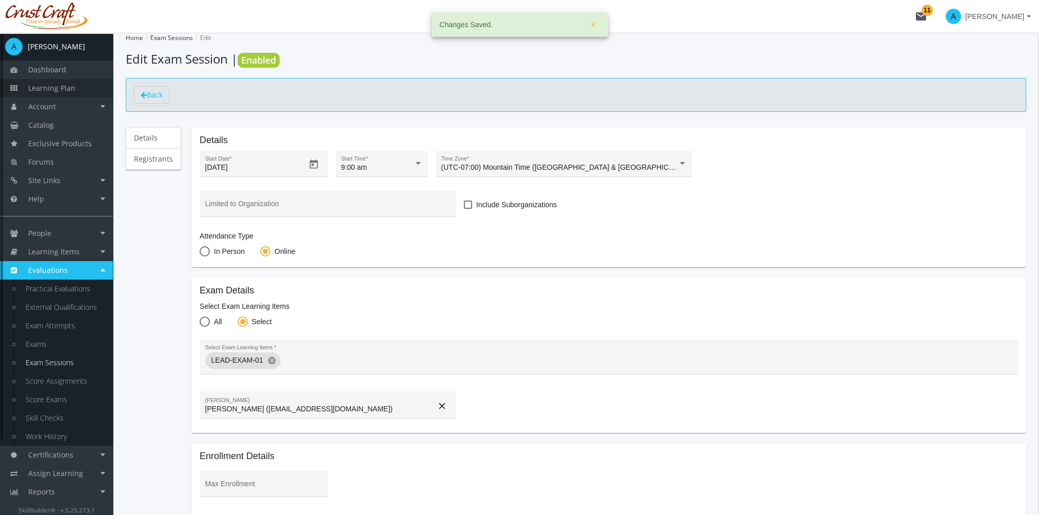
click at [71, 85] on span "Learning Plan" at bounding box center [51, 88] width 47 height 10
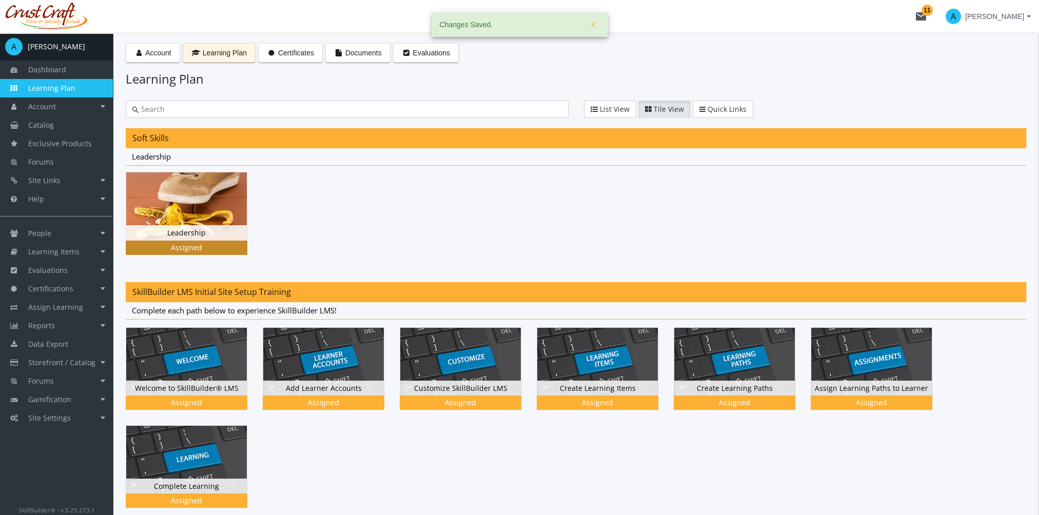
click at [211, 208] on img at bounding box center [186, 206] width 121 height 68
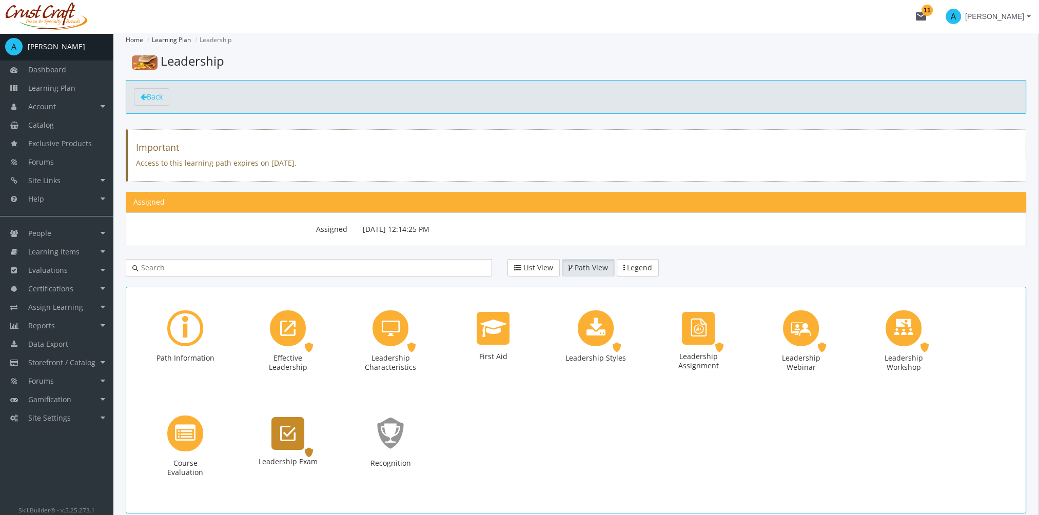
click at [287, 435] on icon "Leadership Exam" at bounding box center [287, 433] width 15 height 21
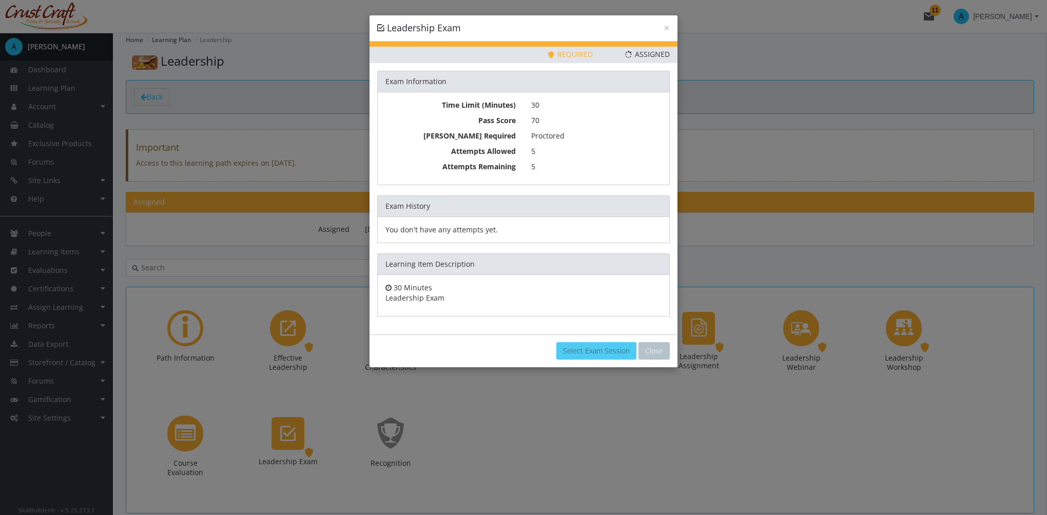
click at [606, 348] on link "Select Exam Session" at bounding box center [596, 350] width 80 height 17
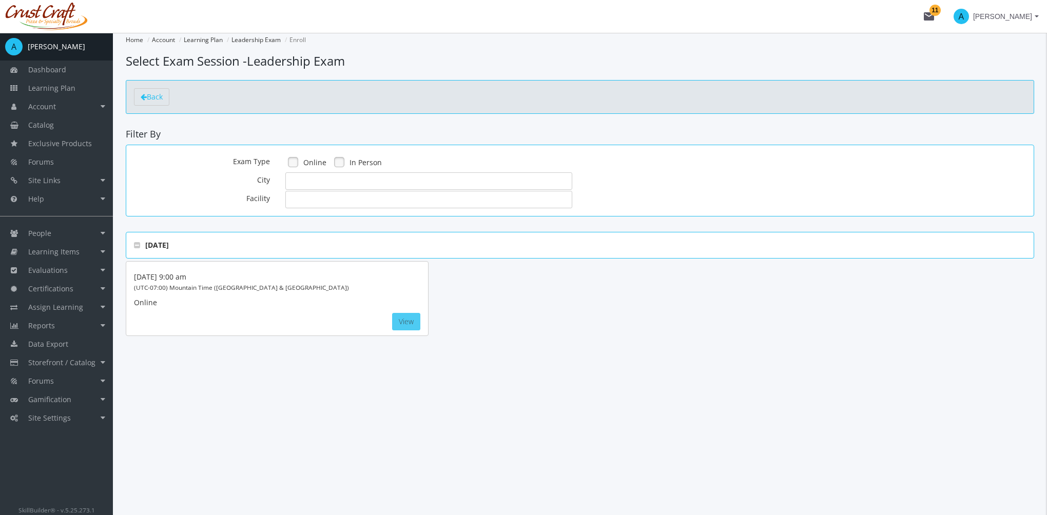
click at [413, 323] on button "View" at bounding box center [406, 321] width 28 height 17
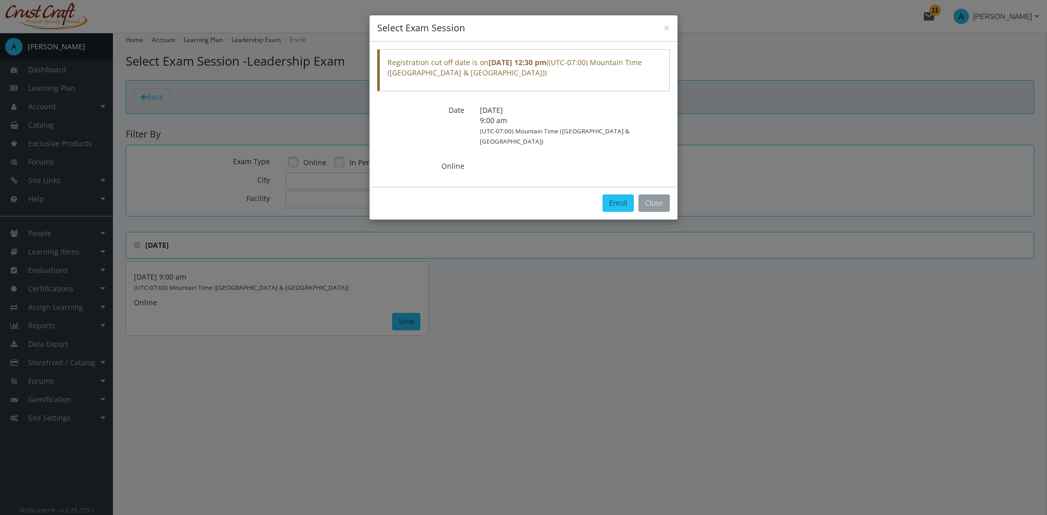
click at [647, 195] on button "Close" at bounding box center [654, 203] width 31 height 17
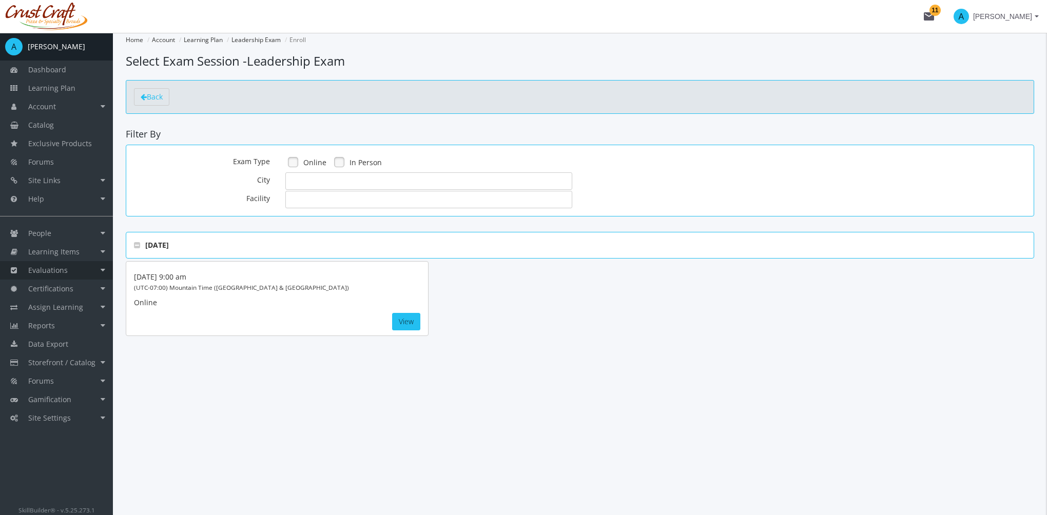
click at [66, 269] on span "Evaluations" at bounding box center [48, 270] width 40 height 10
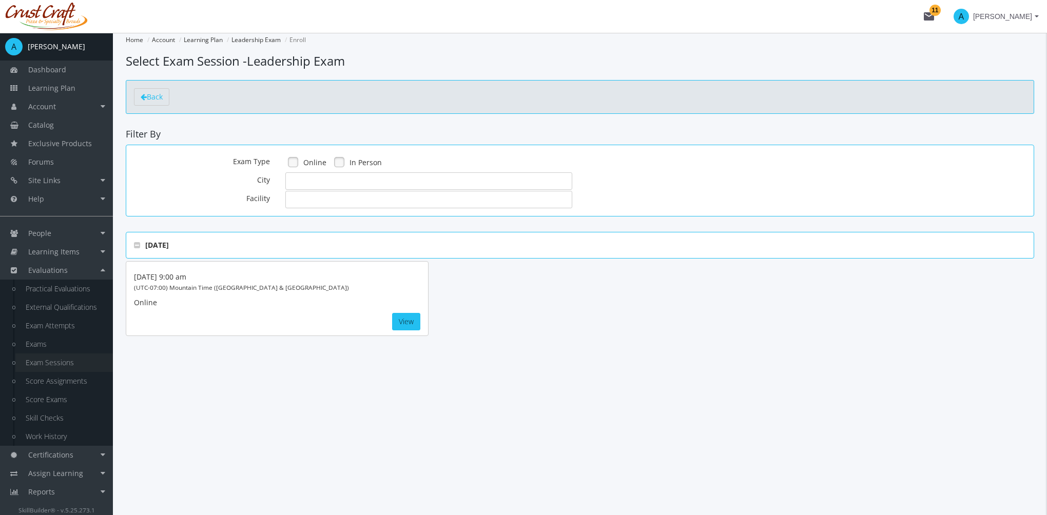
click at [69, 363] on link "Exam Sessions" at bounding box center [64, 363] width 98 height 18
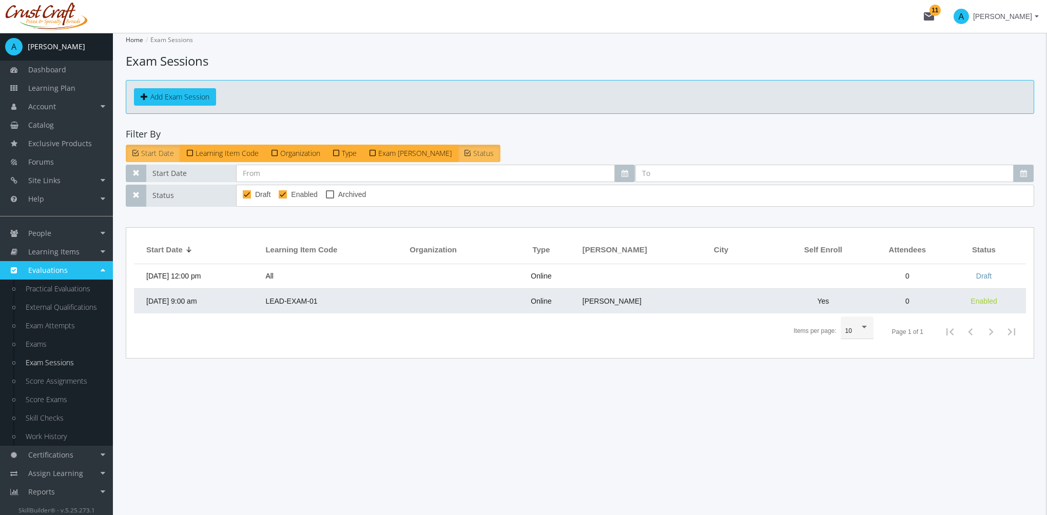
click at [224, 296] on td "[DATE] 9:00 am" at bounding box center [197, 301] width 126 height 25
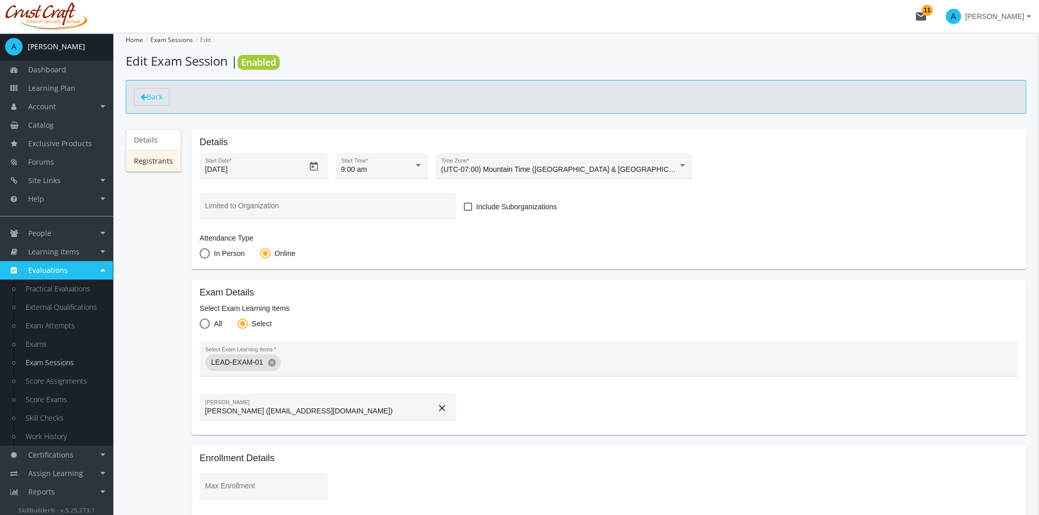
click at [166, 166] on link "Registrants" at bounding box center [153, 161] width 55 height 22
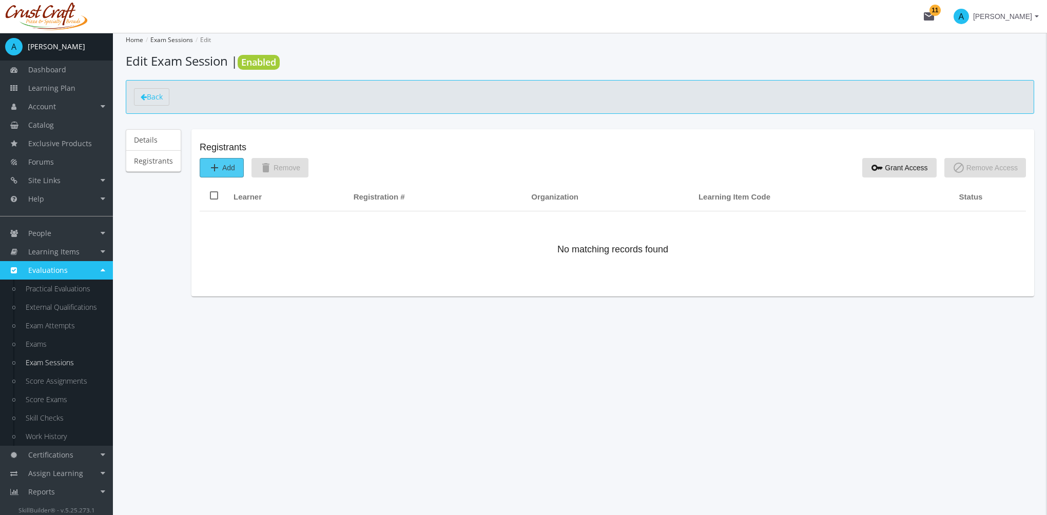
click at [222, 170] on span "add Add" at bounding box center [221, 168] width 27 height 18
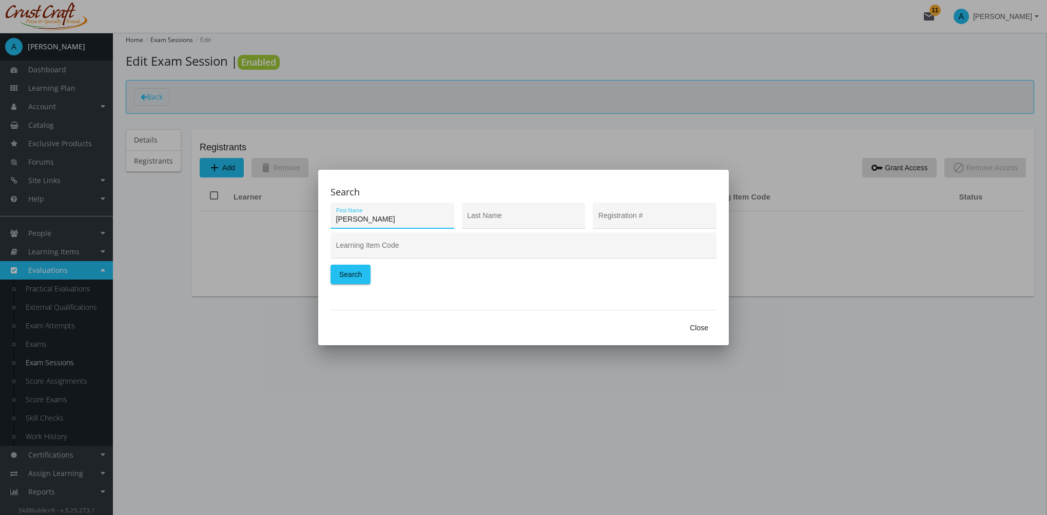
type input "[PERSON_NAME]"
click at [347, 276] on span "Search" at bounding box center [350, 274] width 23 height 18
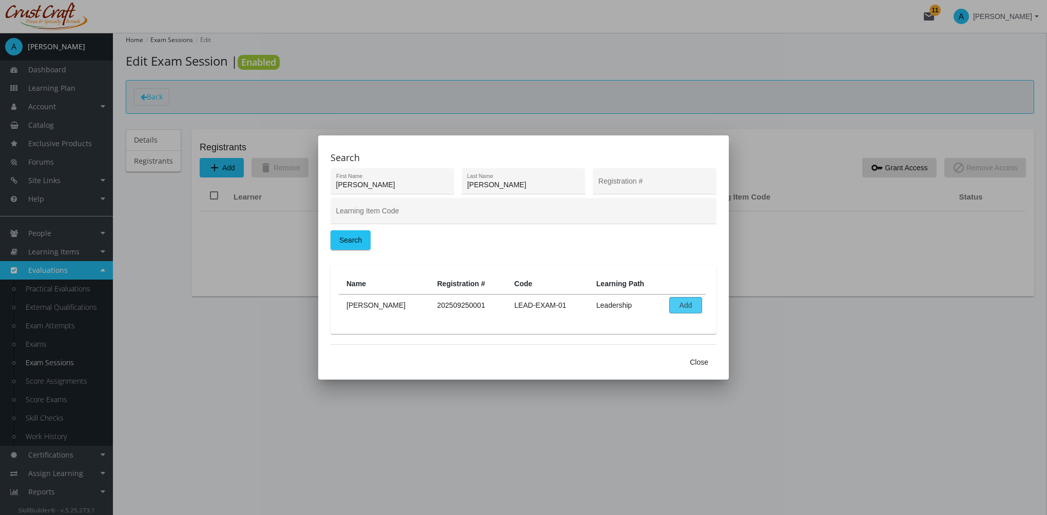
click at [691, 307] on span "Add" at bounding box center [685, 305] width 15 height 15
click at [706, 364] on span "Close" at bounding box center [699, 362] width 18 height 18
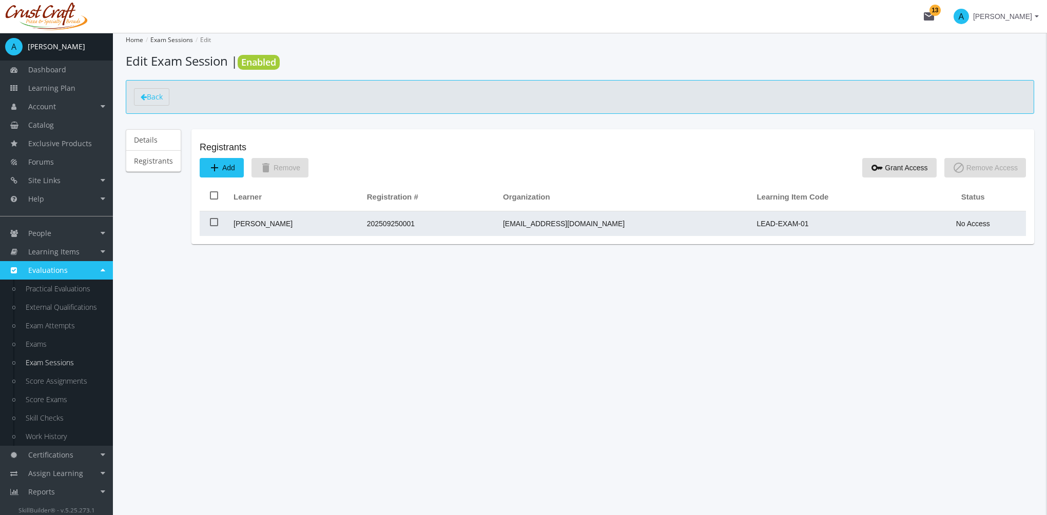
click at [214, 221] on span at bounding box center [214, 222] width 8 height 8
click at [210, 226] on input "checkbox" at bounding box center [210, 226] width 1 height 1
checkbox input "true"
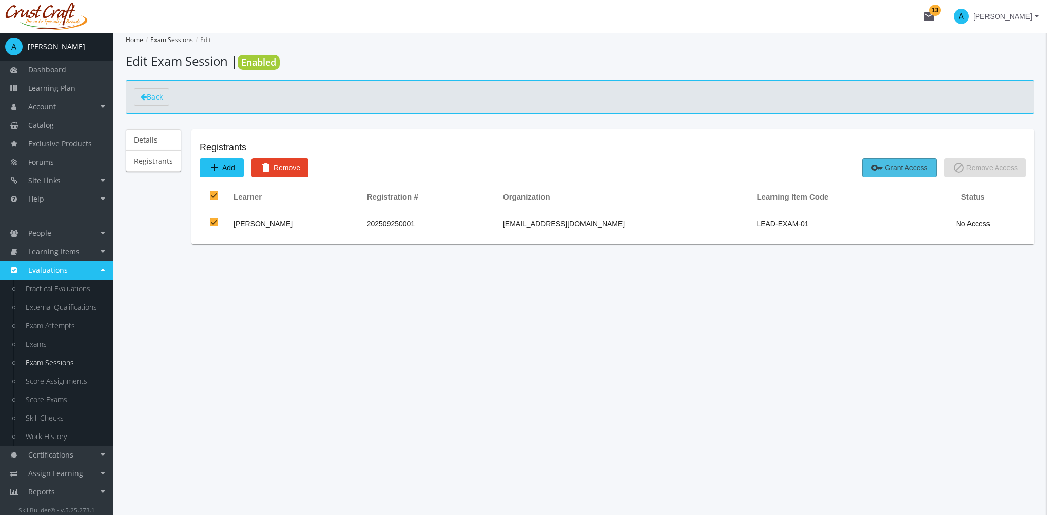
click at [887, 165] on span "key Grant Access" at bounding box center [899, 168] width 56 height 18
checkbox input "false"
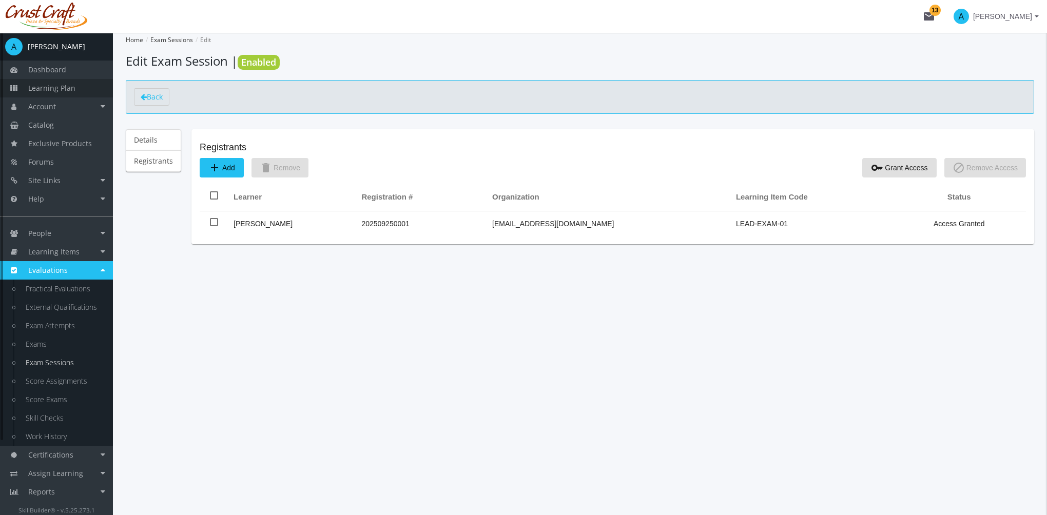
click at [54, 90] on span "Learning Plan" at bounding box center [51, 88] width 47 height 10
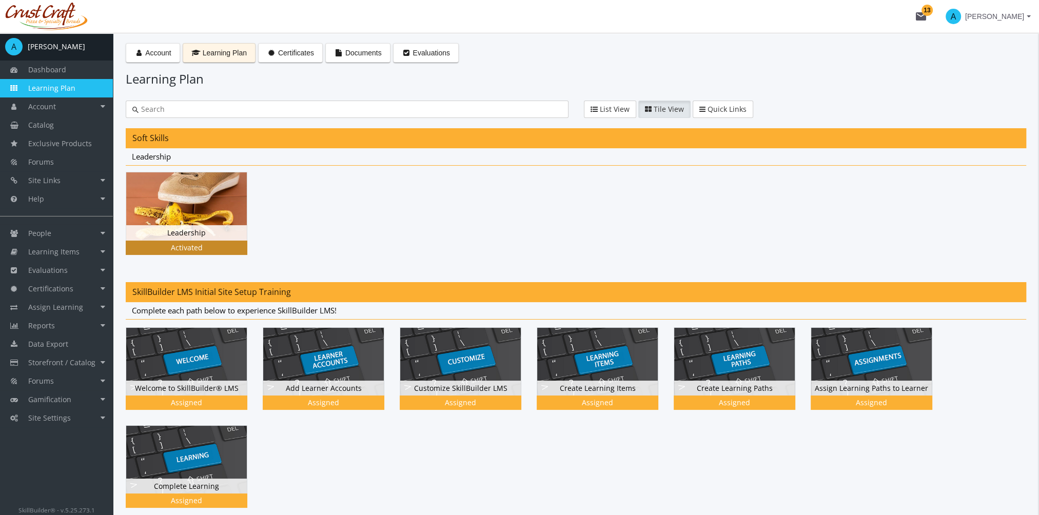
click at [177, 224] on img at bounding box center [186, 206] width 121 height 68
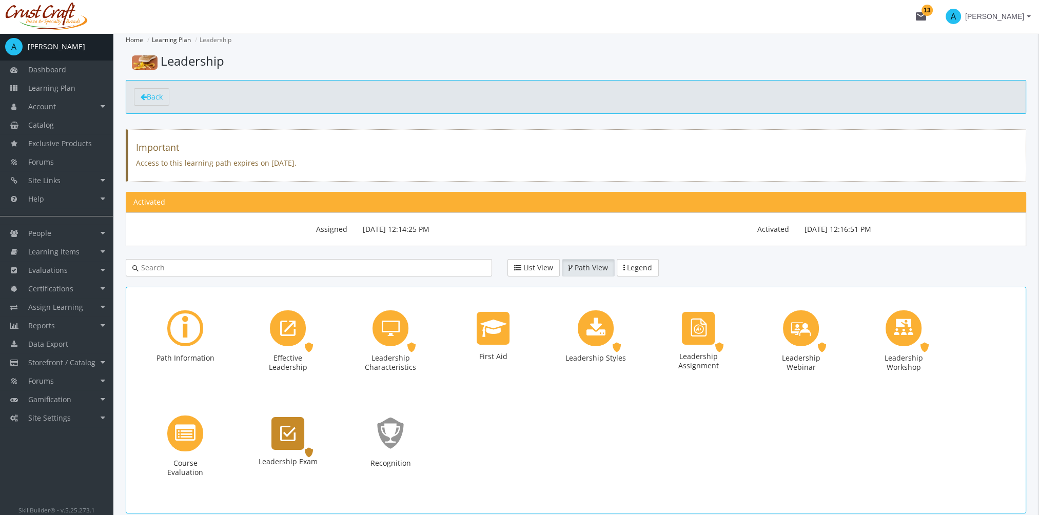
click at [285, 429] on icon "Leadership Exam" at bounding box center [287, 433] width 15 height 21
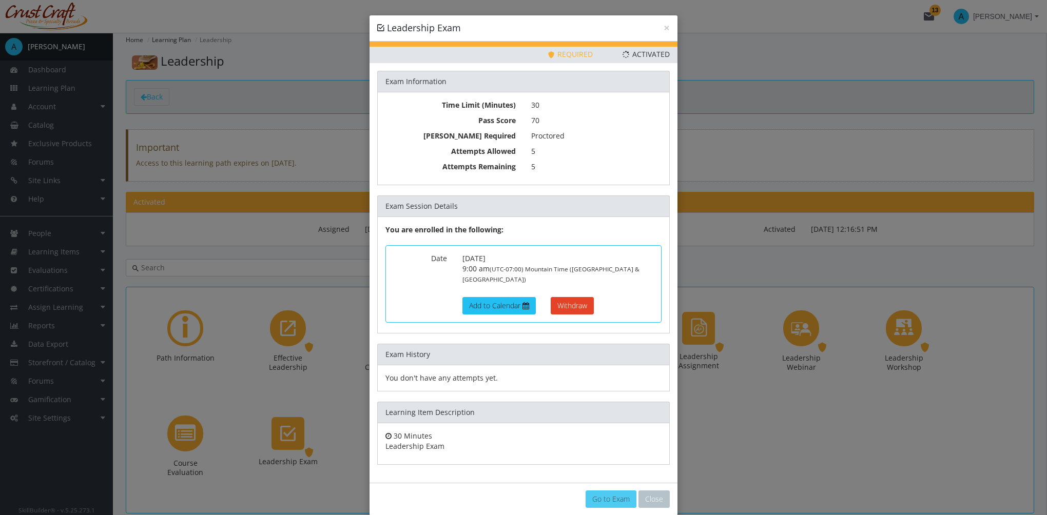
click at [599, 491] on link "Go to Exam" at bounding box center [611, 499] width 51 height 17
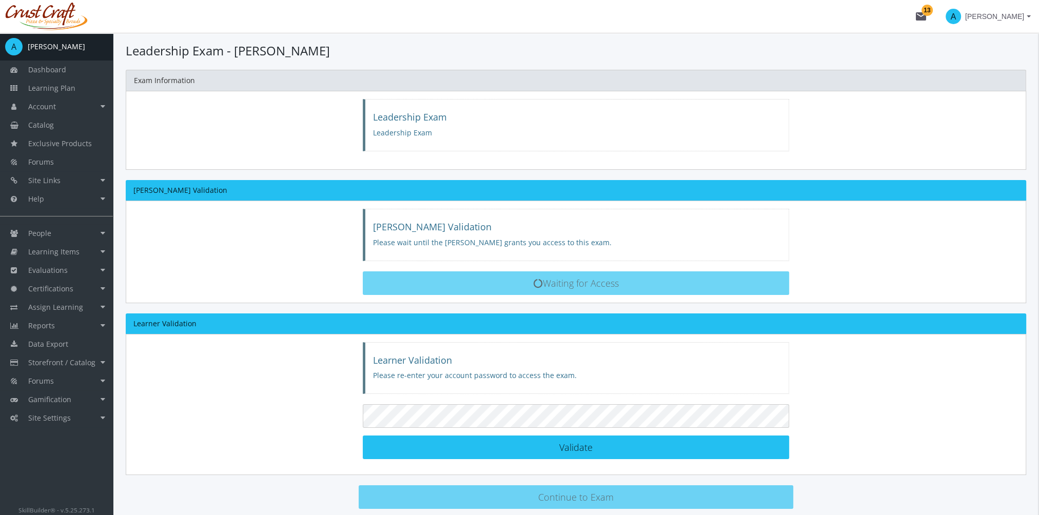
scroll to position [20, 0]
